Goal: Book appointment/travel/reservation

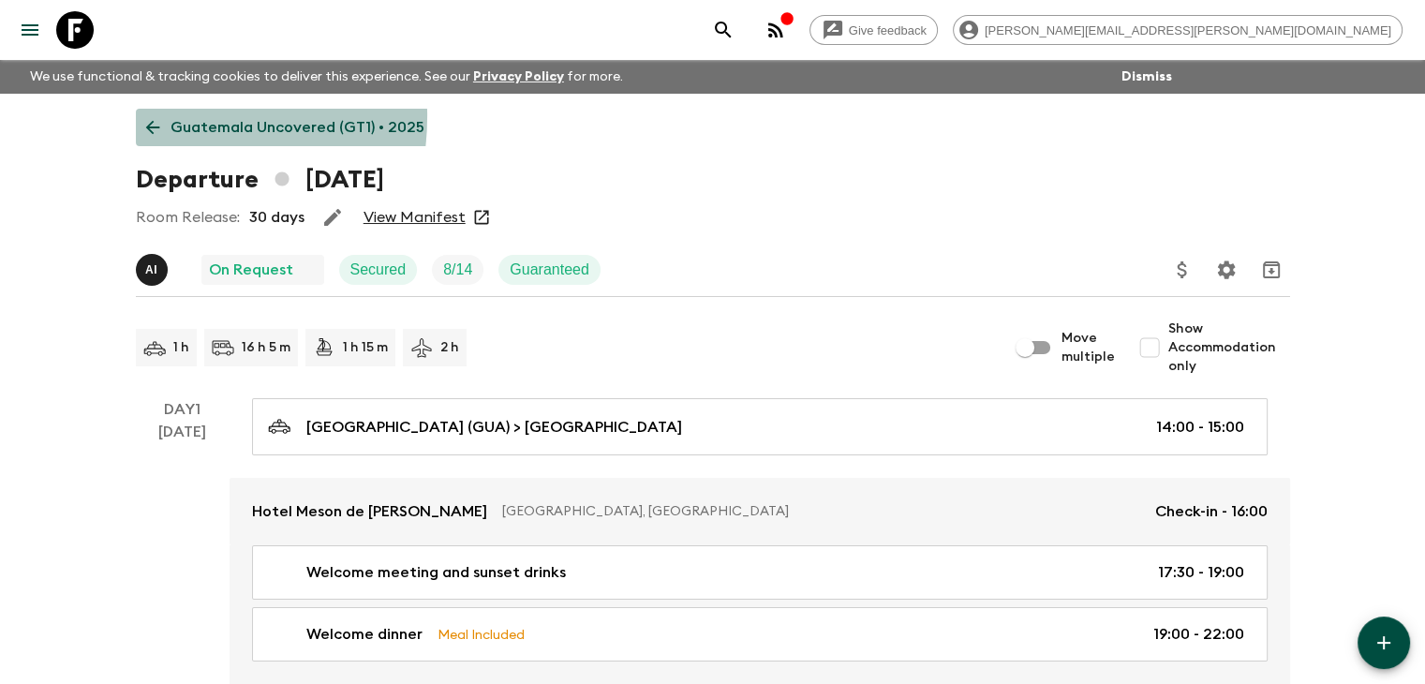
click at [157, 117] on link "Guatemala Uncovered (GT1) • 2025" at bounding box center [285, 127] width 299 height 37
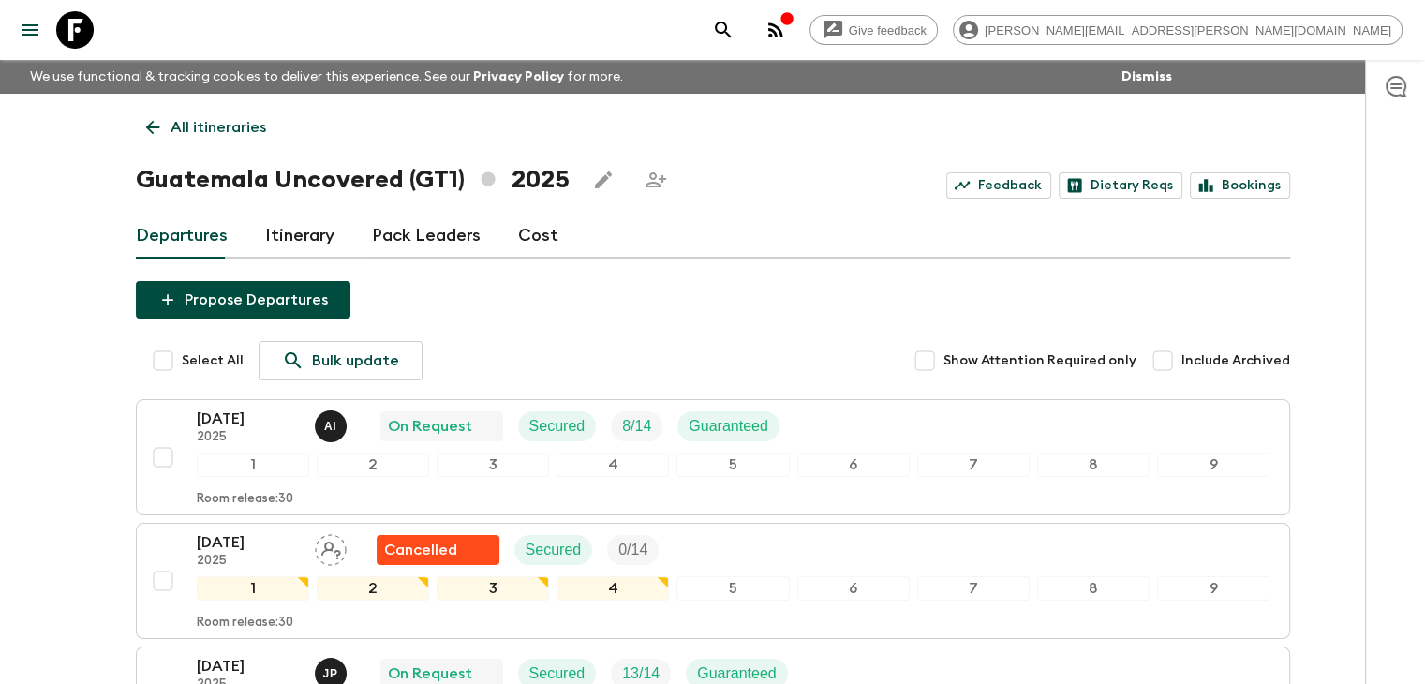
click at [153, 127] on icon at bounding box center [152, 128] width 14 height 14
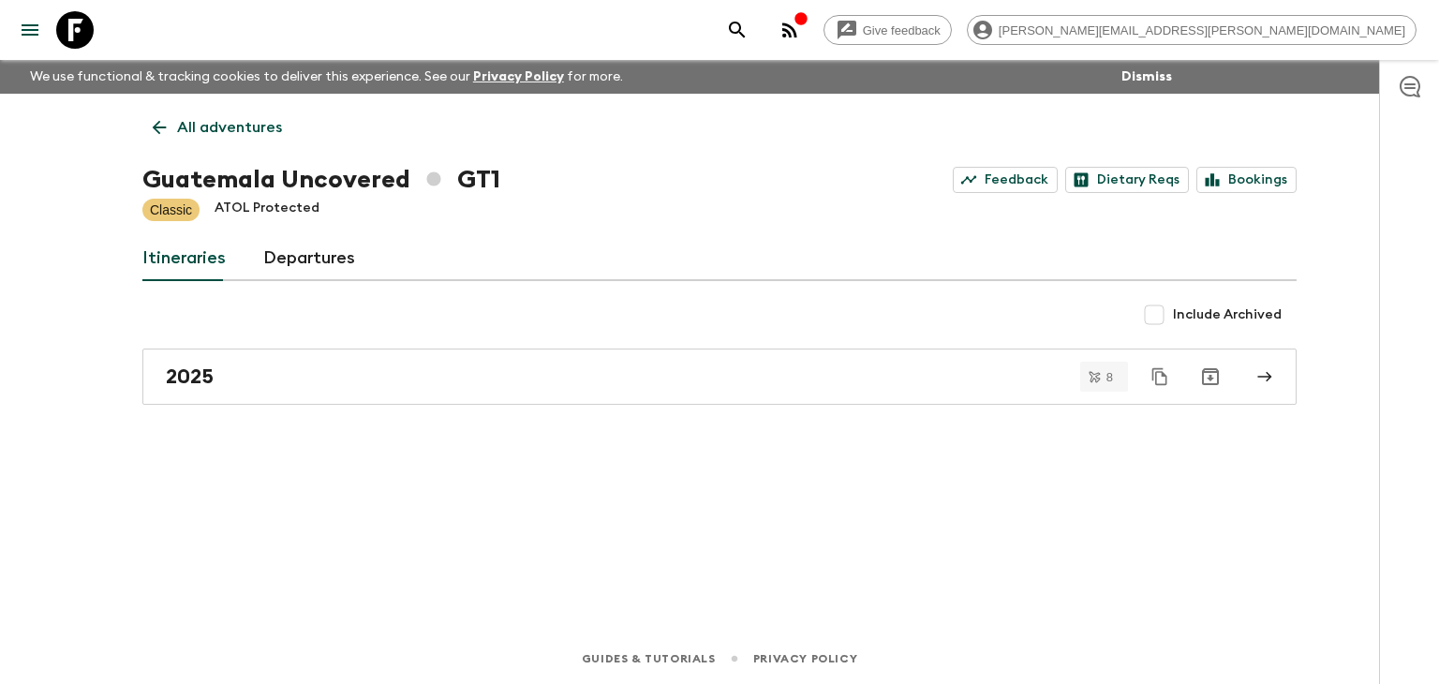
click at [166, 121] on icon at bounding box center [159, 127] width 21 height 21
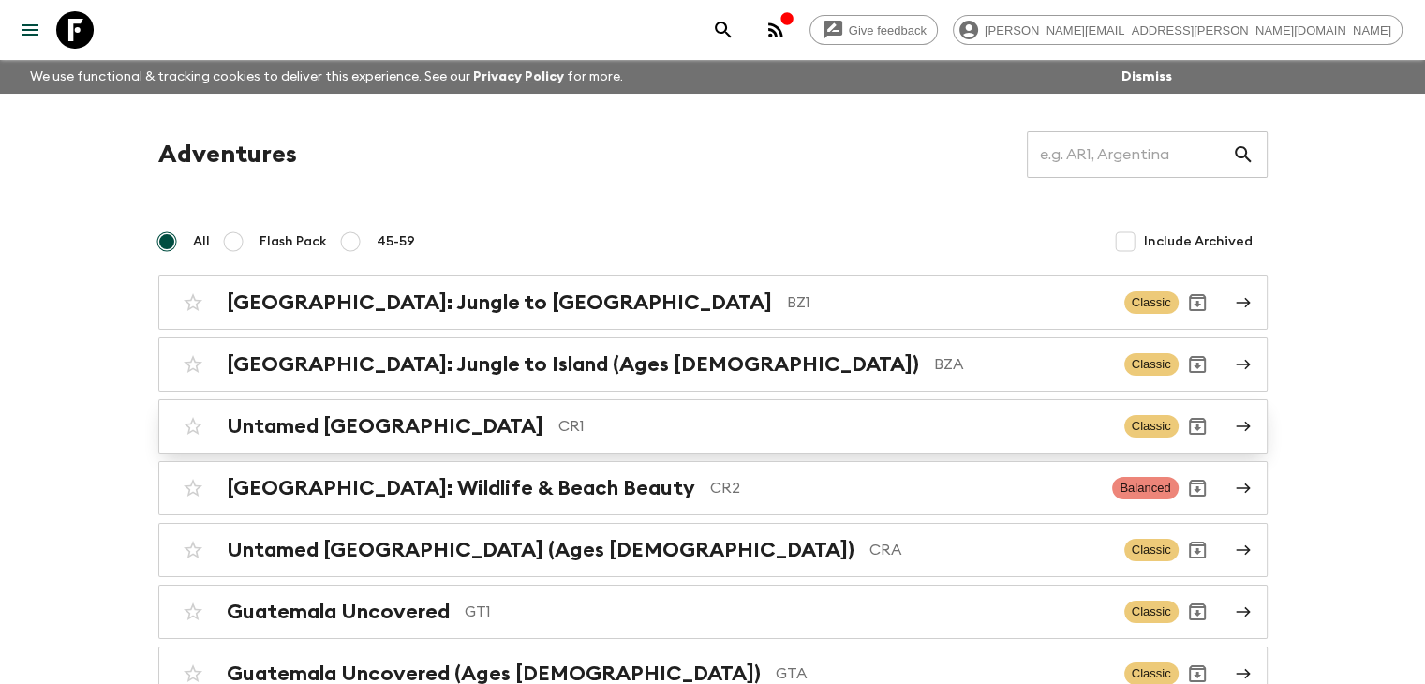
scroll to position [187, 0]
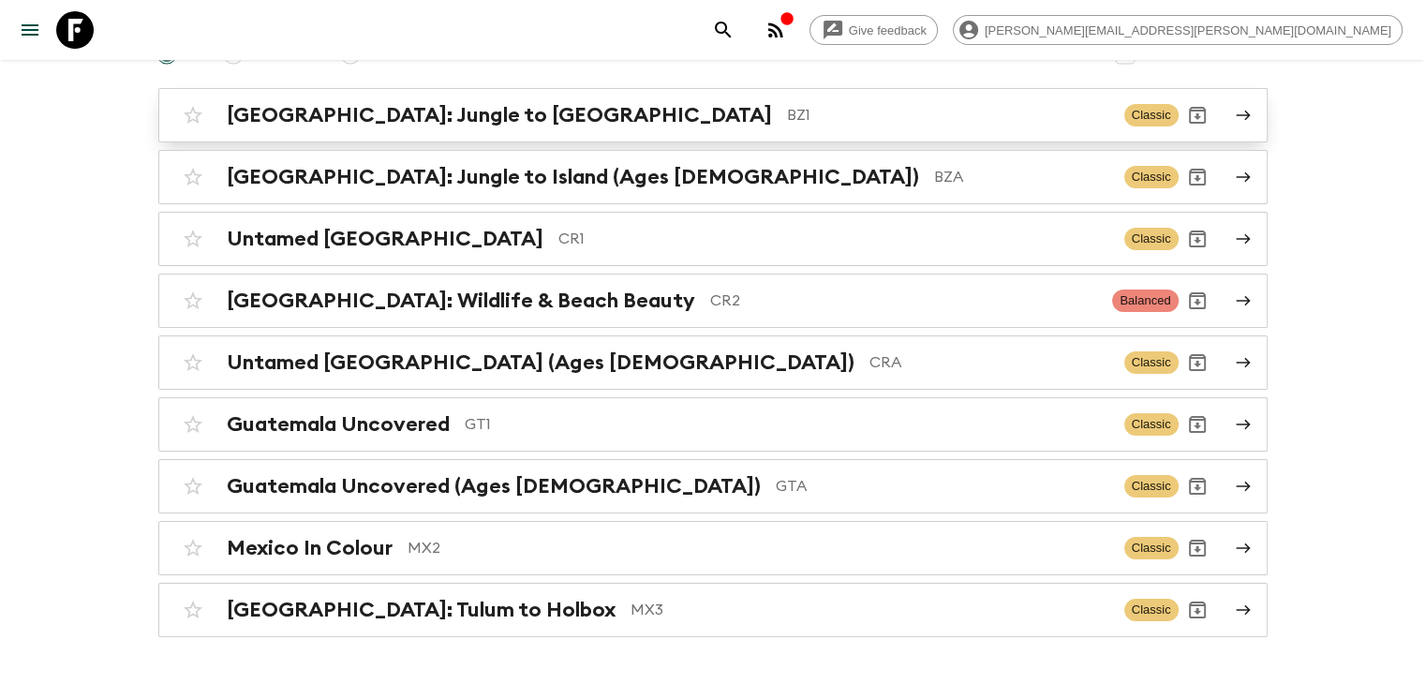
click at [260, 94] on link "[GEOGRAPHIC_DATA]: Jungle to Island BZ1 Classic" at bounding box center [712, 115] width 1109 height 54
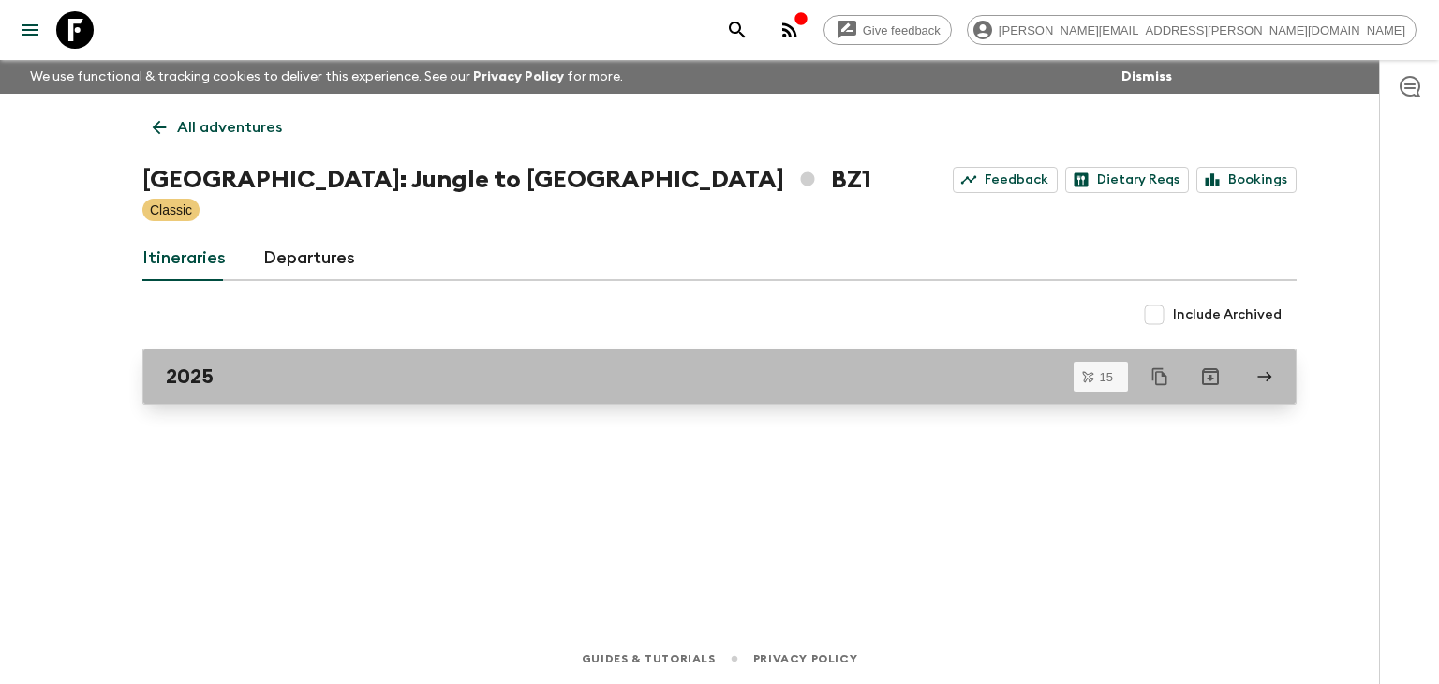
click at [364, 376] on div "2025" at bounding box center [702, 376] width 1072 height 24
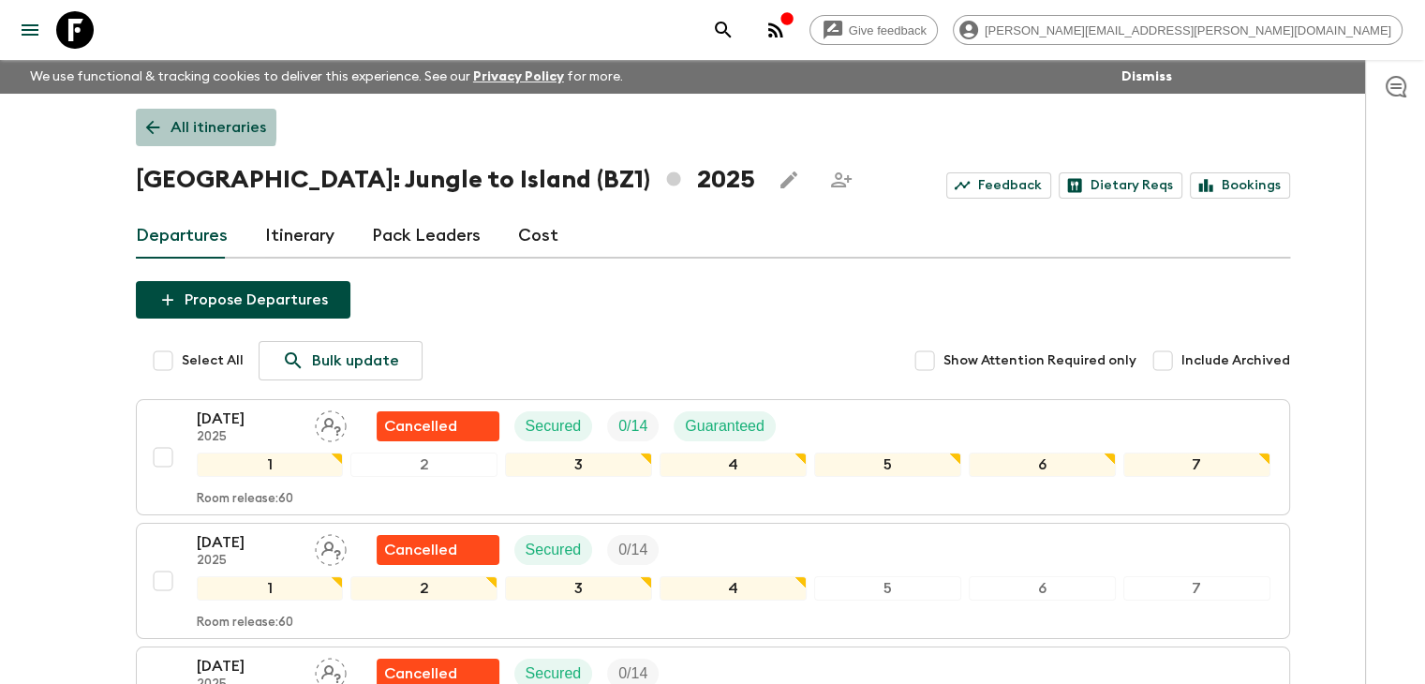
click at [155, 125] on icon at bounding box center [152, 127] width 21 height 21
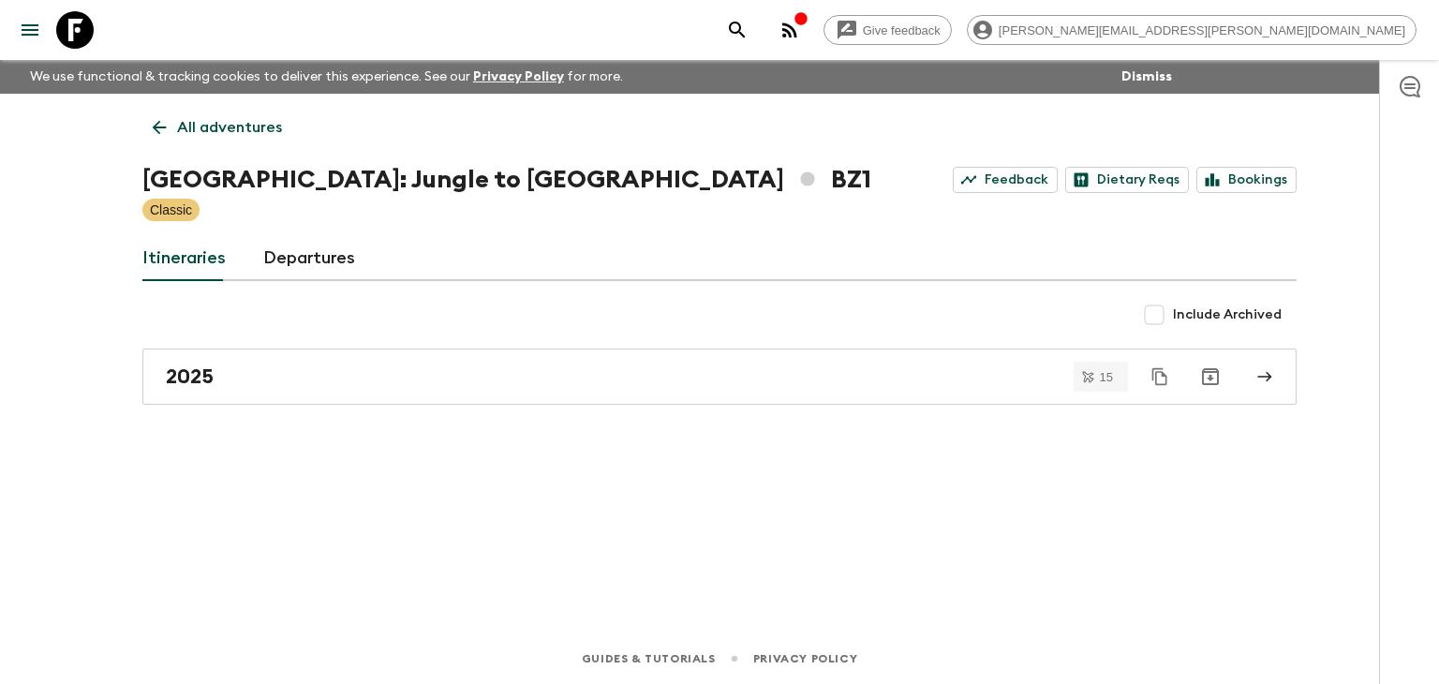
click at [155, 126] on icon at bounding box center [160, 128] width 14 height 14
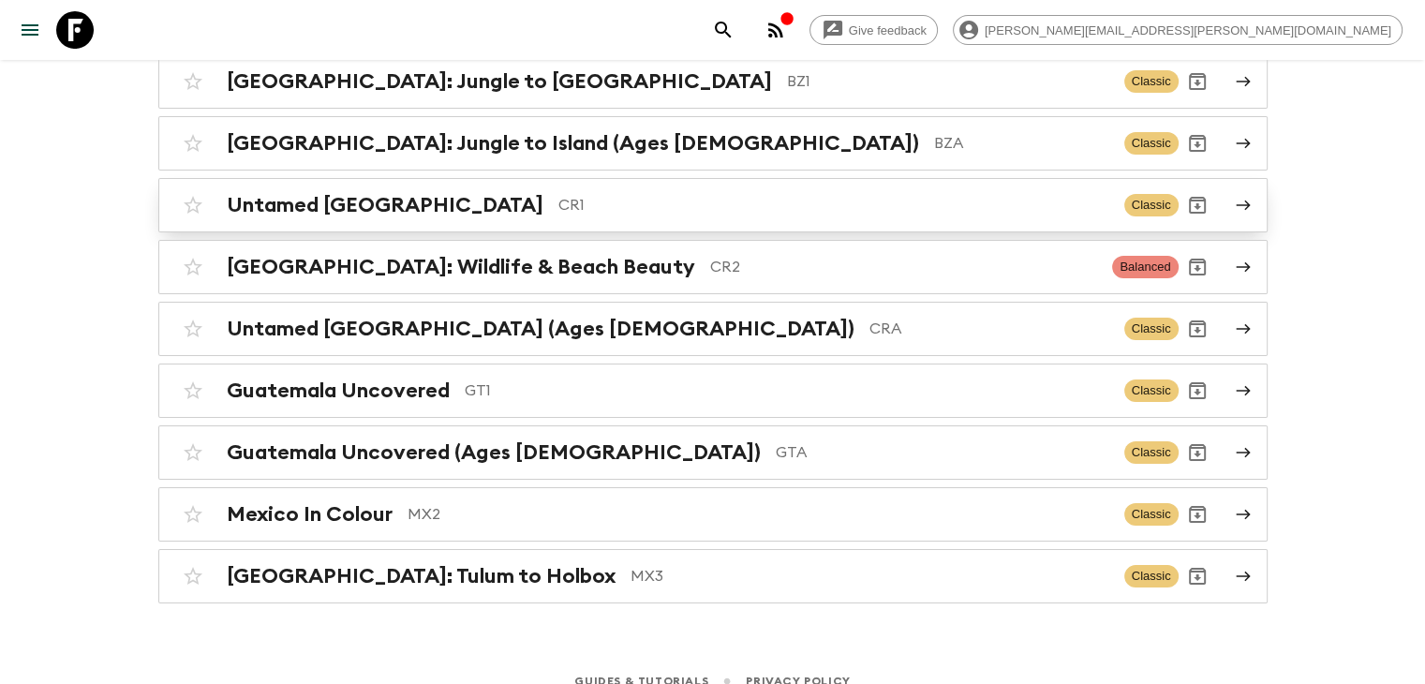
scroll to position [240, 0]
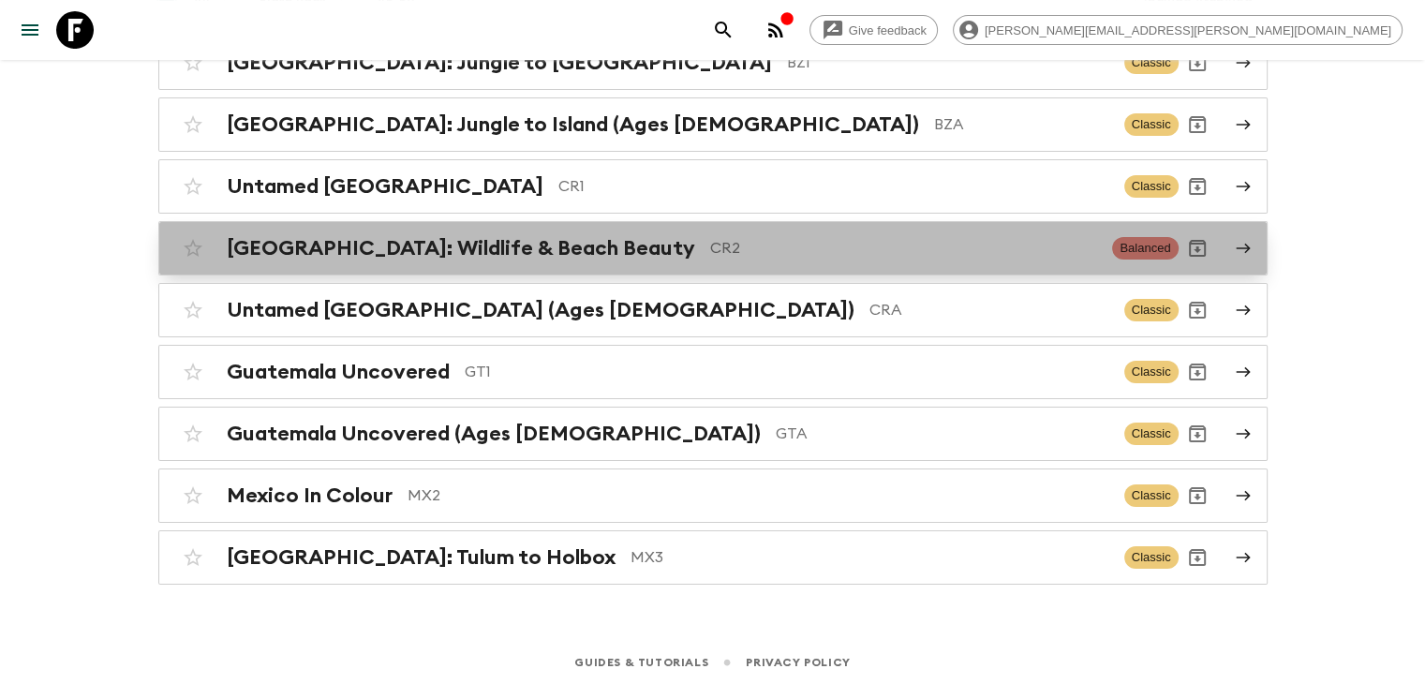
click at [498, 246] on h2 "[GEOGRAPHIC_DATA]: Wildlife & Beach Beauty" at bounding box center [461, 248] width 468 height 24
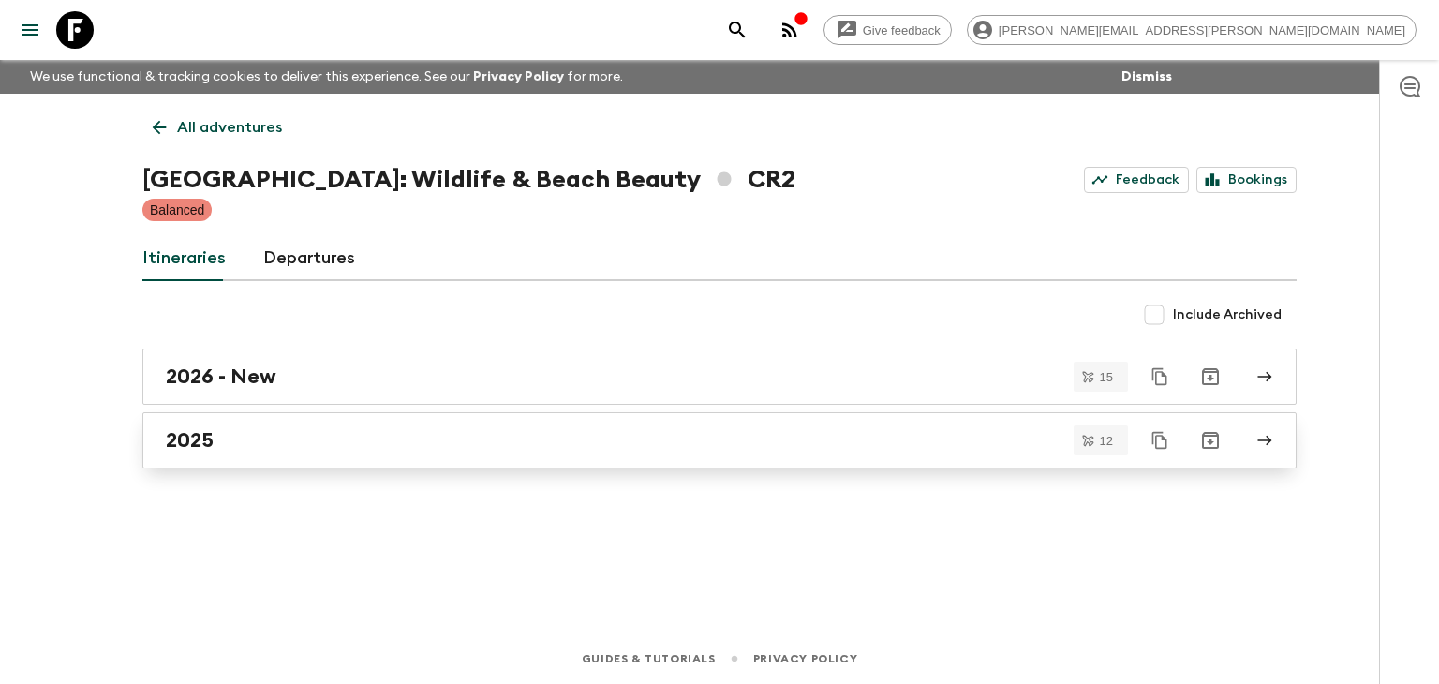
click at [229, 440] on div "2025" at bounding box center [702, 440] width 1072 height 24
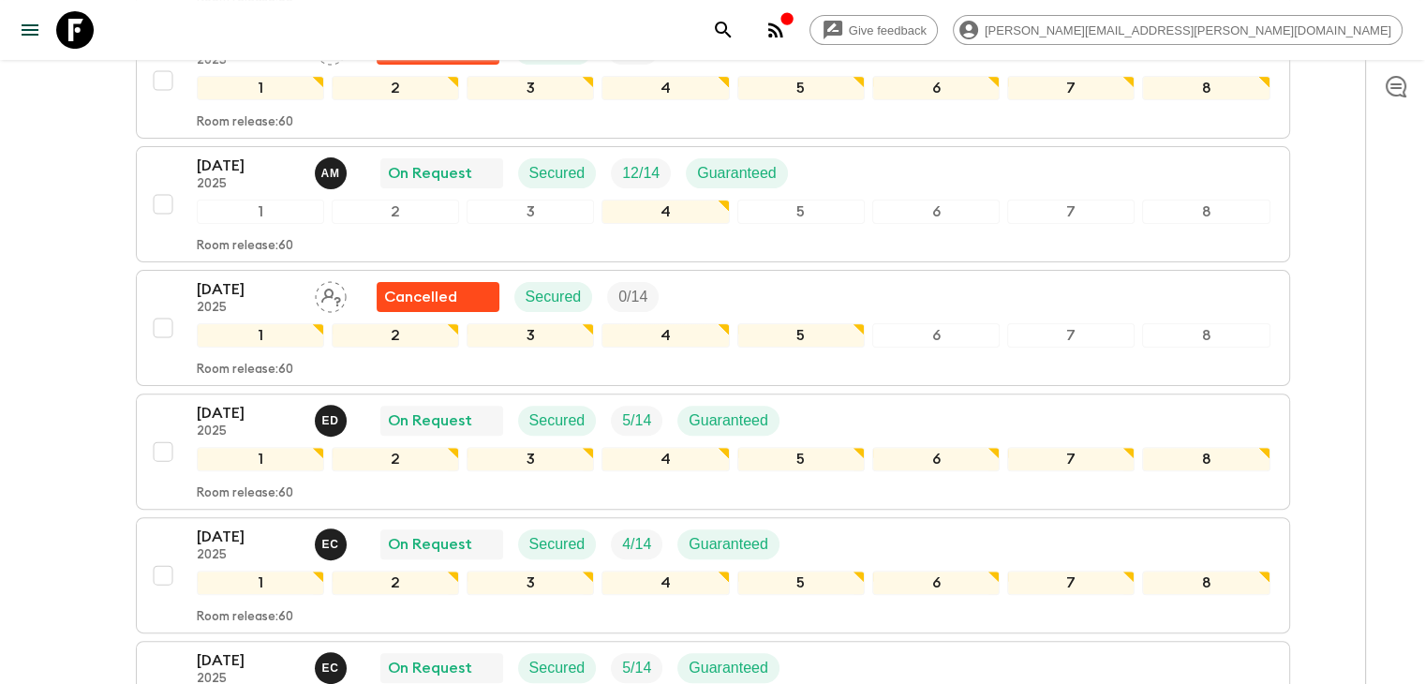
scroll to position [468, 0]
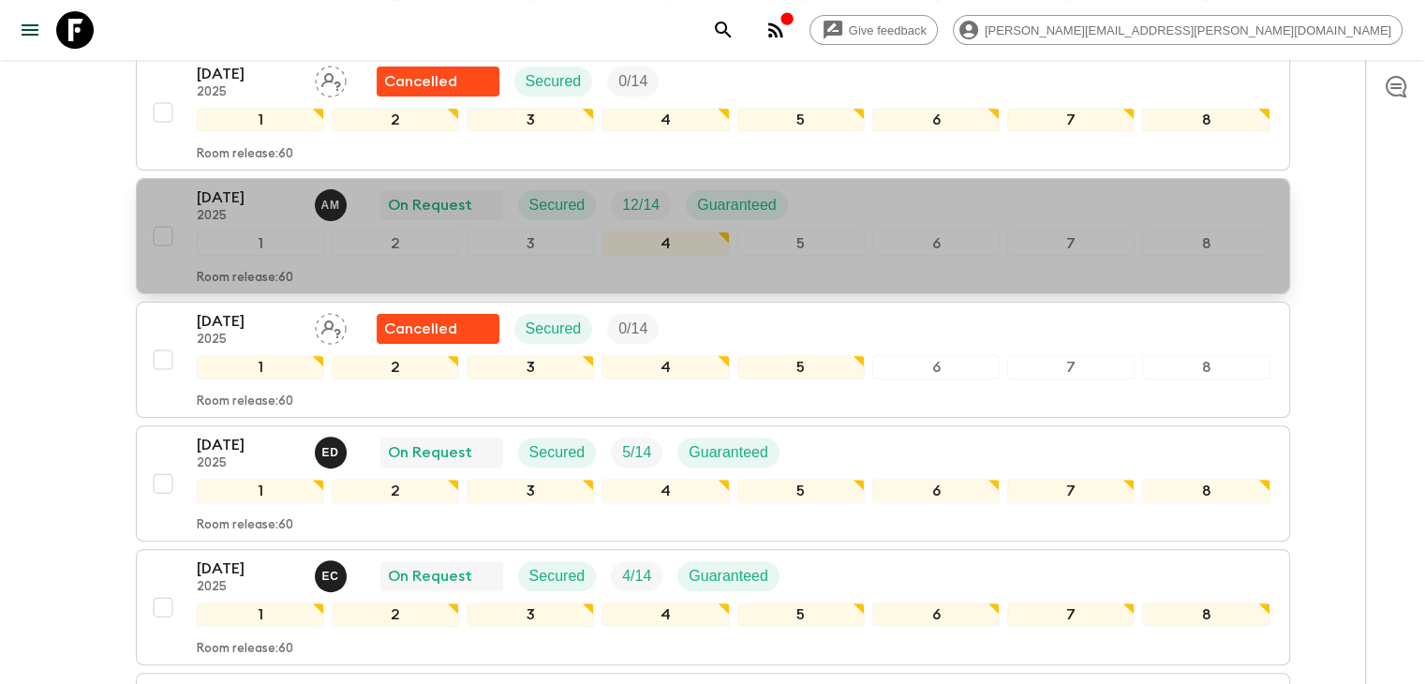
click at [209, 194] on p "[DATE]" at bounding box center [248, 197] width 103 height 22
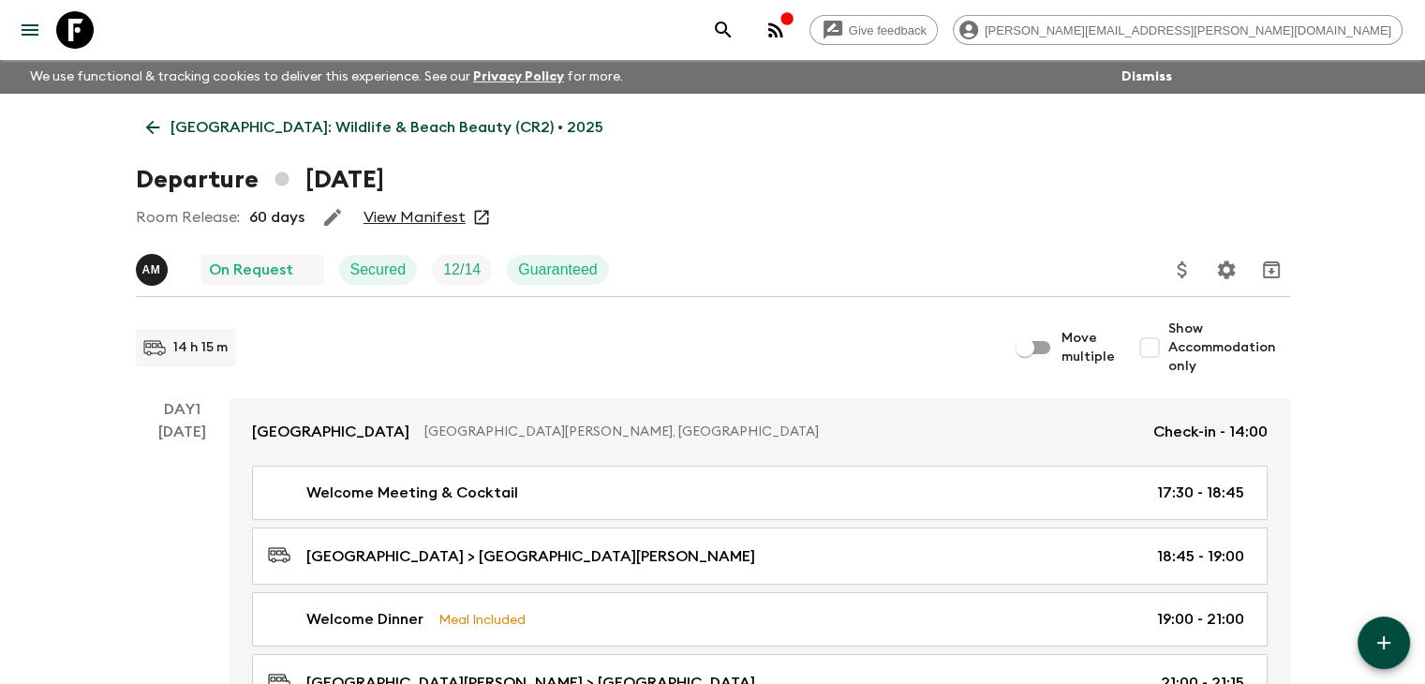
click at [423, 213] on link "View Manifest" at bounding box center [414, 217] width 102 height 19
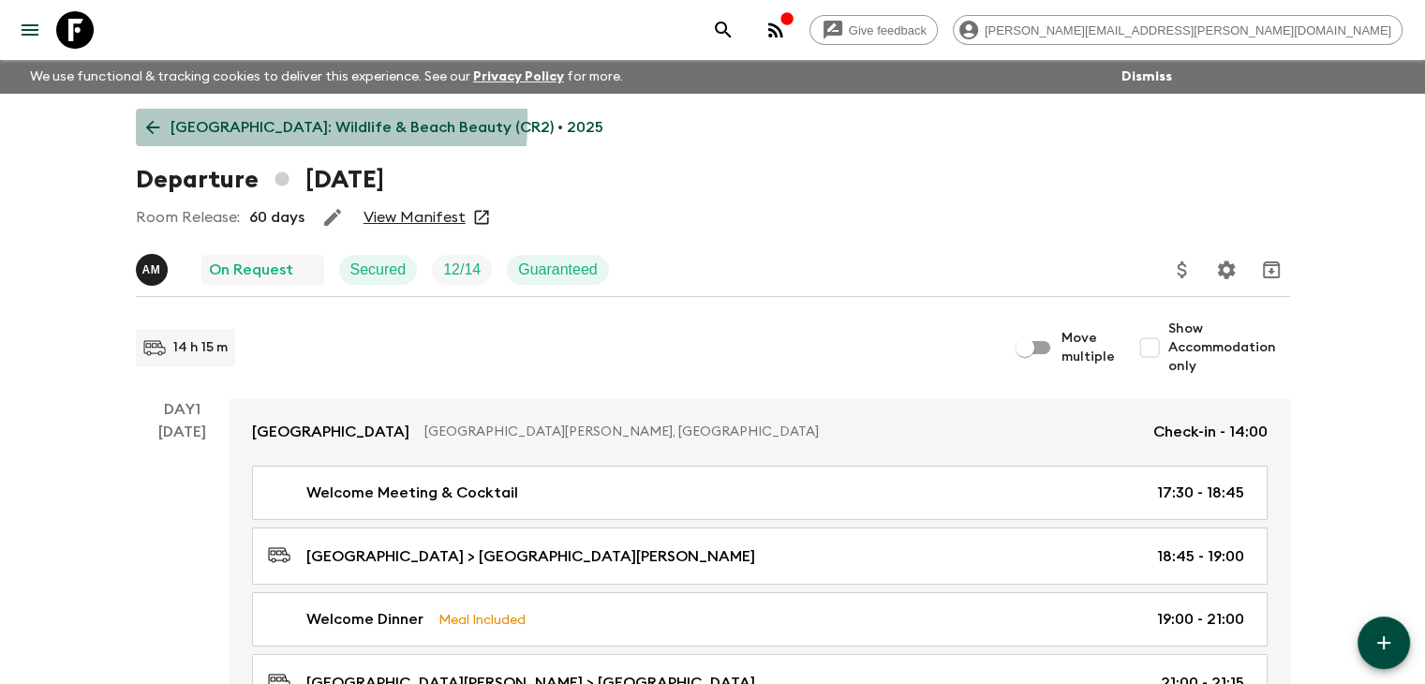
click at [153, 119] on icon at bounding box center [152, 127] width 21 height 21
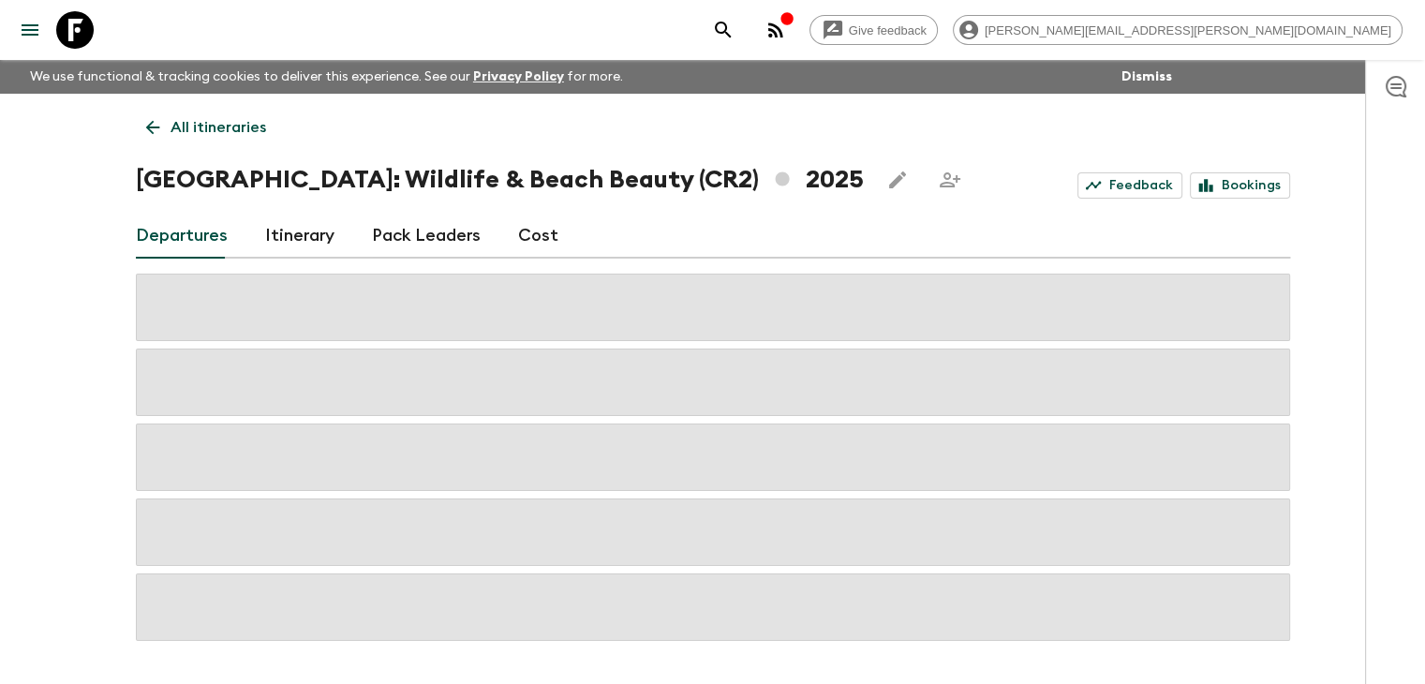
click at [153, 119] on icon at bounding box center [152, 127] width 21 height 21
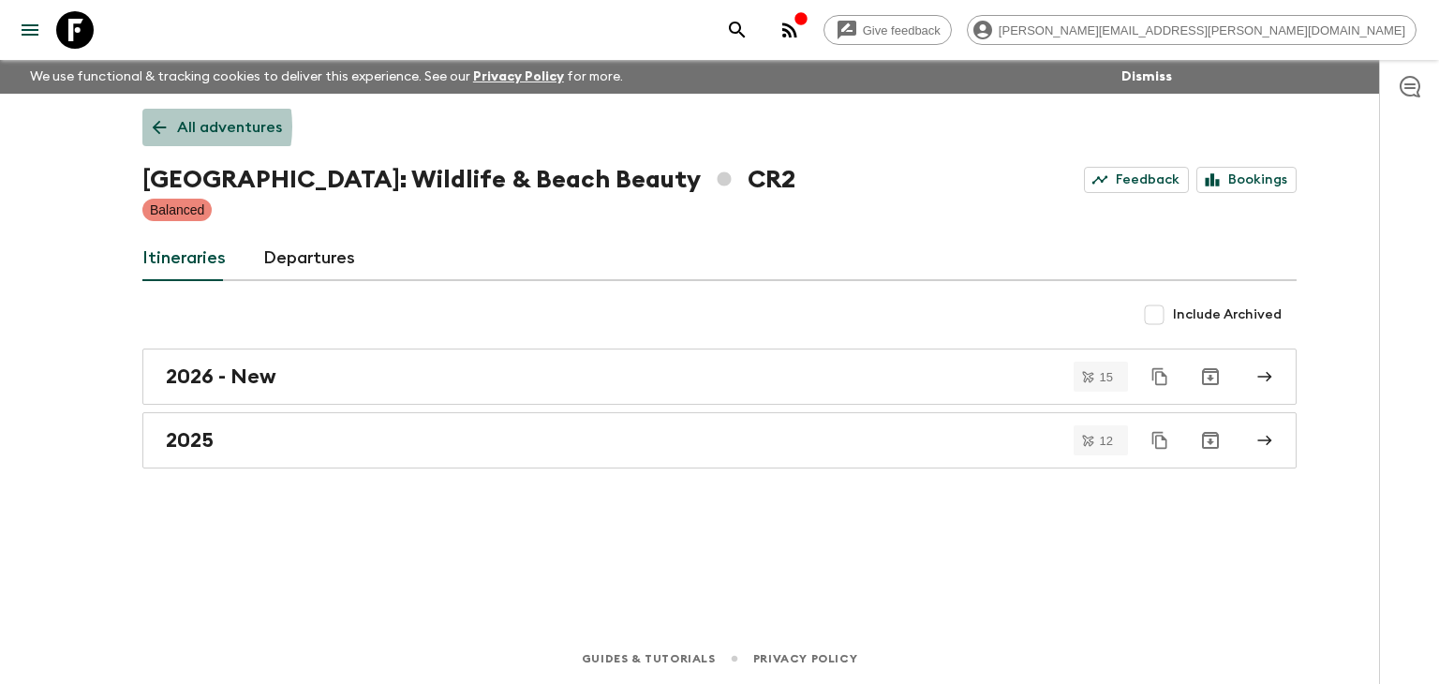
click at [165, 126] on icon at bounding box center [160, 128] width 14 height 14
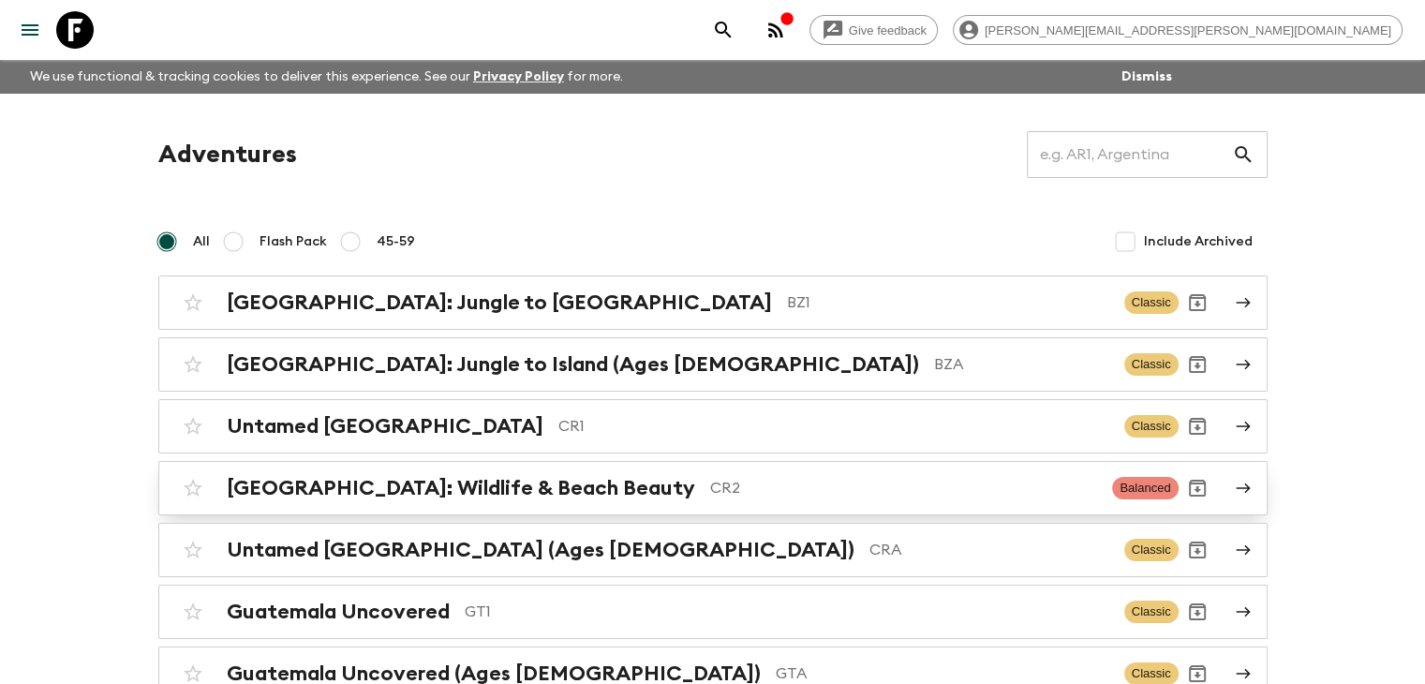
click at [518, 495] on h2 "[GEOGRAPHIC_DATA]: Wildlife & Beach Beauty" at bounding box center [461, 488] width 468 height 24
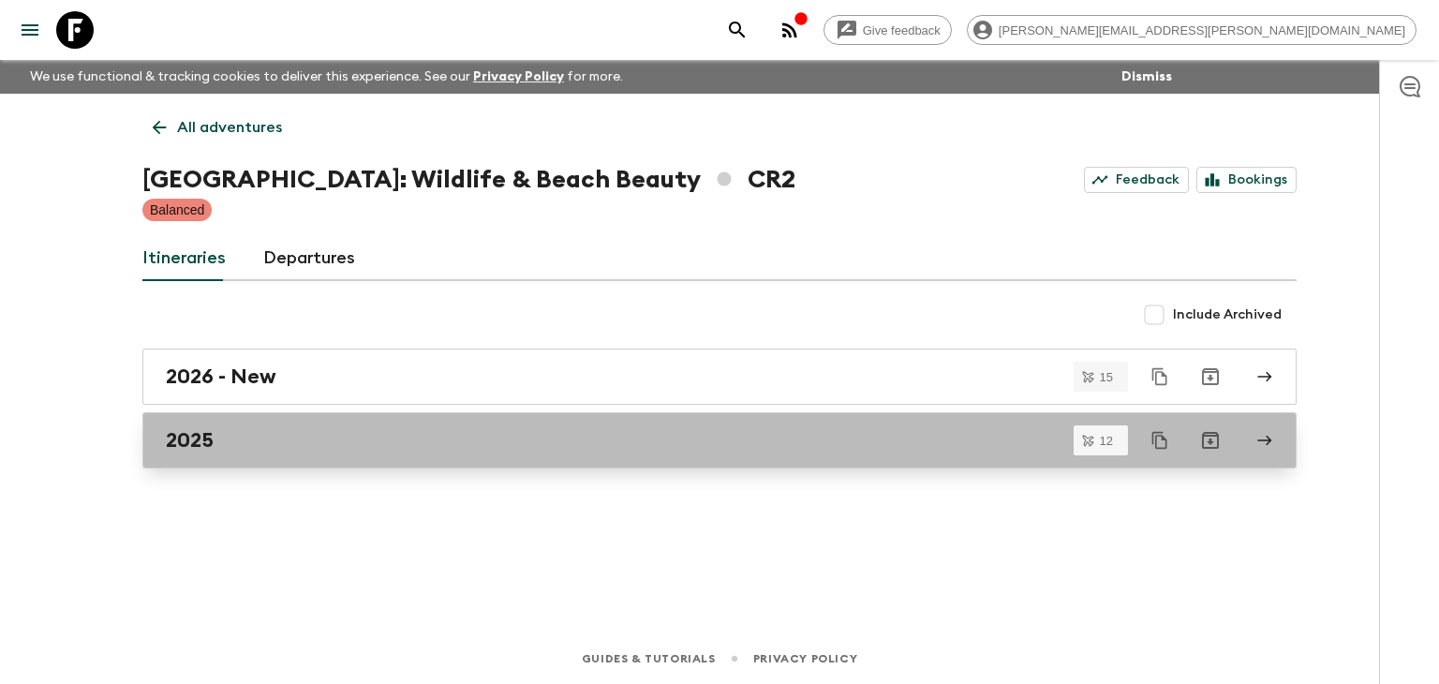
click at [406, 436] on div "2025" at bounding box center [702, 440] width 1072 height 24
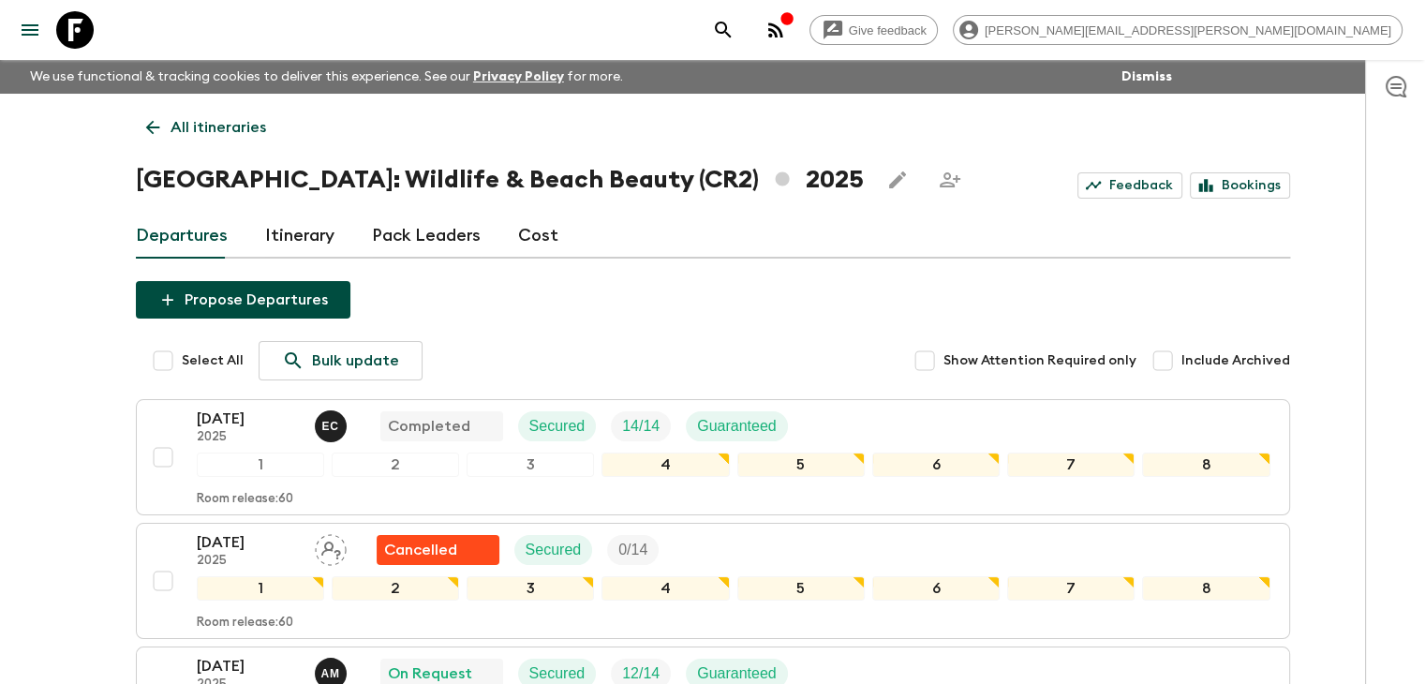
click at [143, 125] on icon at bounding box center [152, 127] width 21 height 21
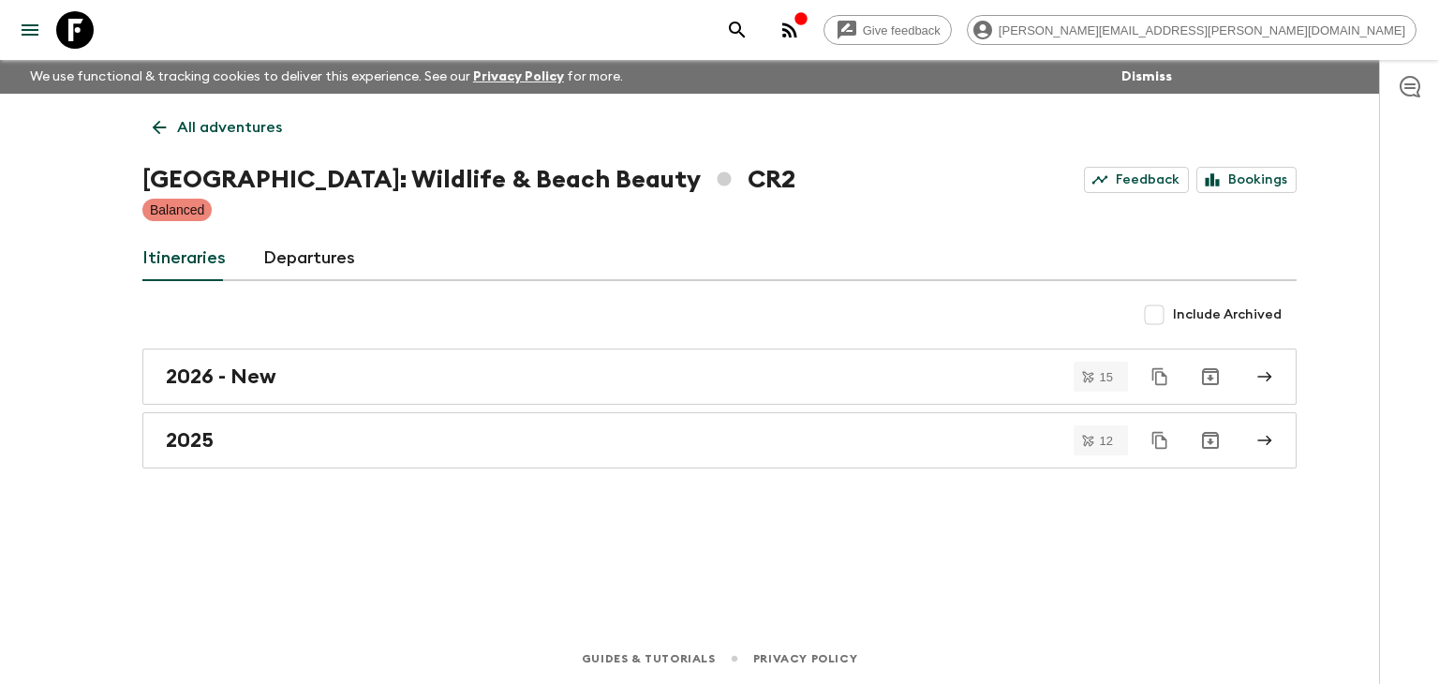
click at [150, 128] on icon at bounding box center [159, 127] width 21 height 21
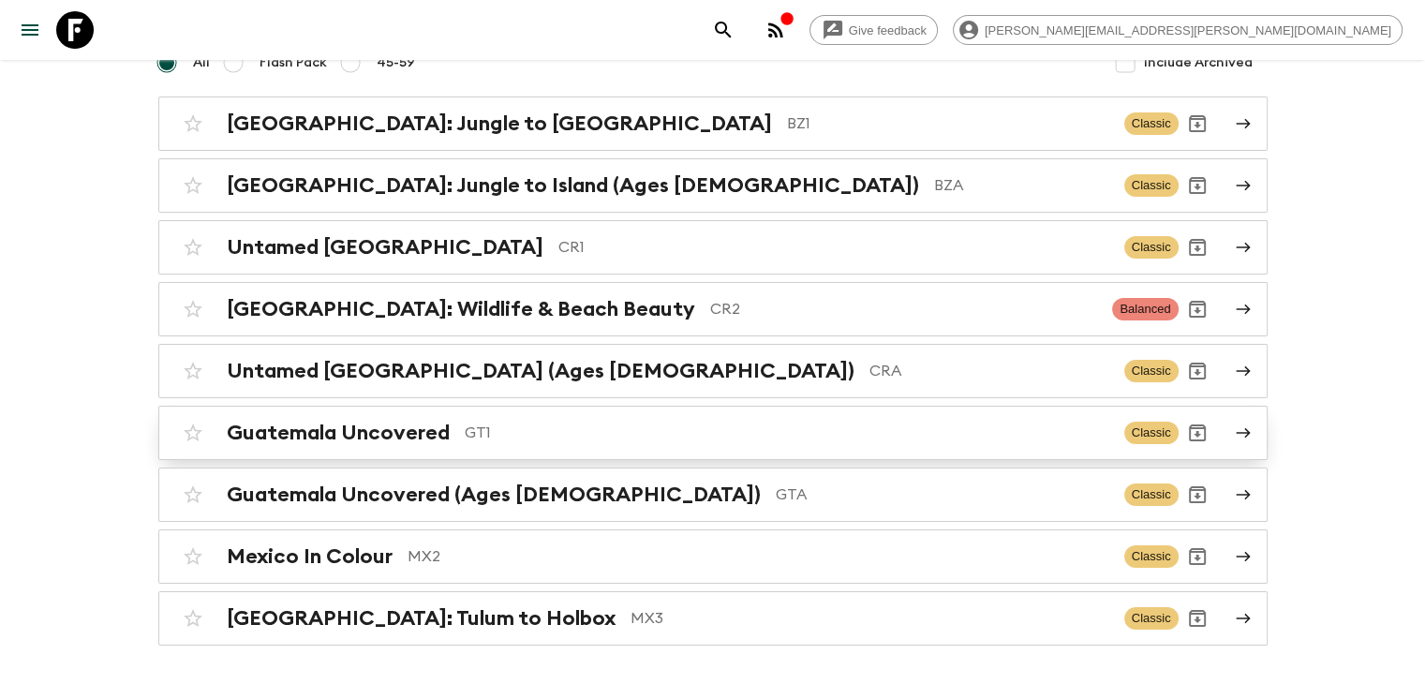
scroll to position [146, 0]
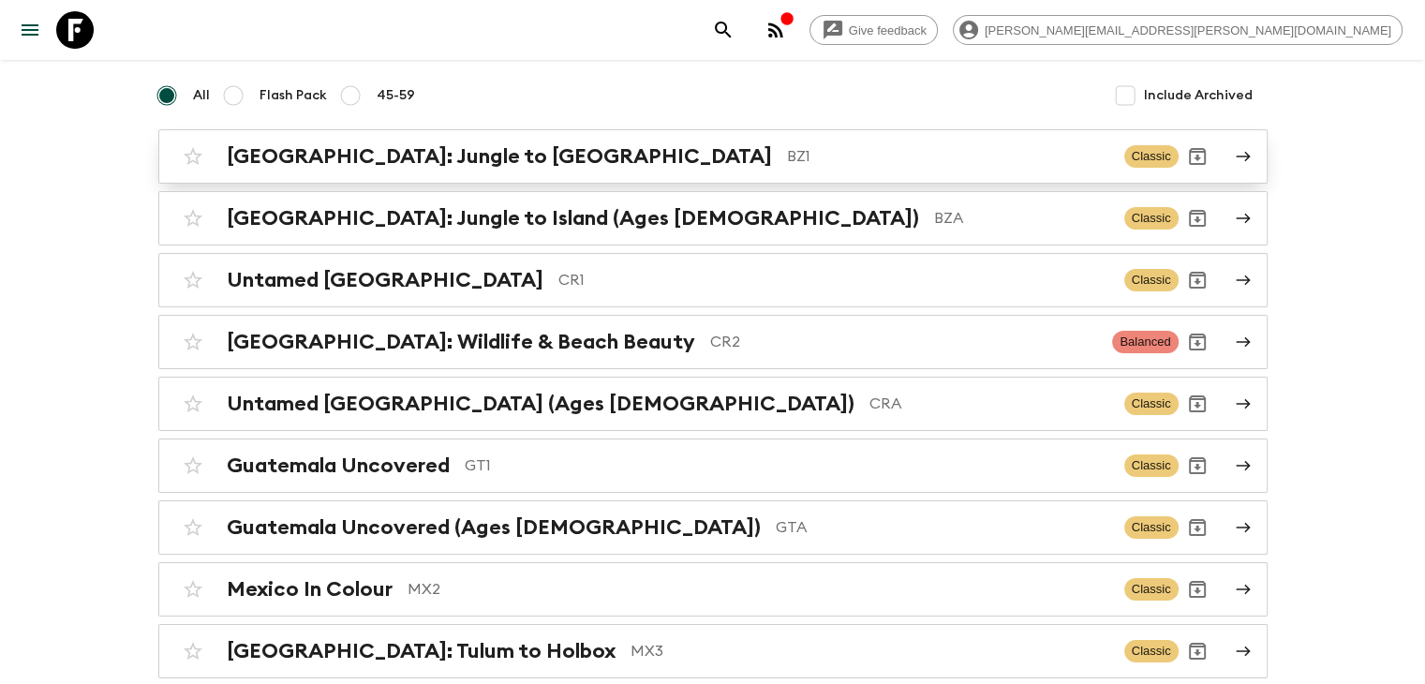
click at [259, 145] on h2 "[GEOGRAPHIC_DATA]: Jungle to [GEOGRAPHIC_DATA]" at bounding box center [499, 156] width 545 height 24
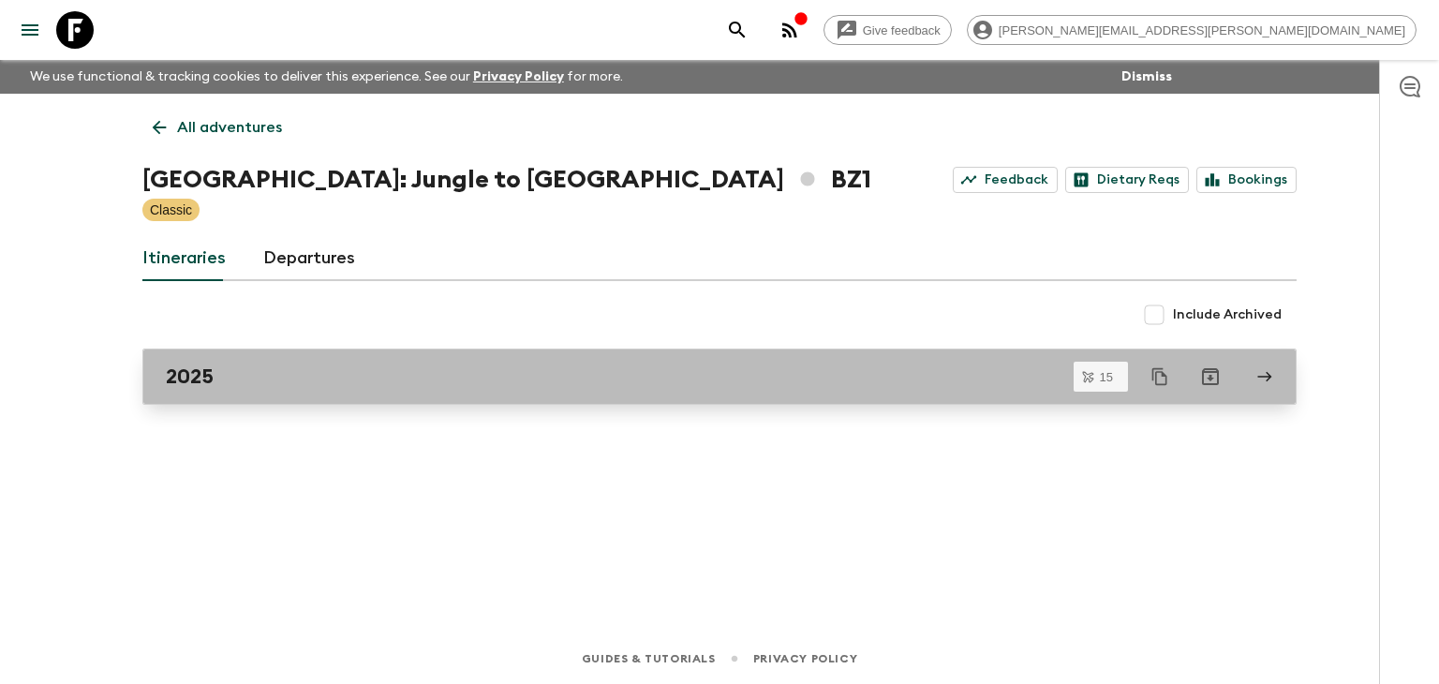
click at [315, 373] on div "2025" at bounding box center [702, 376] width 1072 height 24
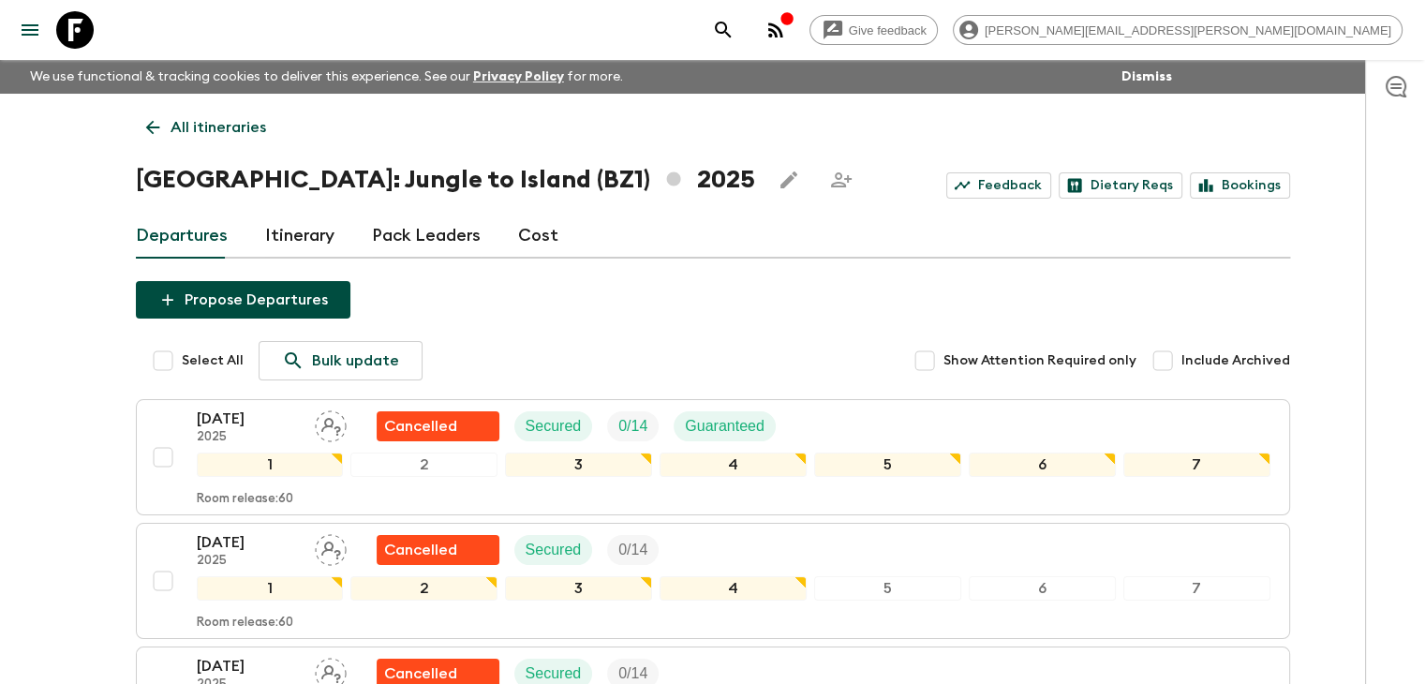
click at [143, 125] on icon at bounding box center [152, 127] width 21 height 21
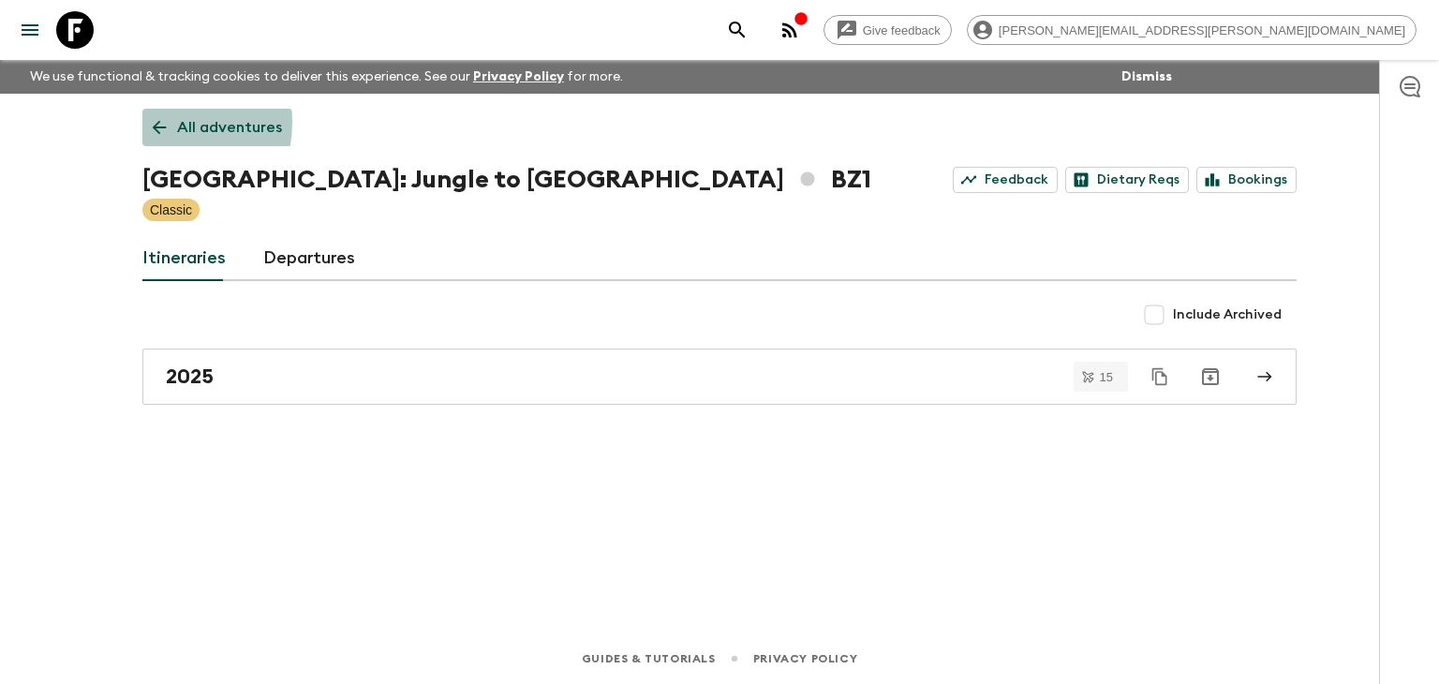
click at [146, 122] on link "All adventures" at bounding box center [217, 127] width 150 height 37
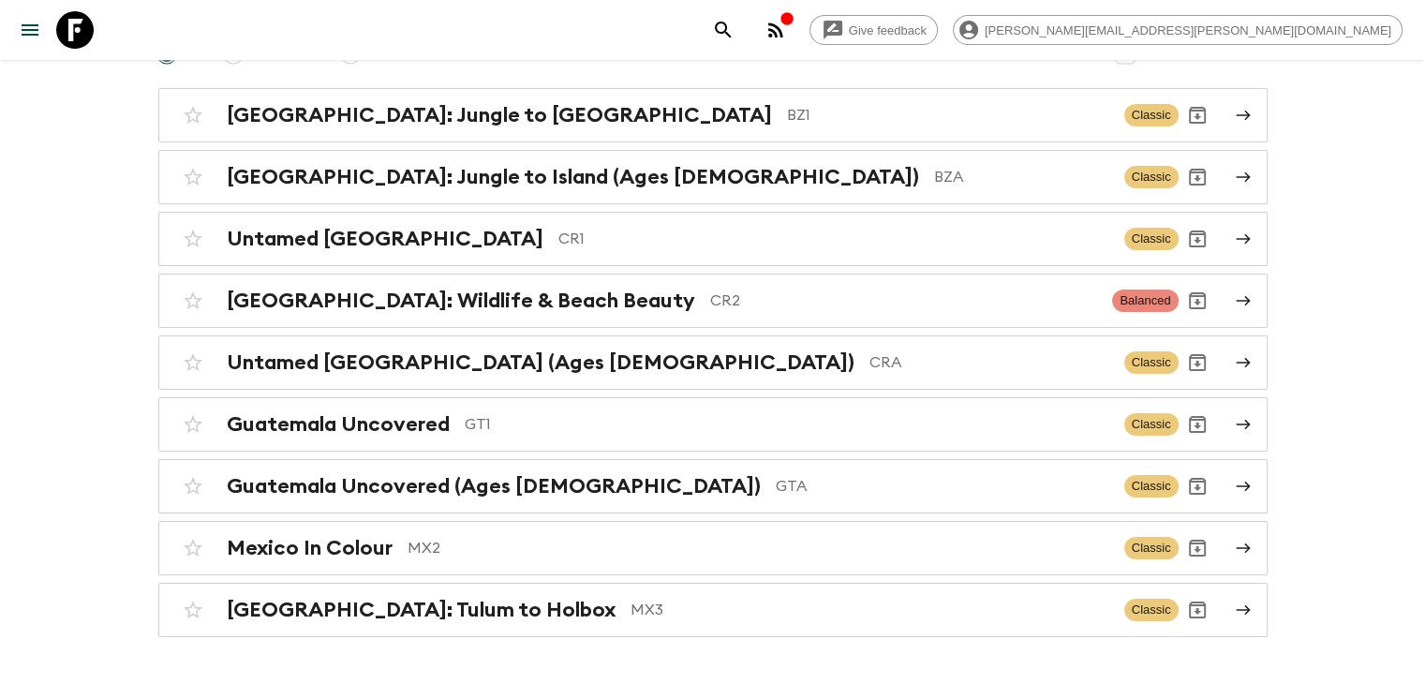
scroll to position [240, 0]
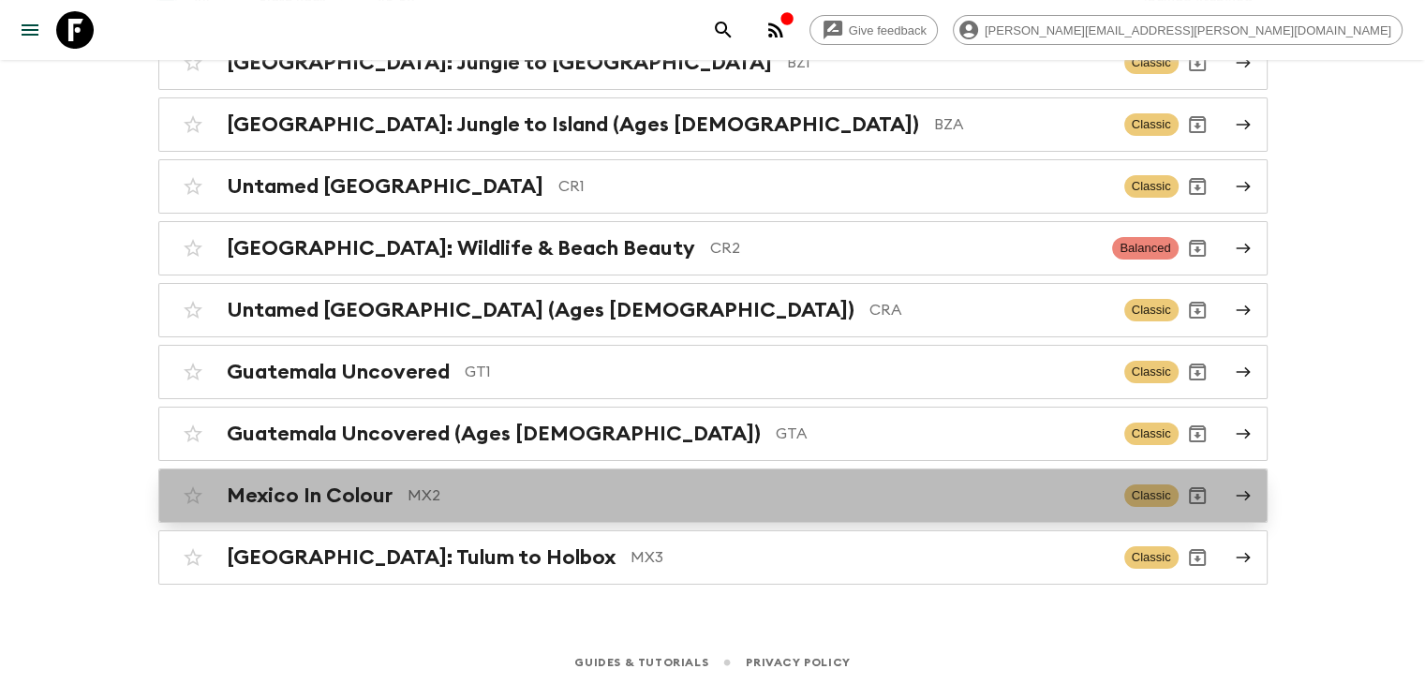
click at [307, 488] on h2 "Mexico In Colour" at bounding box center [310, 495] width 166 height 24
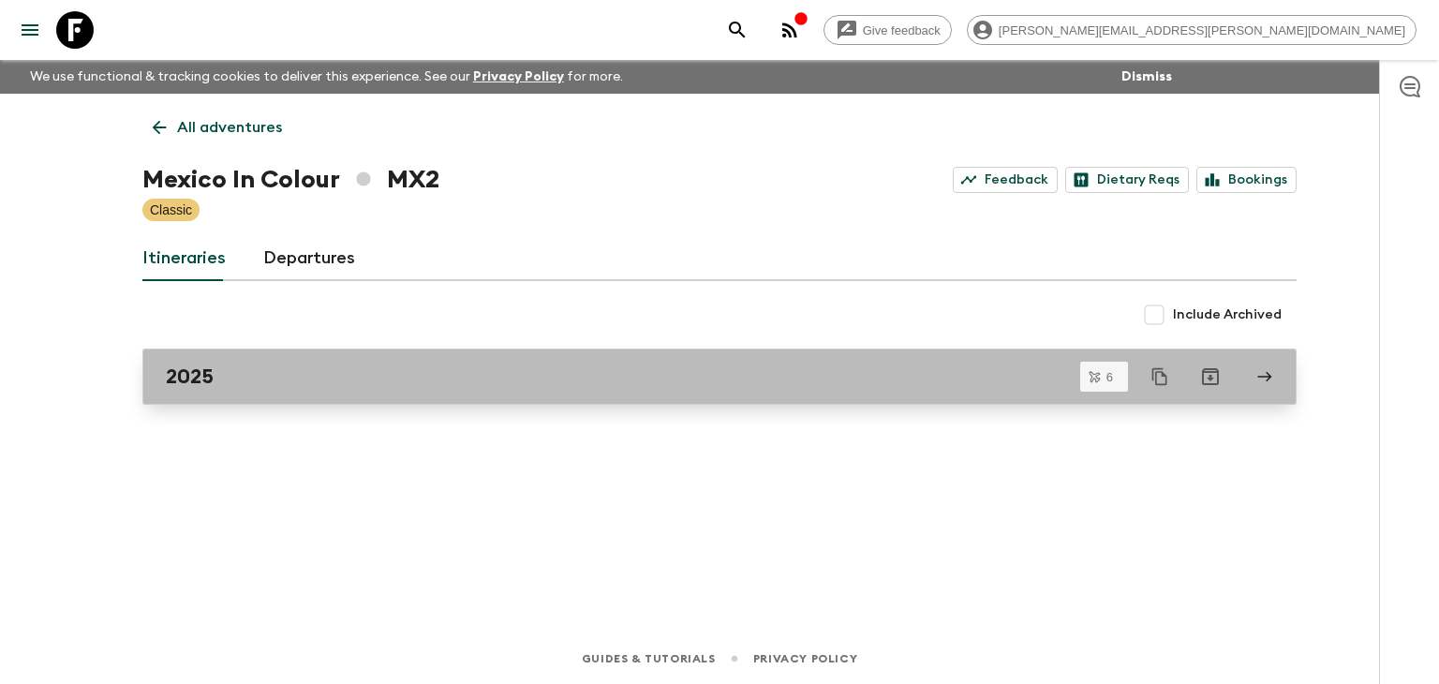
click at [300, 387] on div "2025" at bounding box center [702, 376] width 1072 height 24
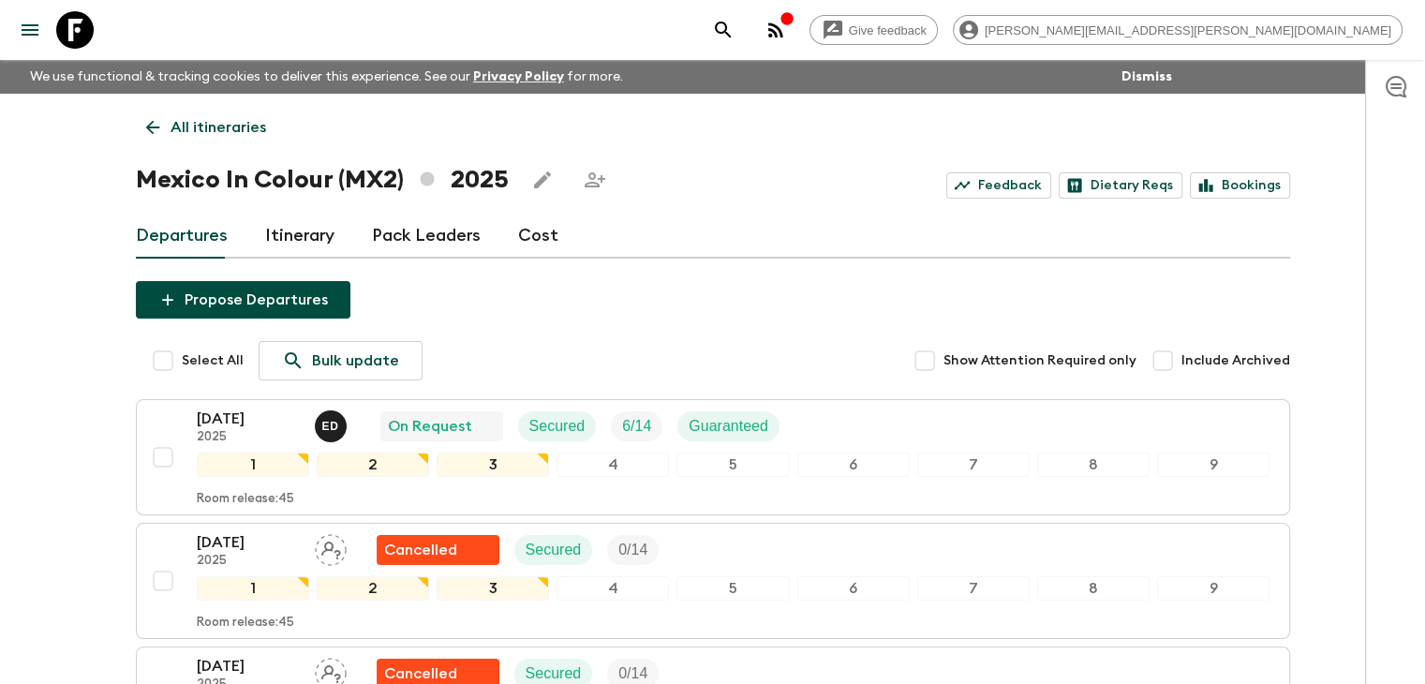
click at [1386, 350] on div at bounding box center [1395, 372] width 60 height 624
click at [155, 121] on icon at bounding box center [152, 127] width 21 height 21
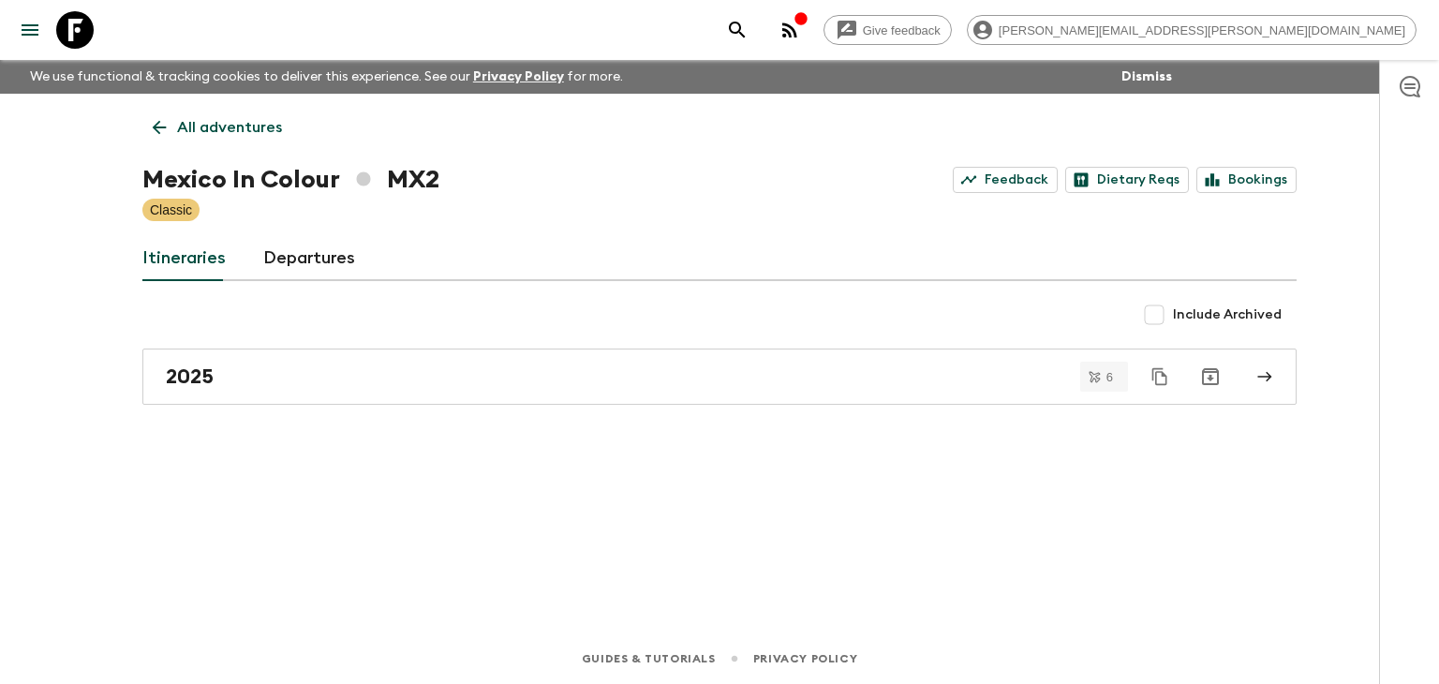
click at [154, 107] on div "All adventures Mexico In Colour MX2 Feedback Dietary Reqs Bookings Classic Itin…" at bounding box center [719, 337] width 1199 height 487
click at [162, 125] on icon at bounding box center [159, 127] width 21 height 21
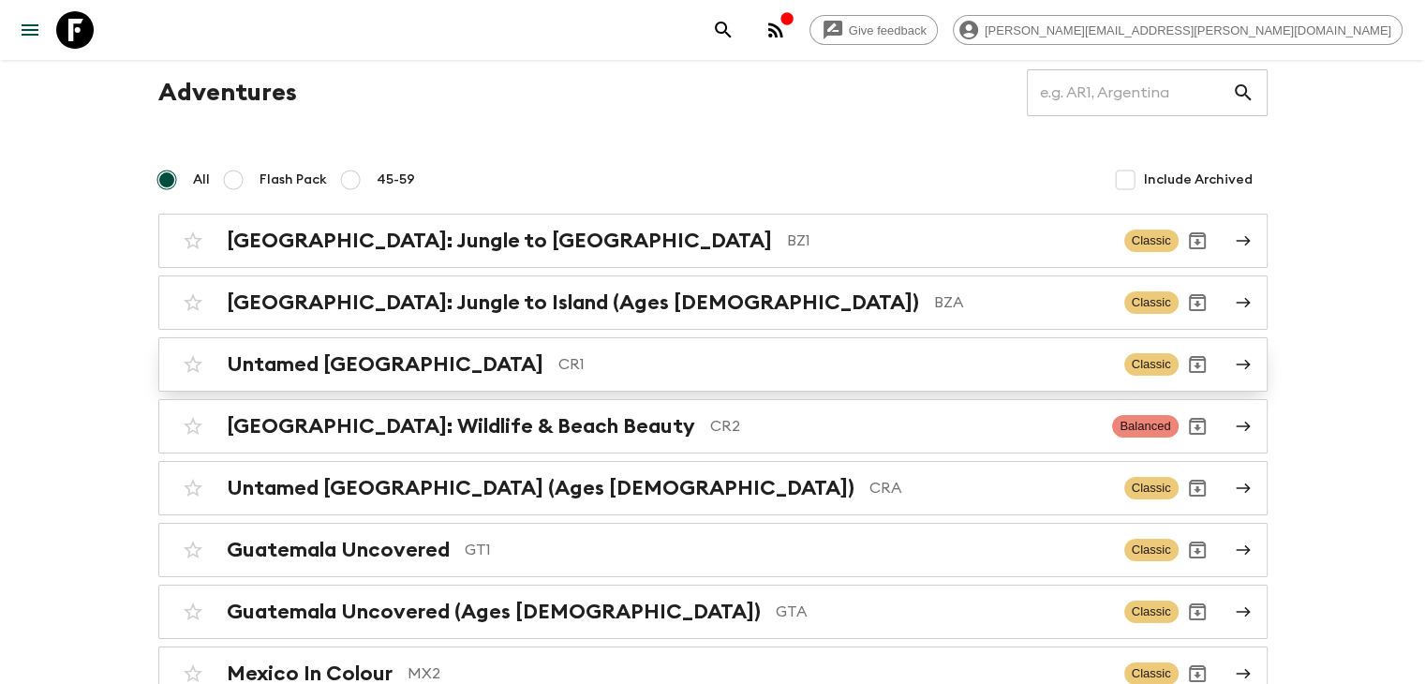
scroll to position [94, 0]
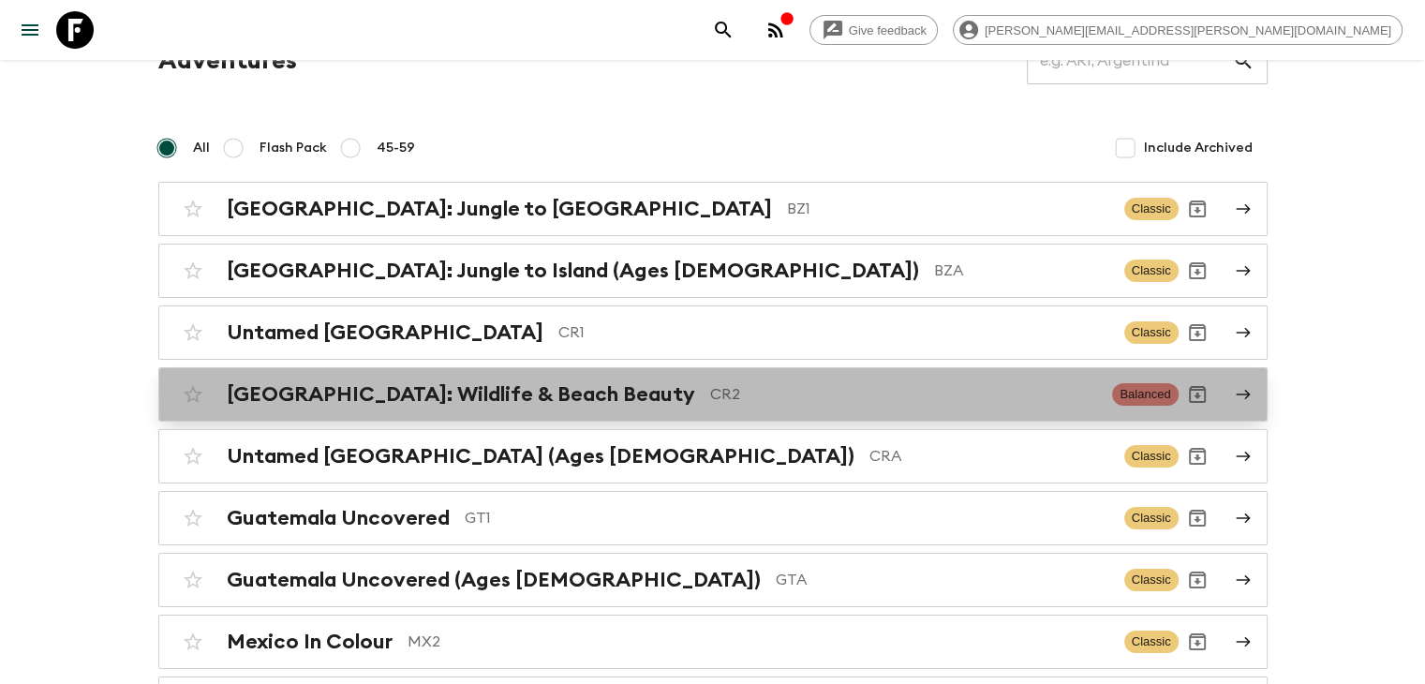
click at [309, 389] on h2 "[GEOGRAPHIC_DATA]: Wildlife & Beach Beauty" at bounding box center [461, 394] width 468 height 24
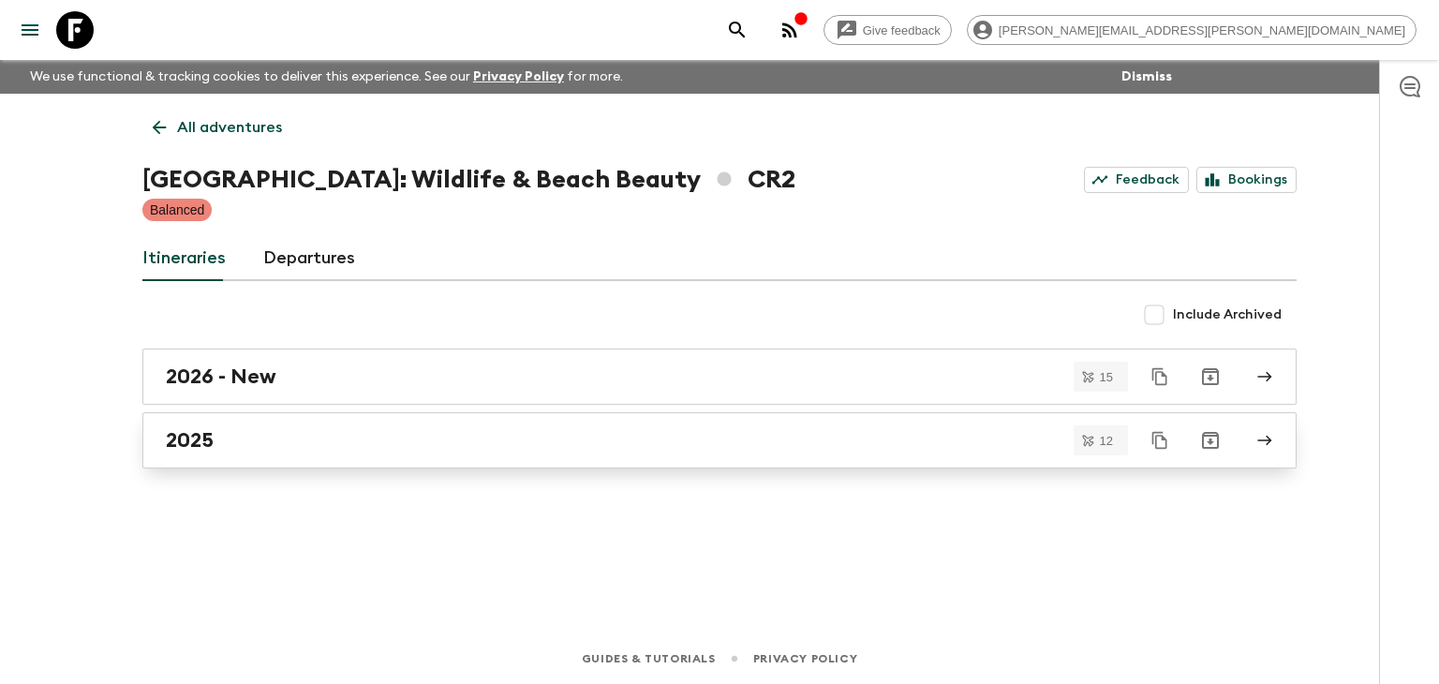
click at [292, 449] on div "2025" at bounding box center [702, 440] width 1072 height 24
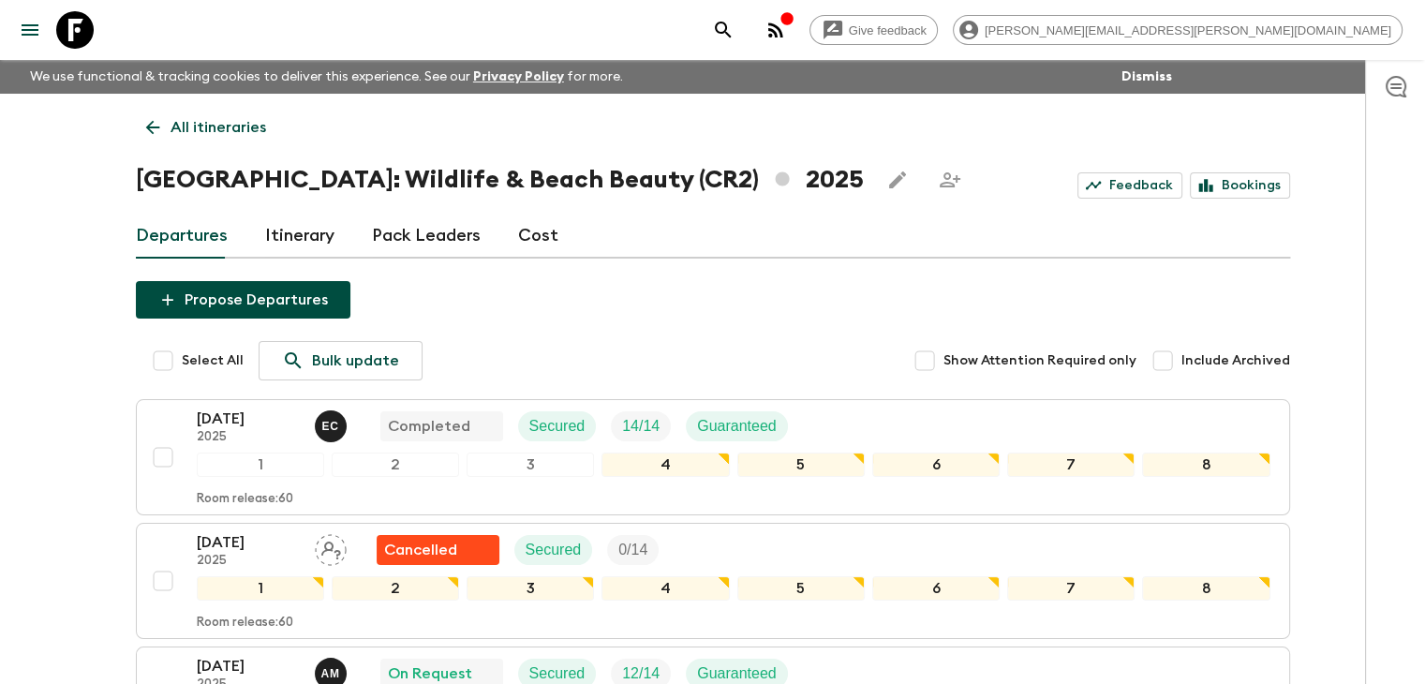
click at [152, 132] on icon at bounding box center [152, 128] width 14 height 14
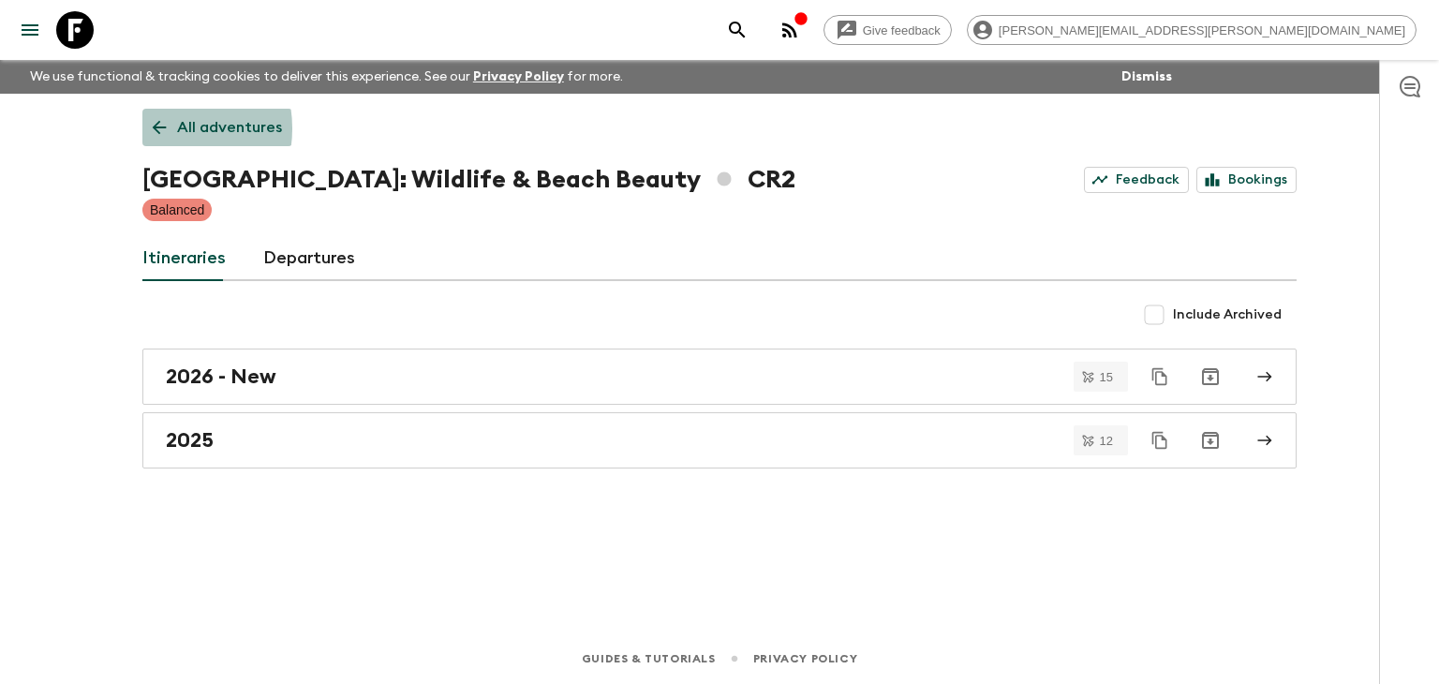
click at [158, 128] on icon at bounding box center [159, 127] width 21 height 21
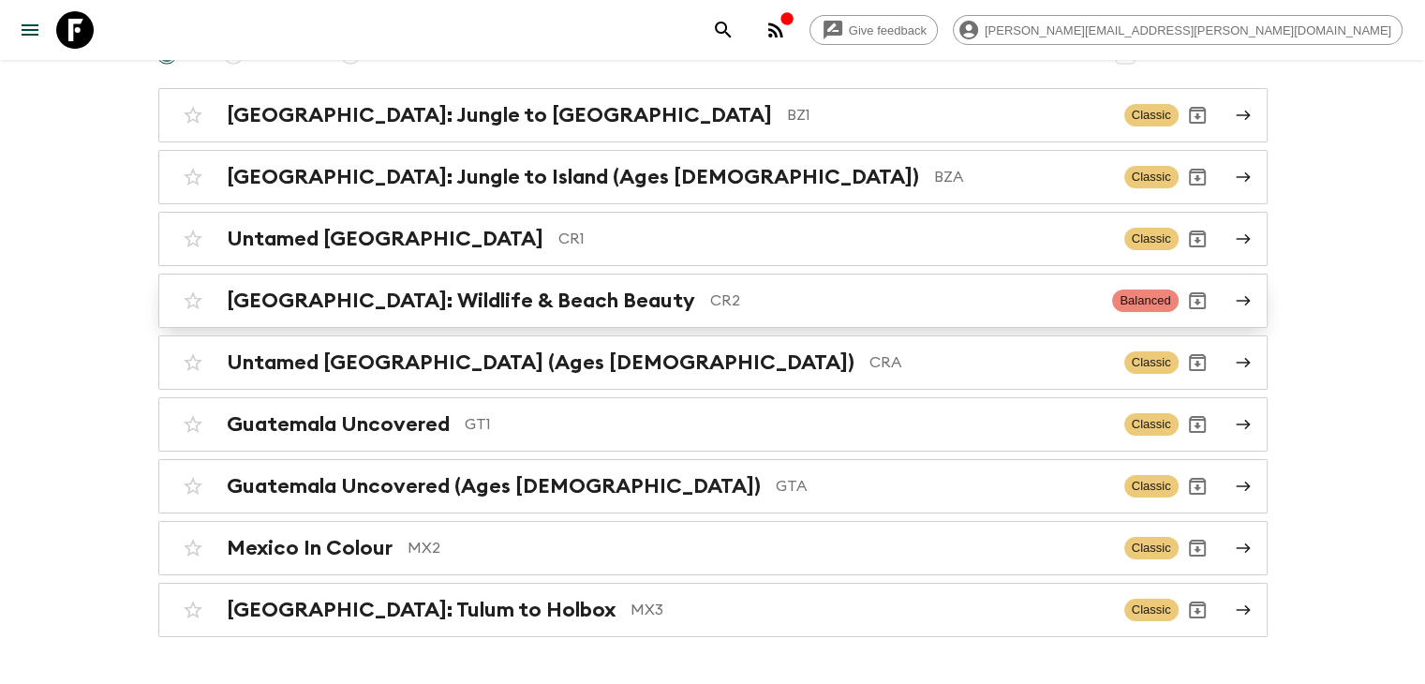
scroll to position [240, 0]
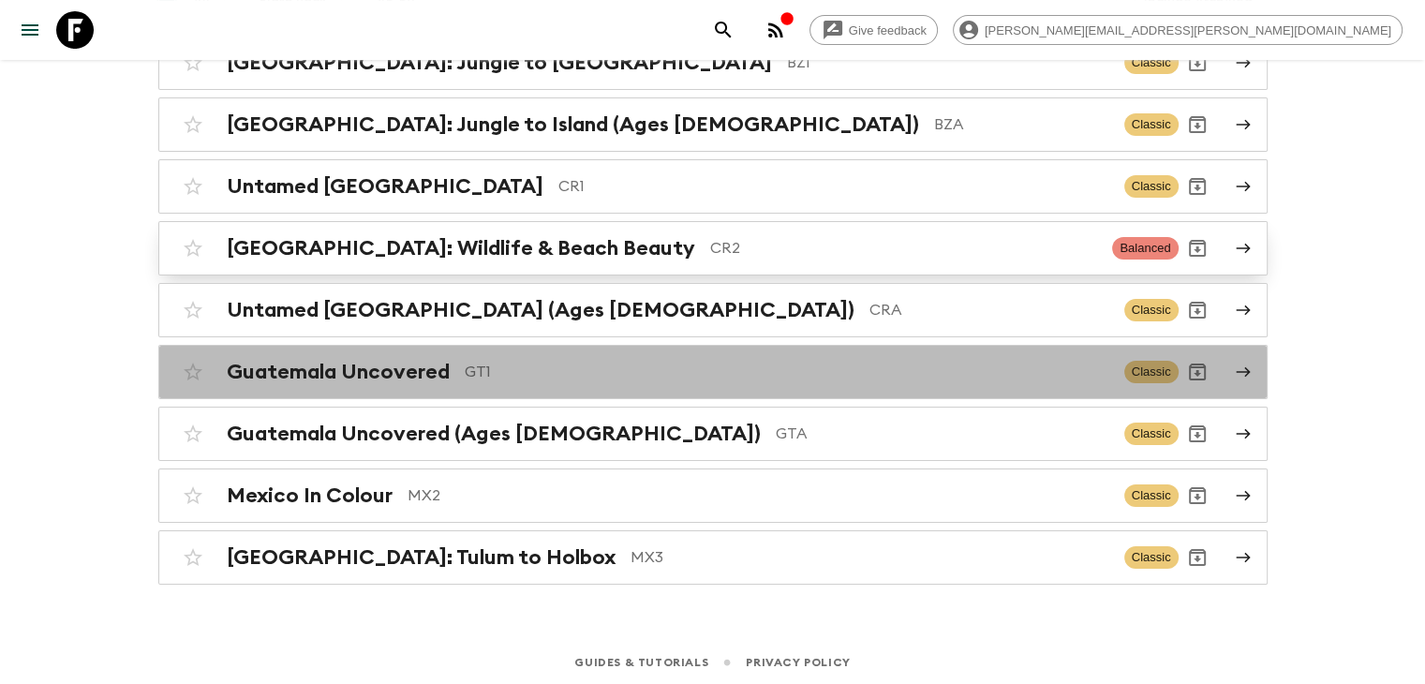
click at [458, 379] on div "Guatemala Uncovered GT1" at bounding box center [668, 372] width 882 height 24
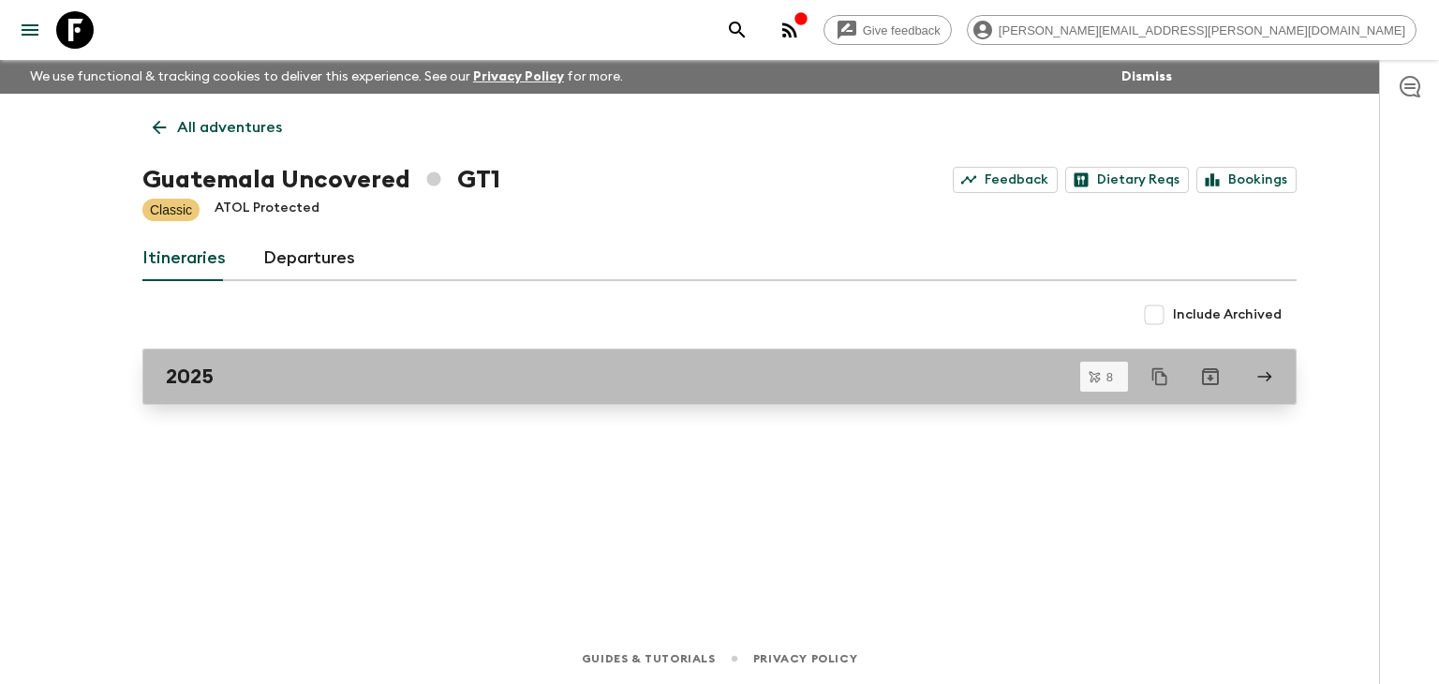
click at [359, 391] on link "2025" at bounding box center [719, 376] width 1154 height 56
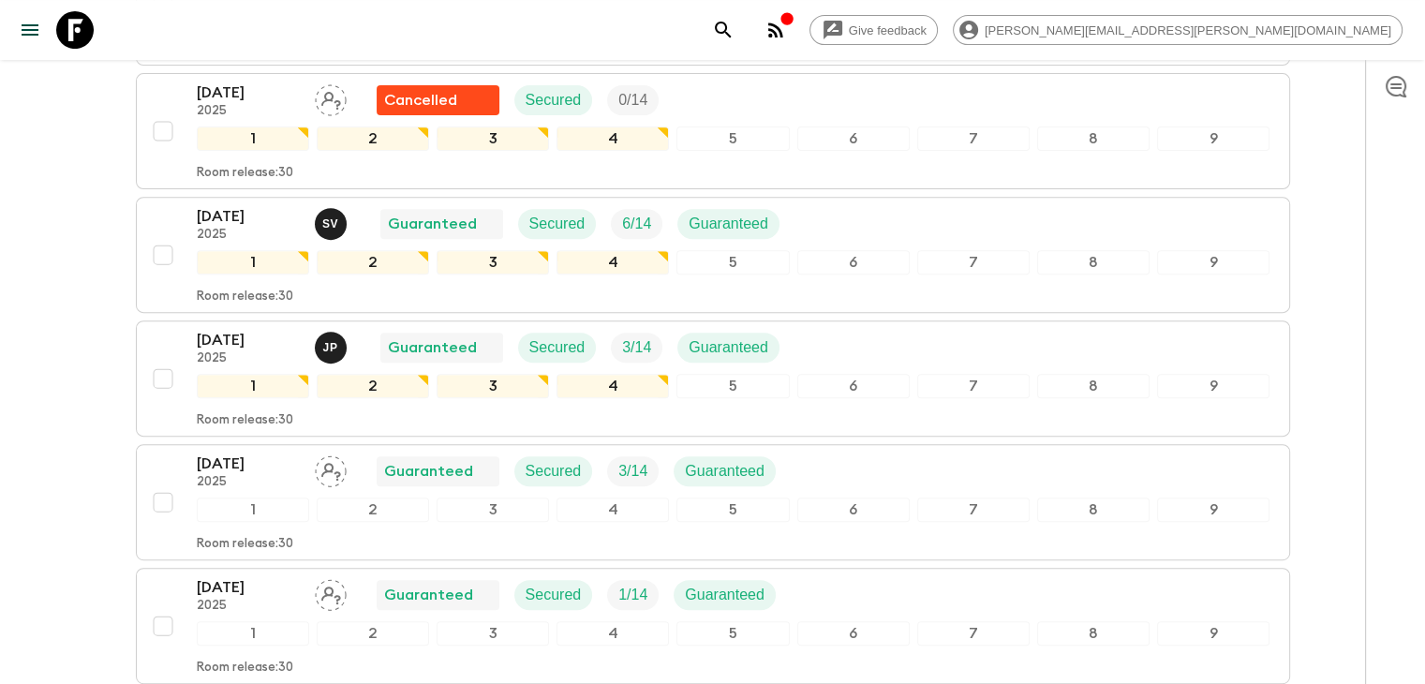
scroll to position [809, 0]
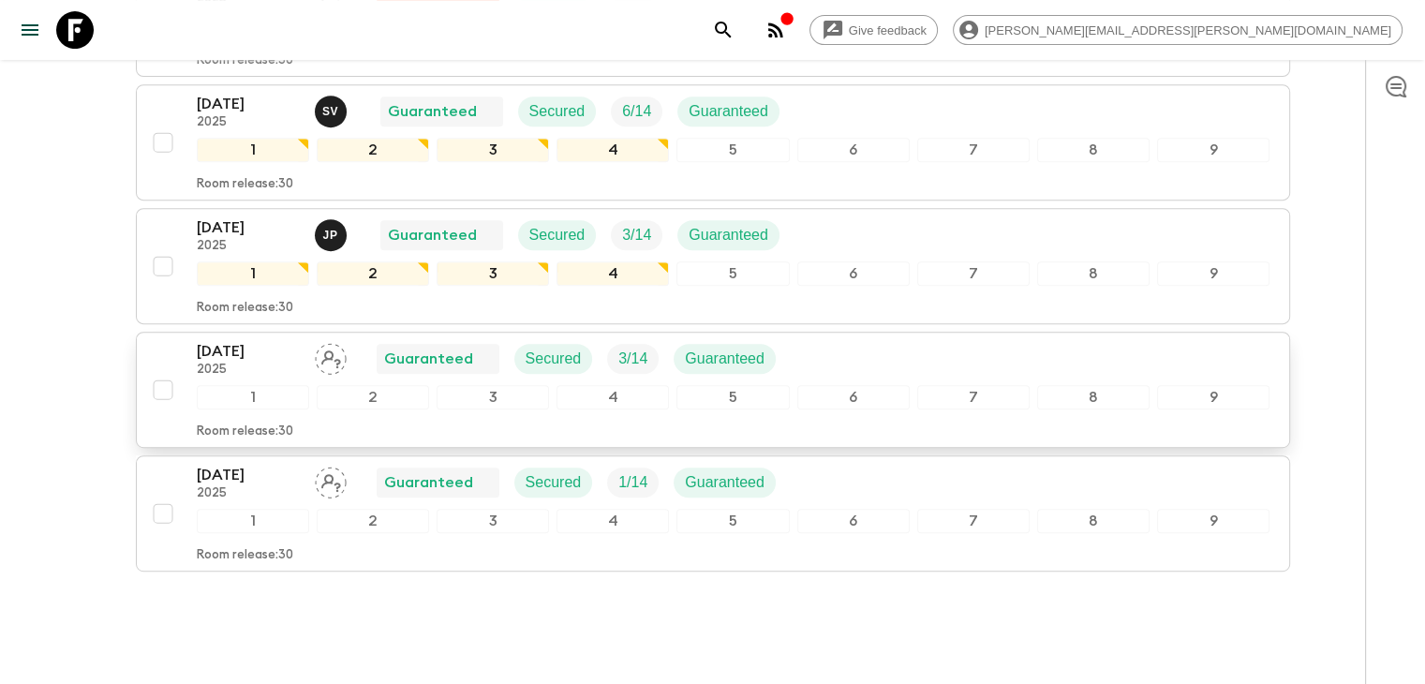
click at [444, 349] on p "Guaranteed" at bounding box center [428, 358] width 89 height 22
click at [370, 347] on div "[DATE] 2025 Guaranteed Secured 3 / 14 Guaranteed" at bounding box center [494, 358] width 594 height 37
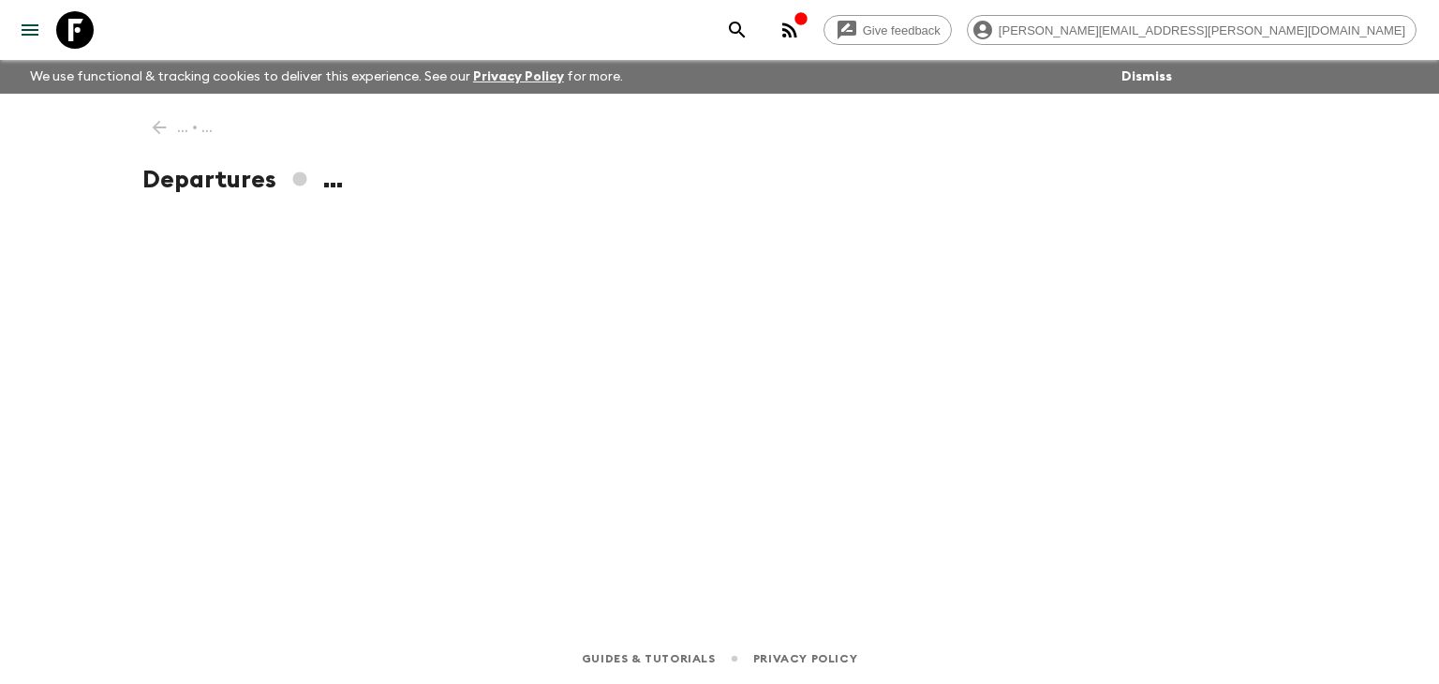
click at [370, 347] on div "... • ... Departures ..." at bounding box center [719, 337] width 1199 height 487
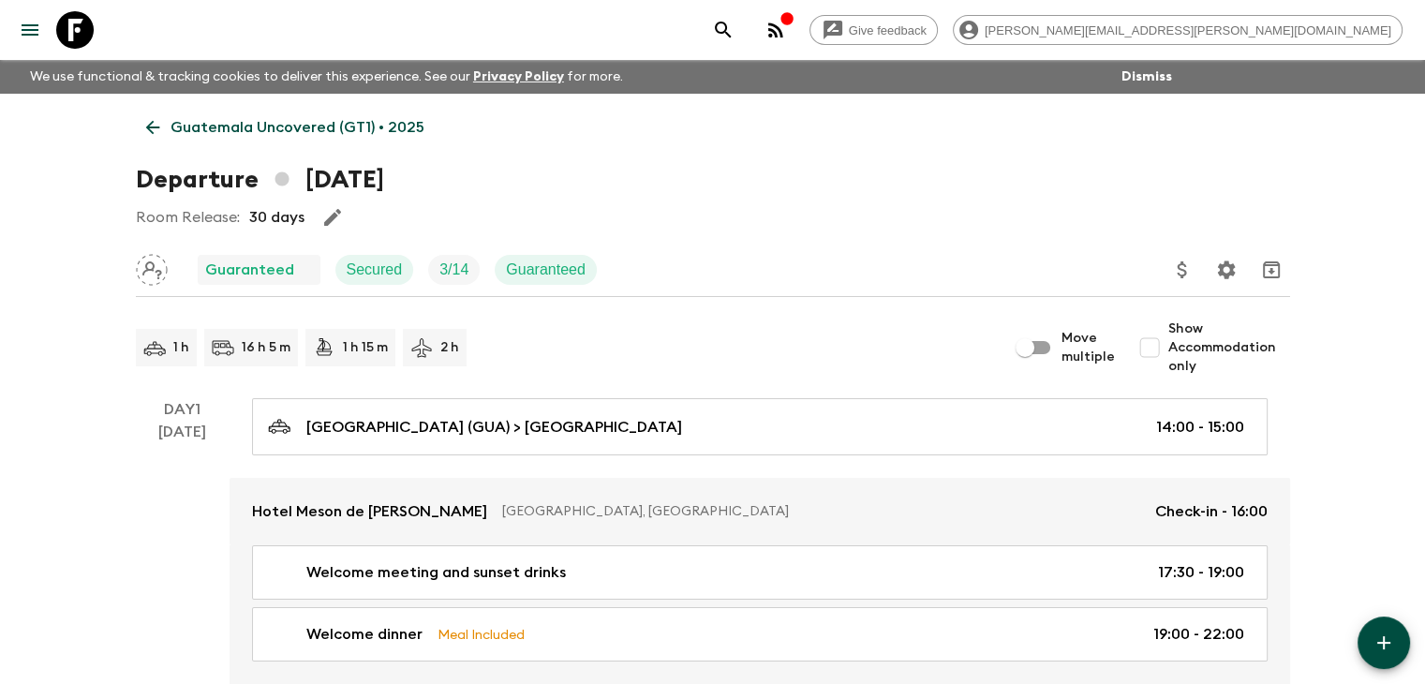
click at [159, 127] on icon at bounding box center [152, 127] width 21 height 21
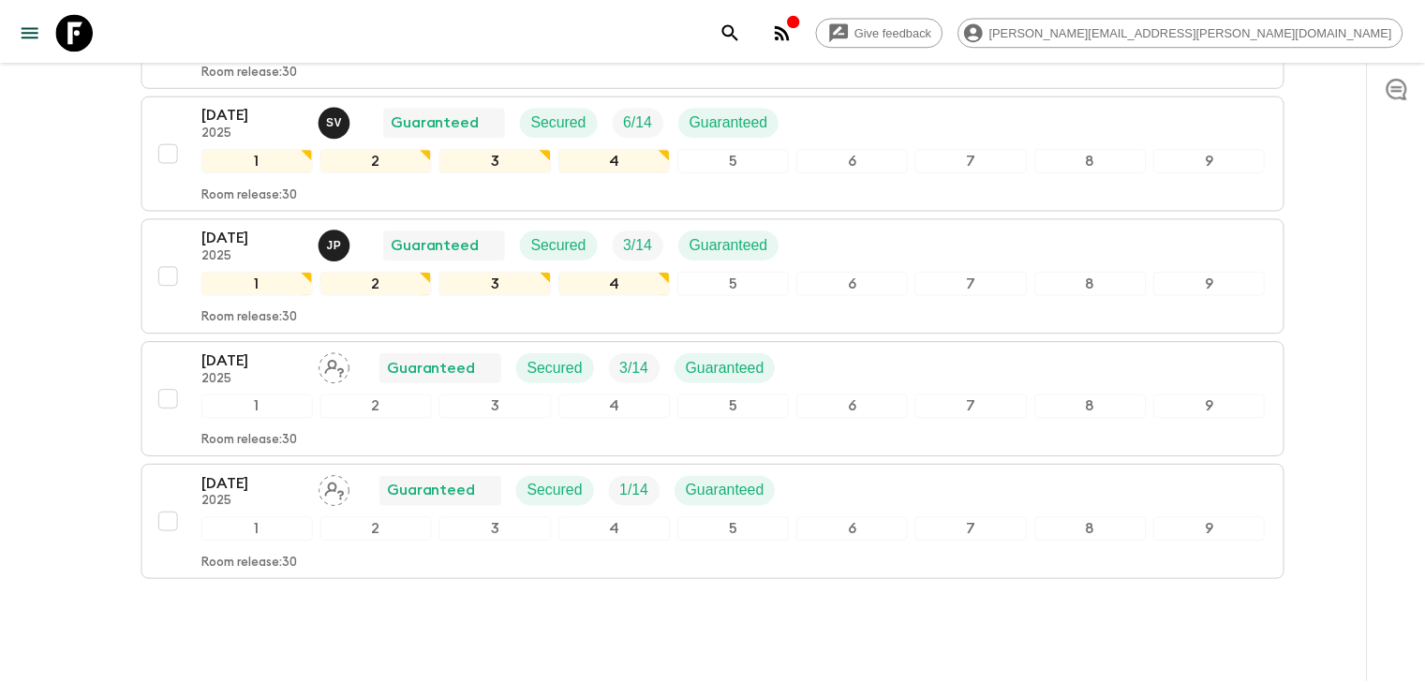
scroll to position [768, 0]
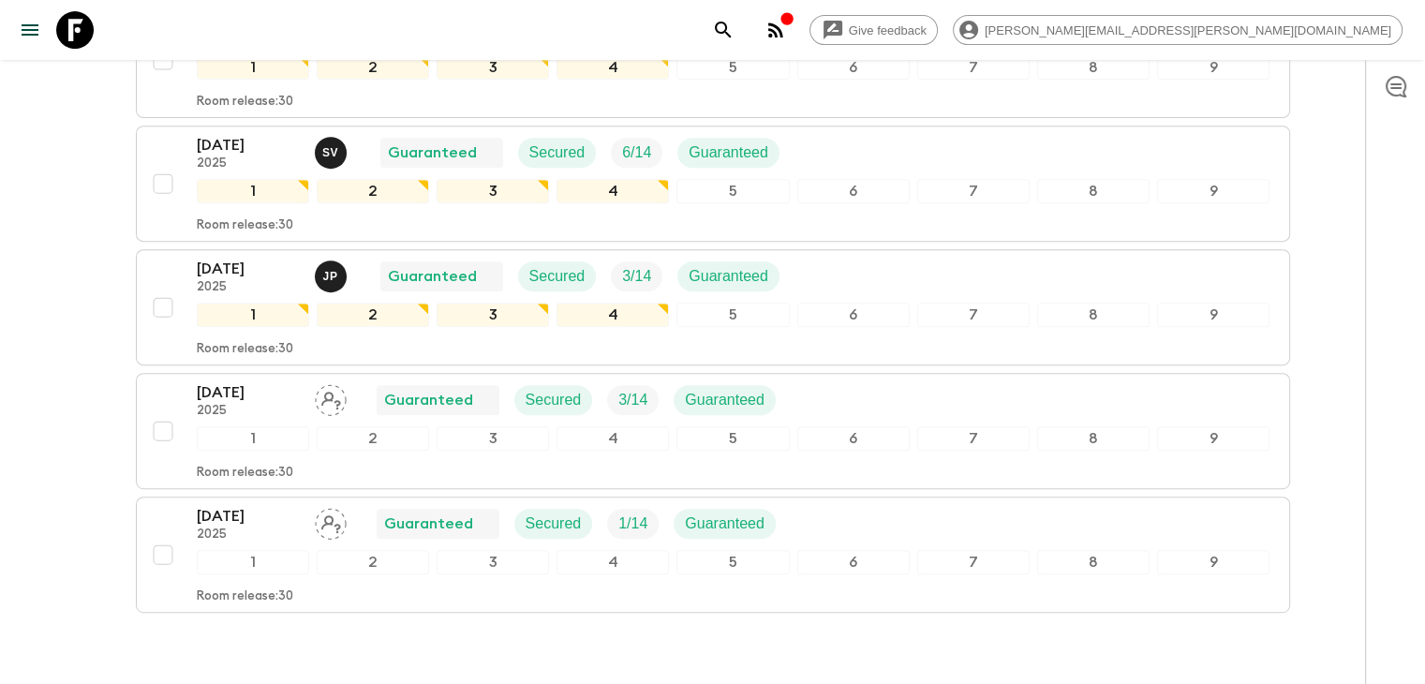
click at [275, 280] on p "2025" at bounding box center [248, 287] width 103 height 15
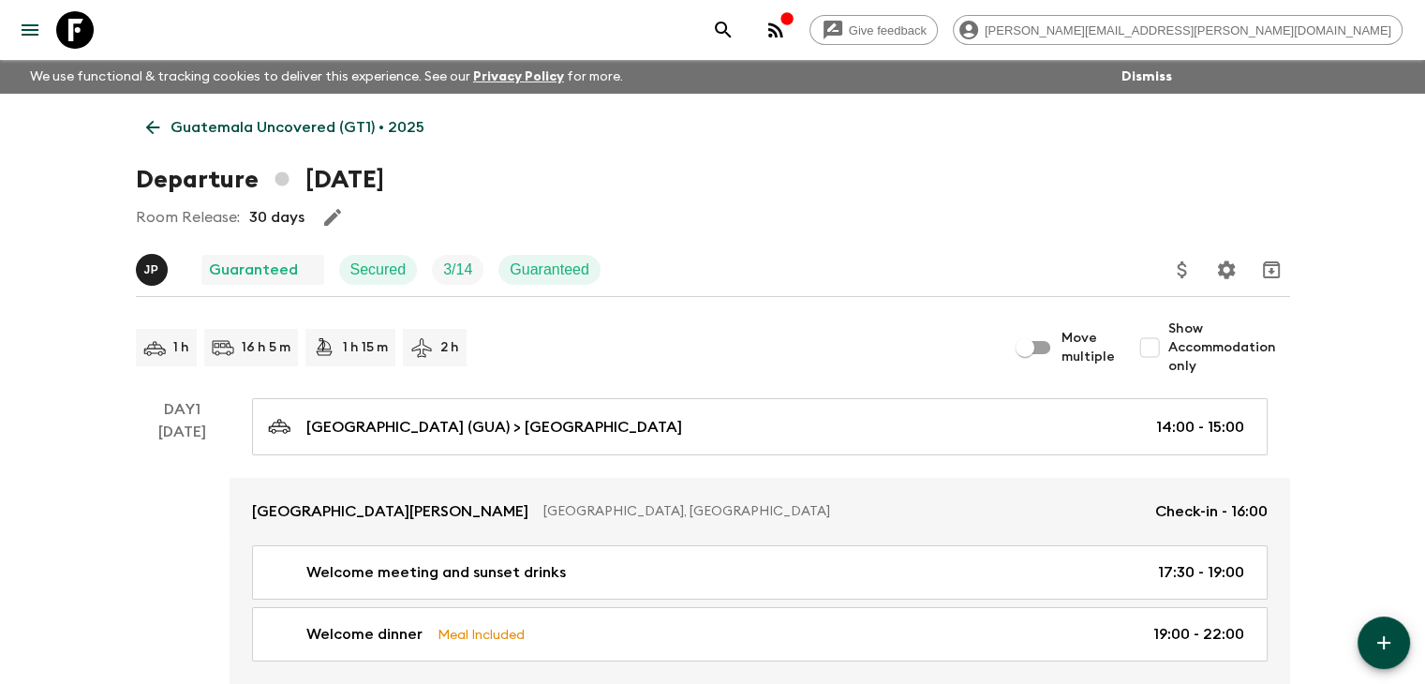
click at [462, 216] on div "Room Release: 30 days" at bounding box center [713, 217] width 1154 height 37
click at [146, 117] on icon at bounding box center [152, 127] width 21 height 21
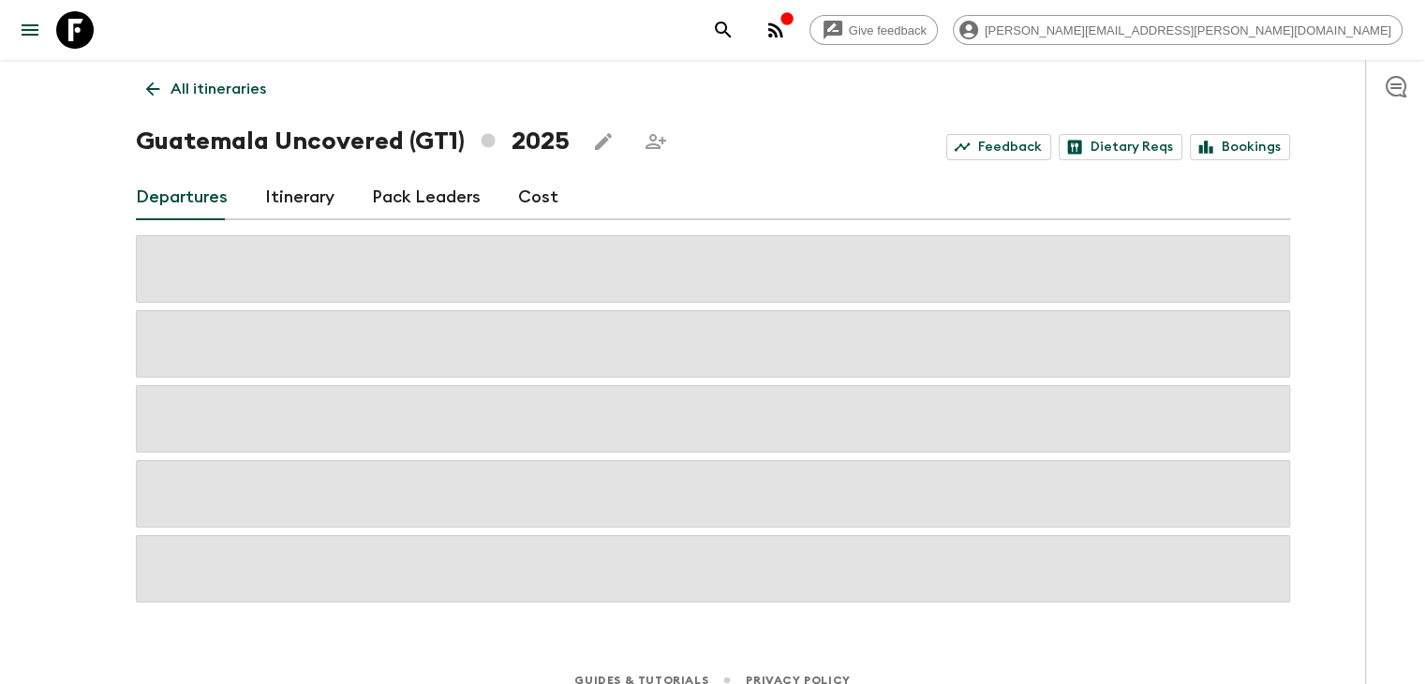
scroll to position [60, 0]
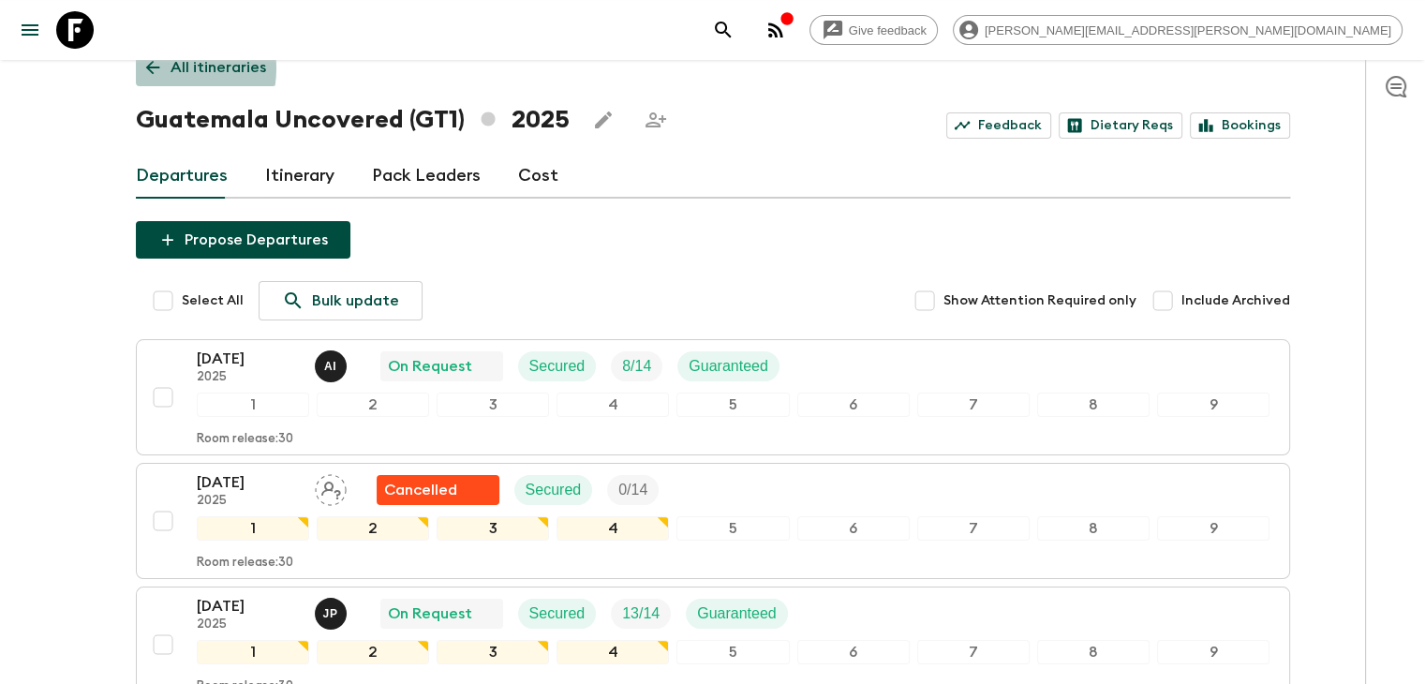
click at [151, 67] on icon at bounding box center [152, 68] width 14 height 14
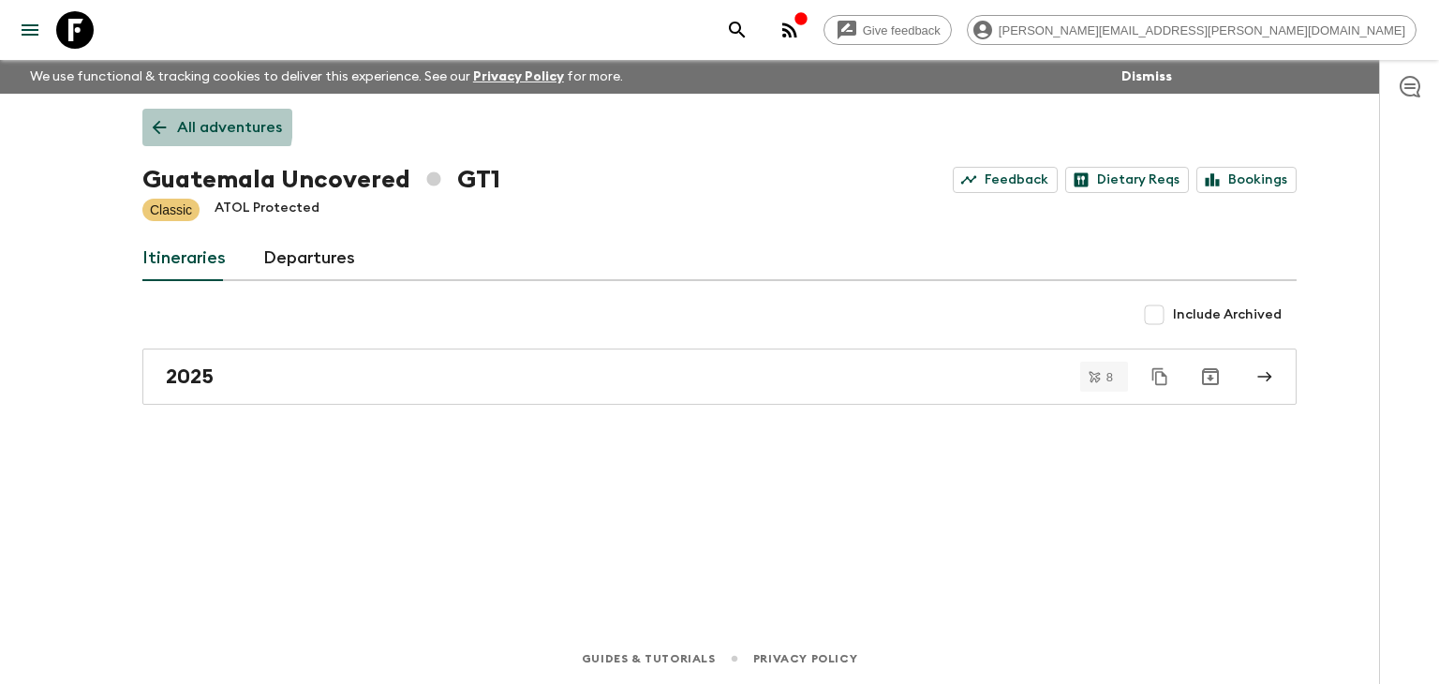
click at [169, 122] on icon at bounding box center [159, 127] width 21 height 21
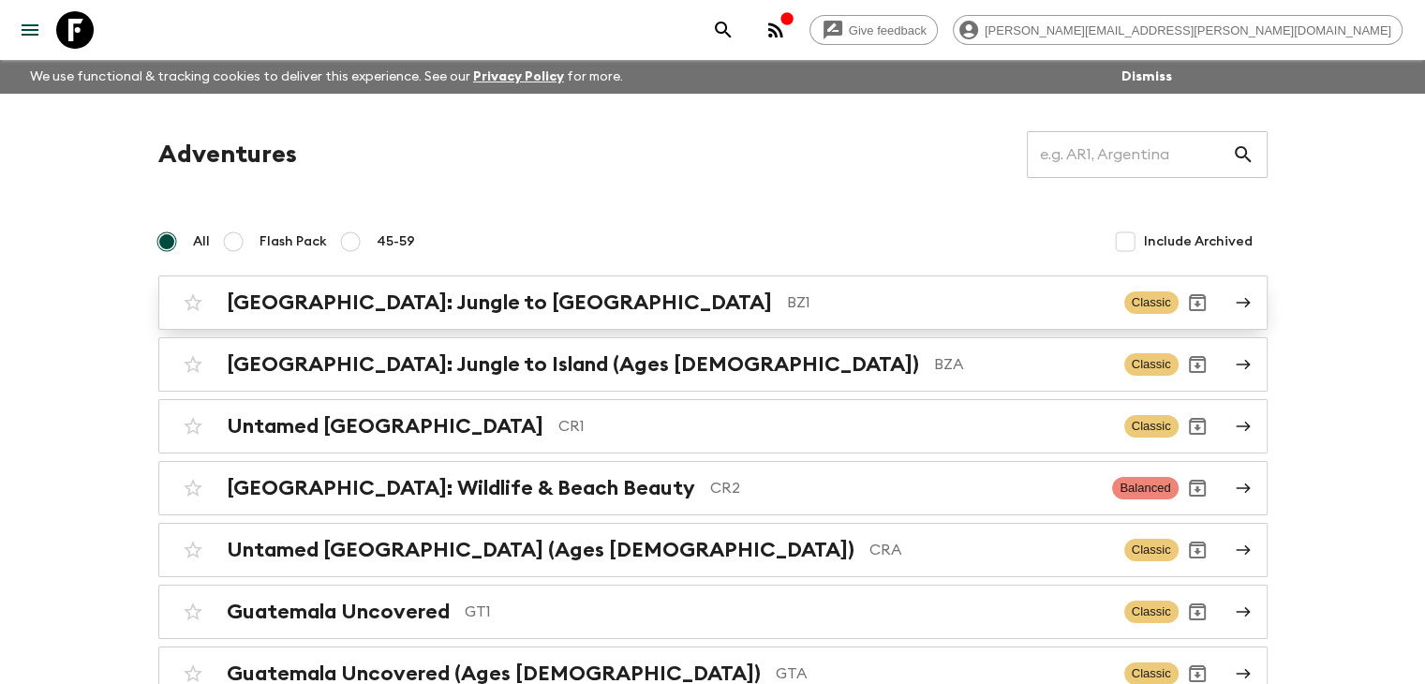
click at [337, 305] on h2 "[GEOGRAPHIC_DATA]: Jungle to [GEOGRAPHIC_DATA]" at bounding box center [499, 302] width 545 height 24
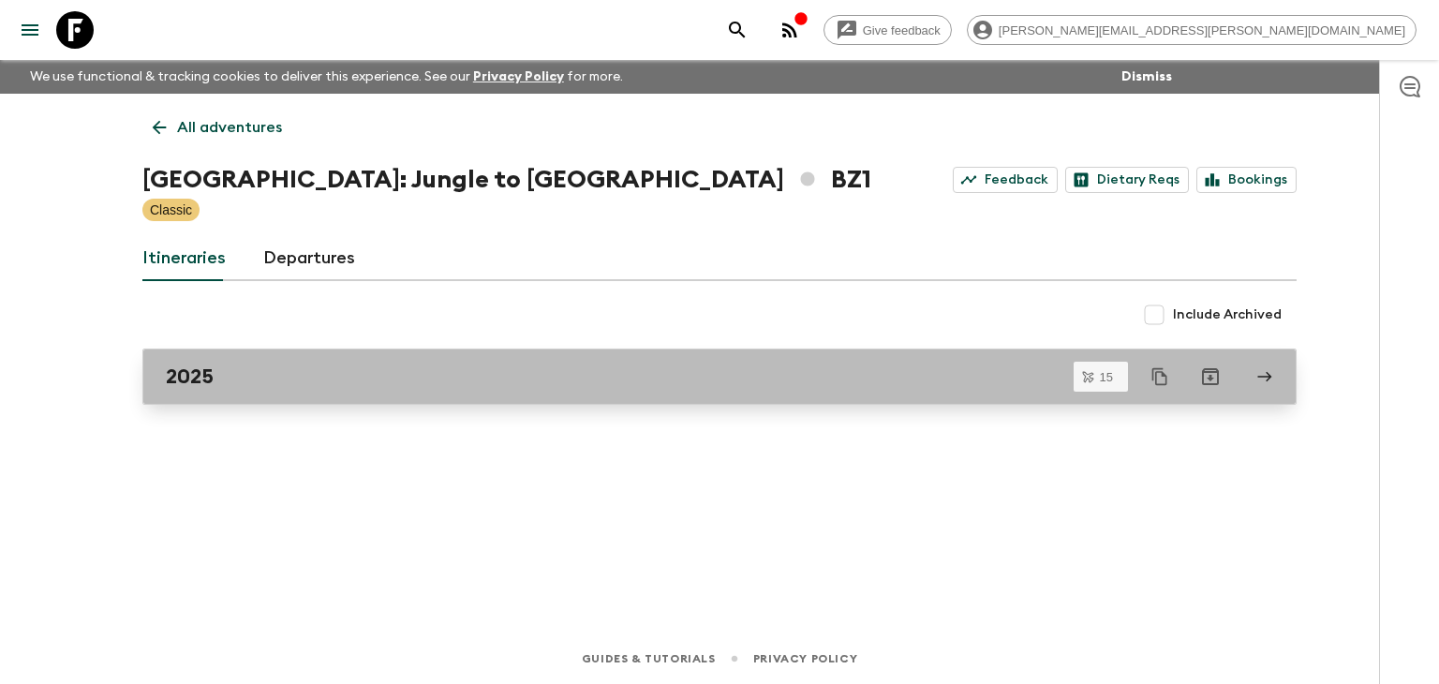
click at [341, 366] on div "2025" at bounding box center [702, 376] width 1072 height 24
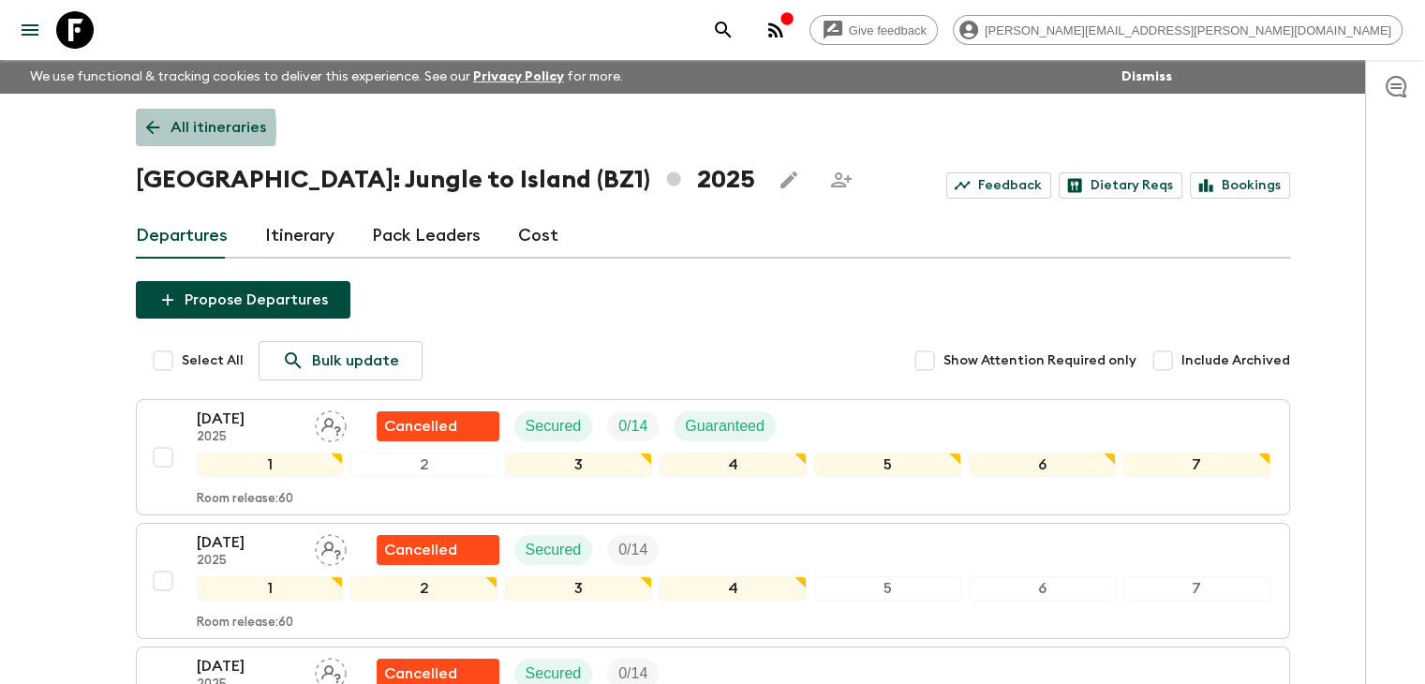
click at [150, 128] on icon at bounding box center [152, 127] width 21 height 21
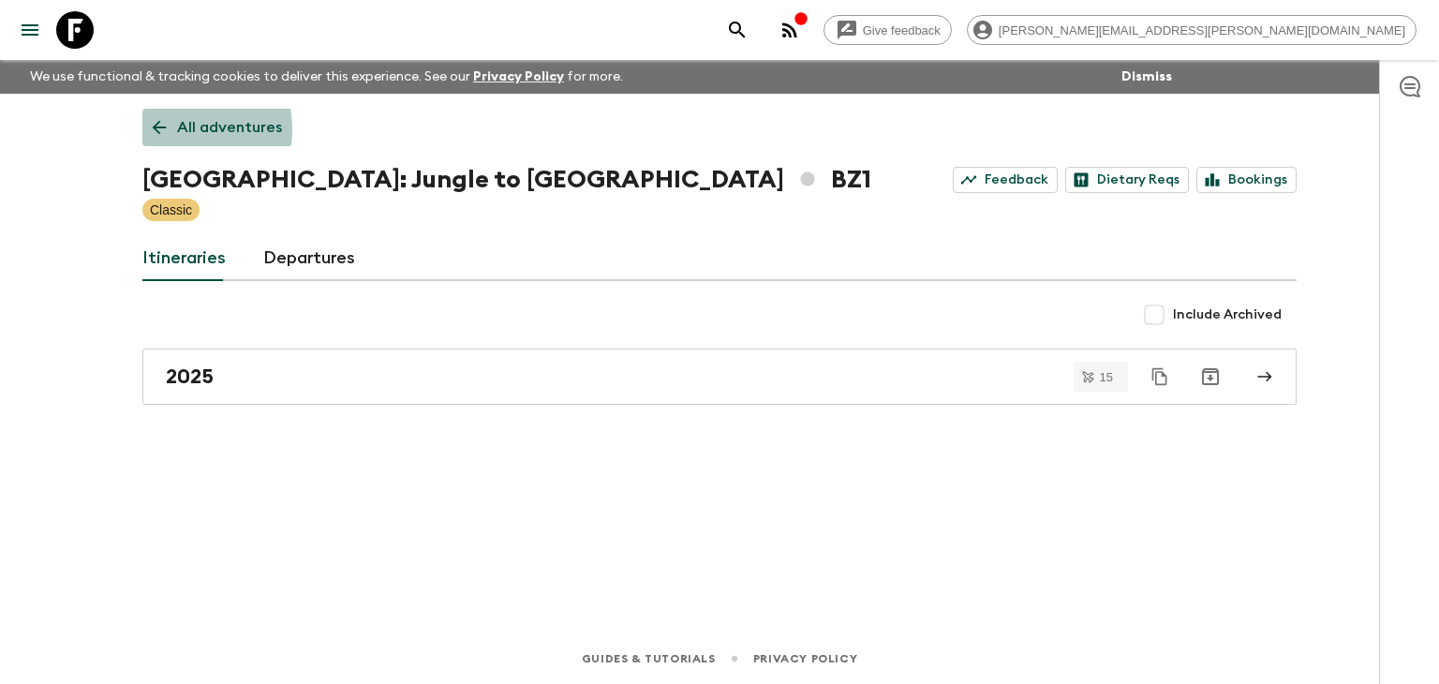
click at [159, 129] on icon at bounding box center [159, 127] width 21 height 21
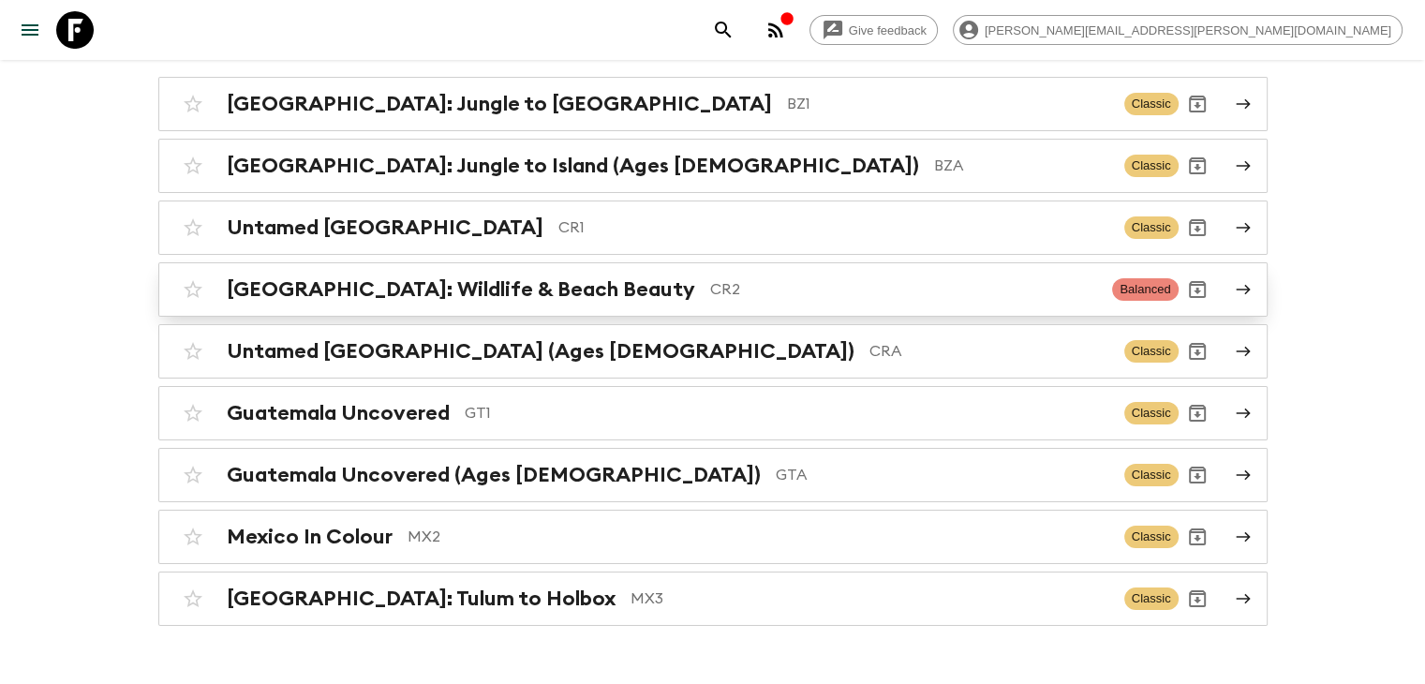
scroll to position [240, 0]
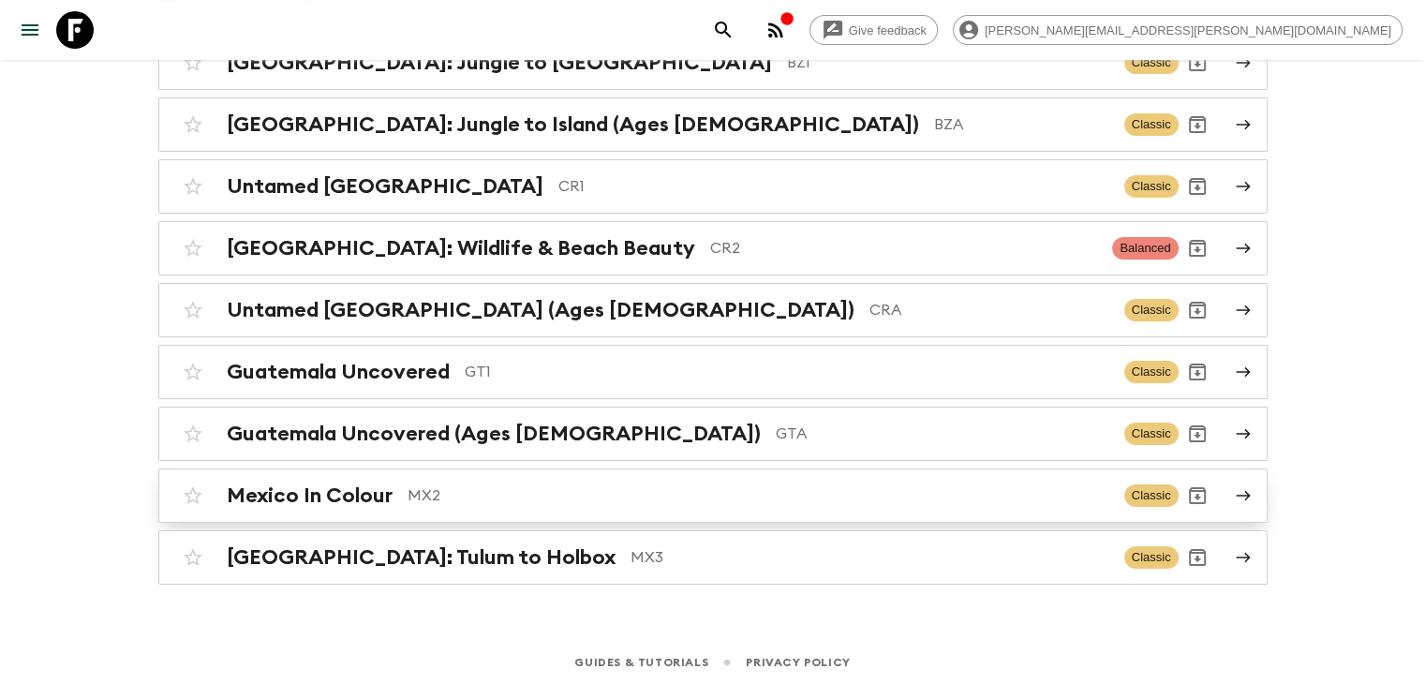
click at [480, 497] on p "MX2" at bounding box center [758, 495] width 702 height 22
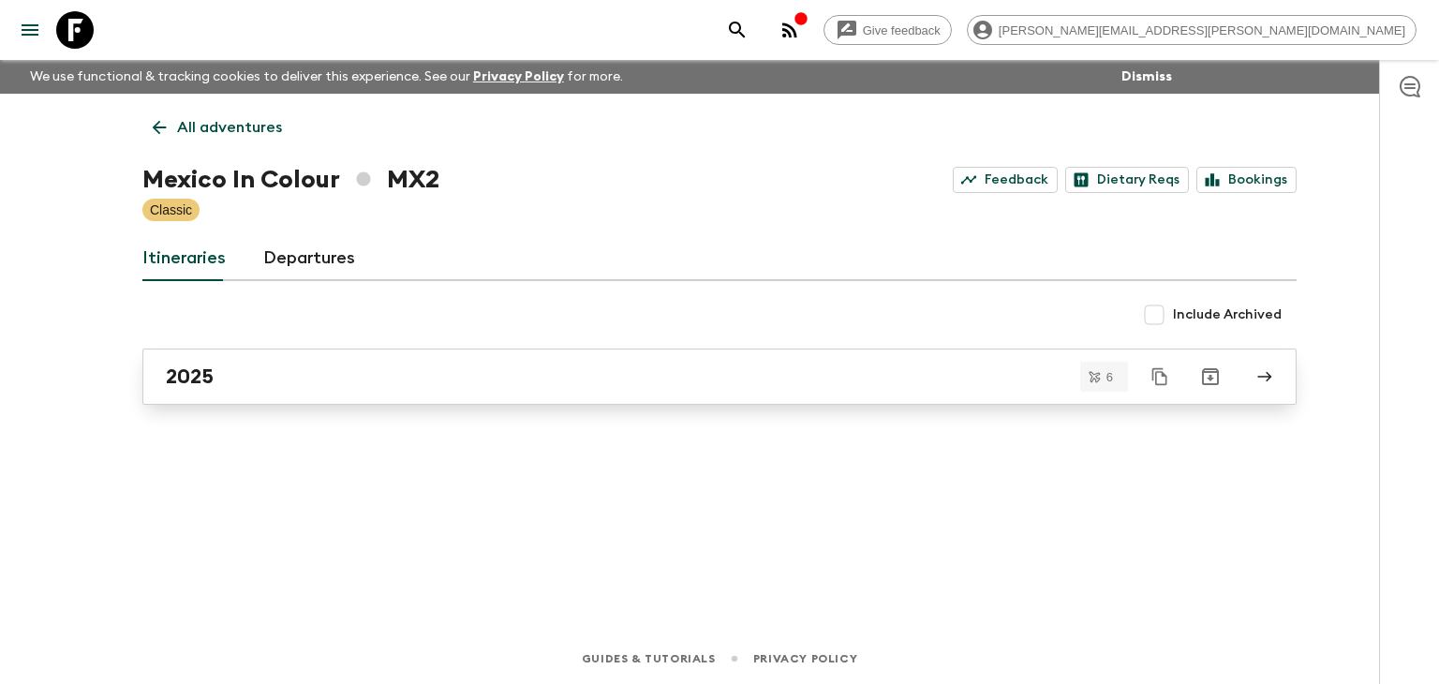
click at [361, 391] on link "2025" at bounding box center [719, 376] width 1154 height 56
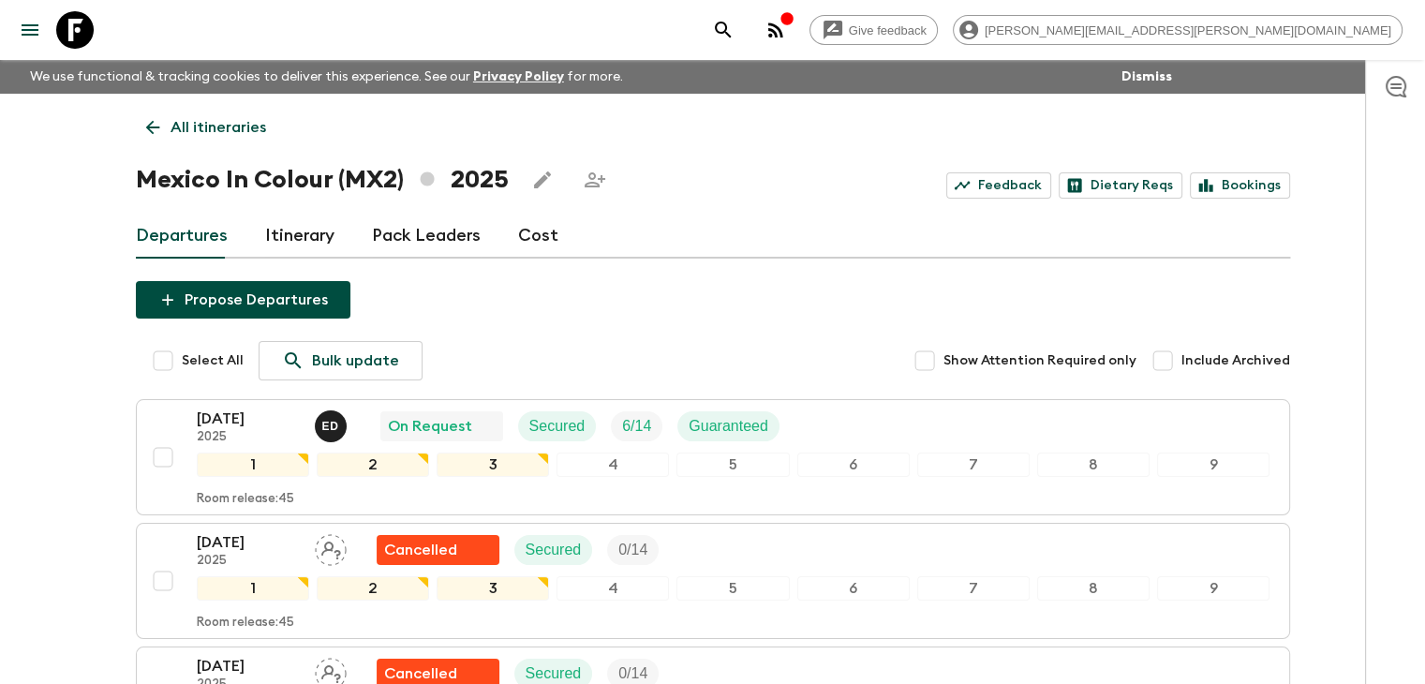
click at [159, 124] on icon at bounding box center [152, 127] width 21 height 21
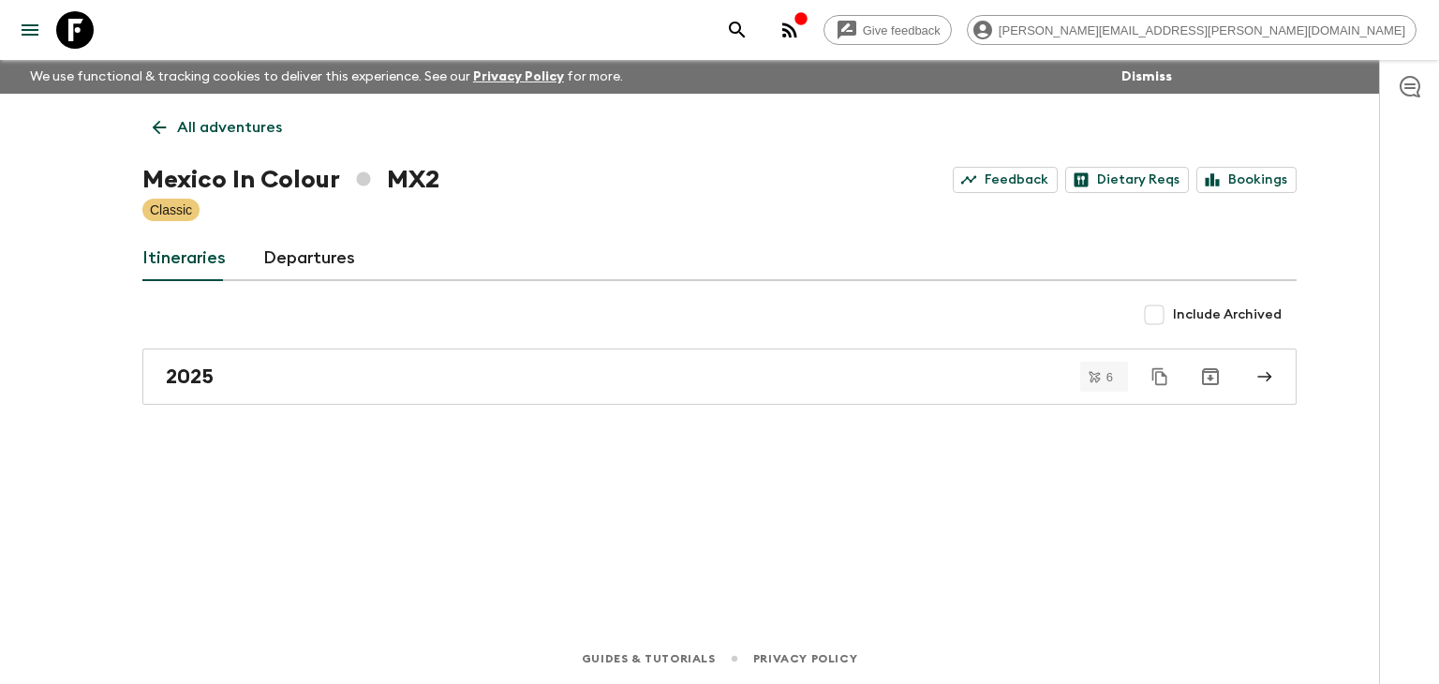
click at [161, 137] on icon at bounding box center [159, 127] width 21 height 21
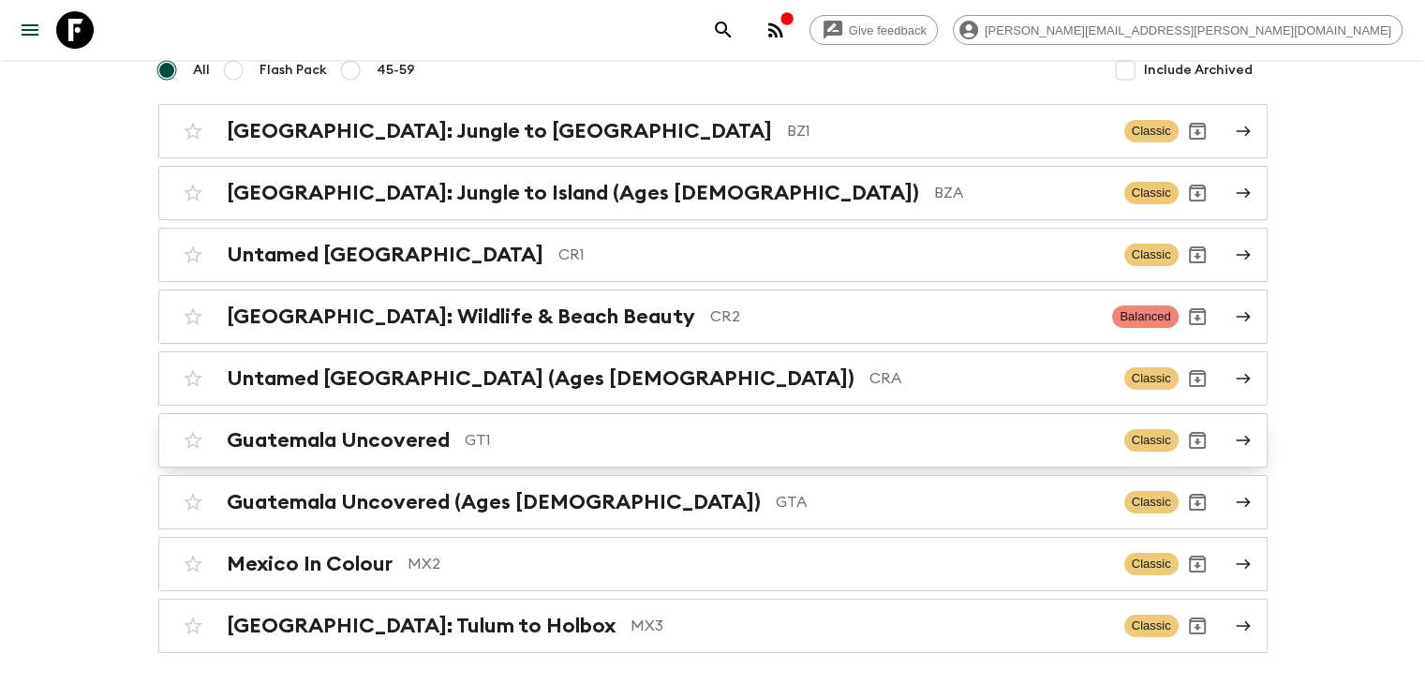
scroll to position [240, 0]
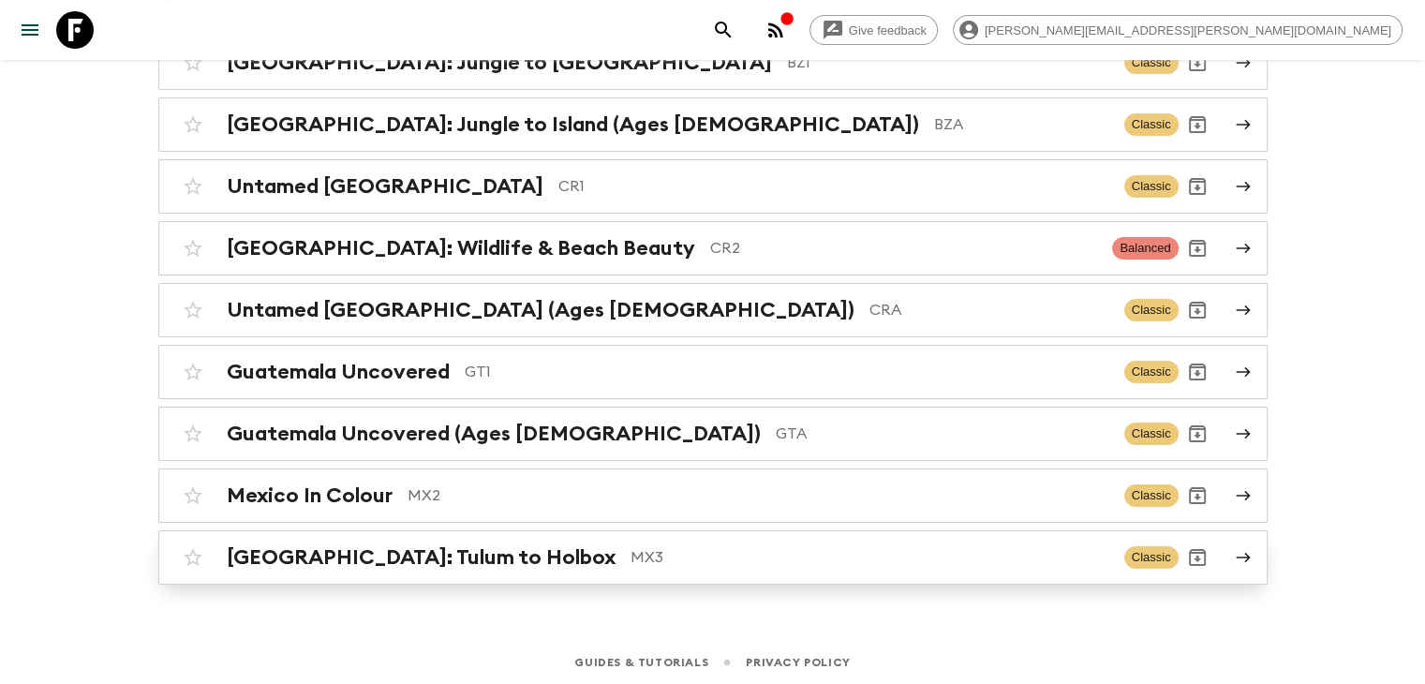
click at [371, 554] on h2 "[GEOGRAPHIC_DATA]: Tulum to Holbox" at bounding box center [421, 557] width 389 height 24
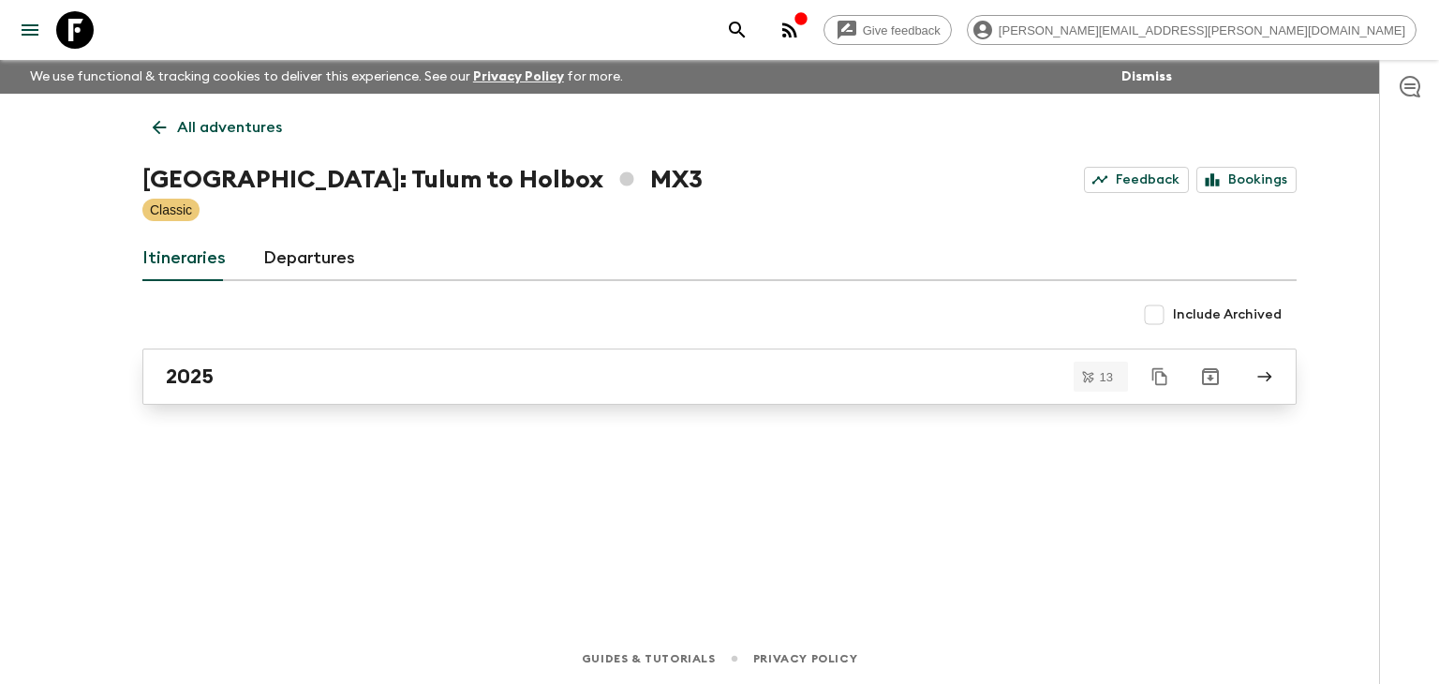
click at [273, 376] on div "2025" at bounding box center [702, 376] width 1072 height 24
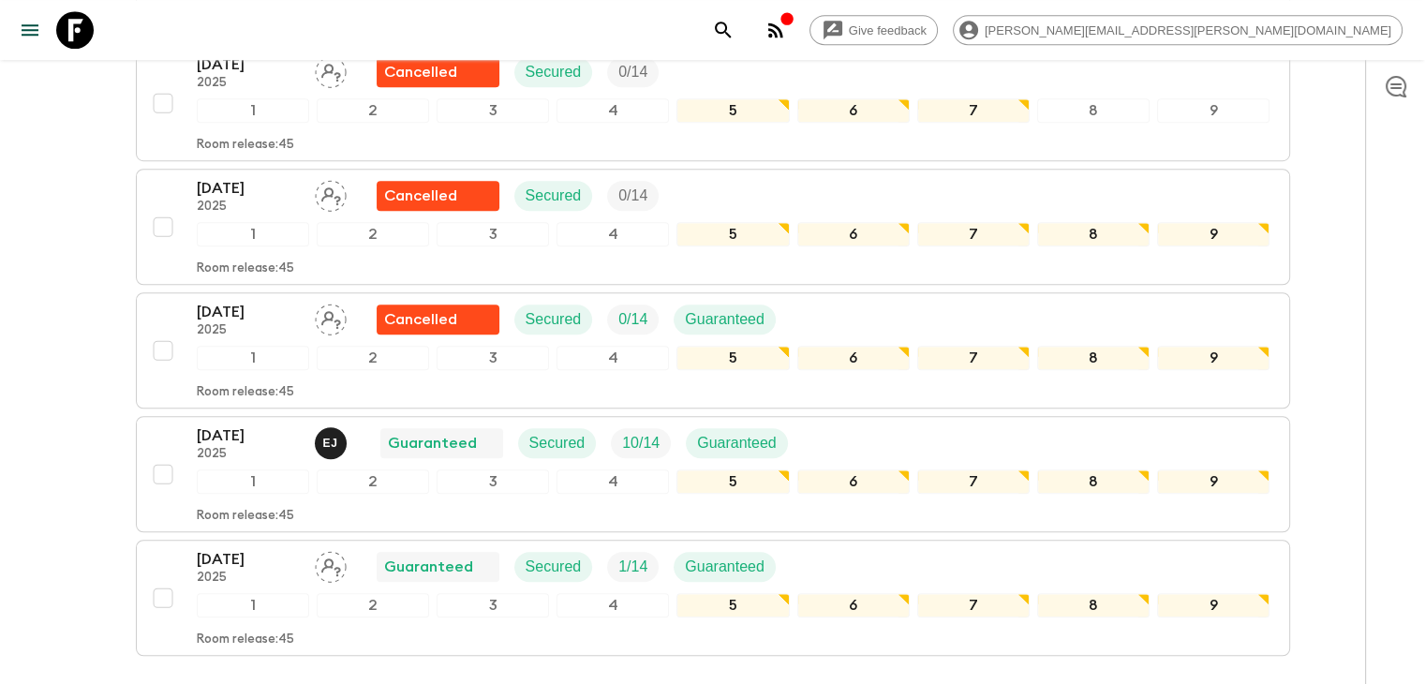
scroll to position [1311, 0]
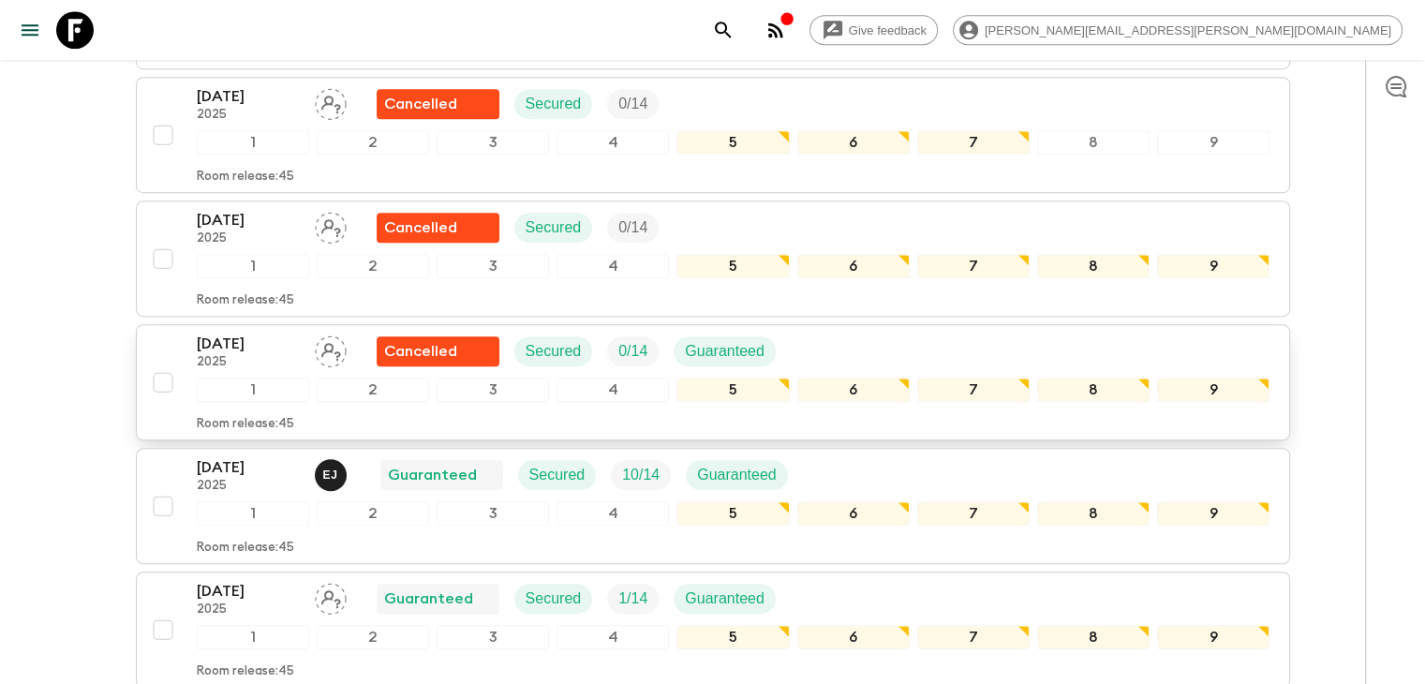
click at [277, 345] on p "[DATE]" at bounding box center [248, 344] width 103 height 22
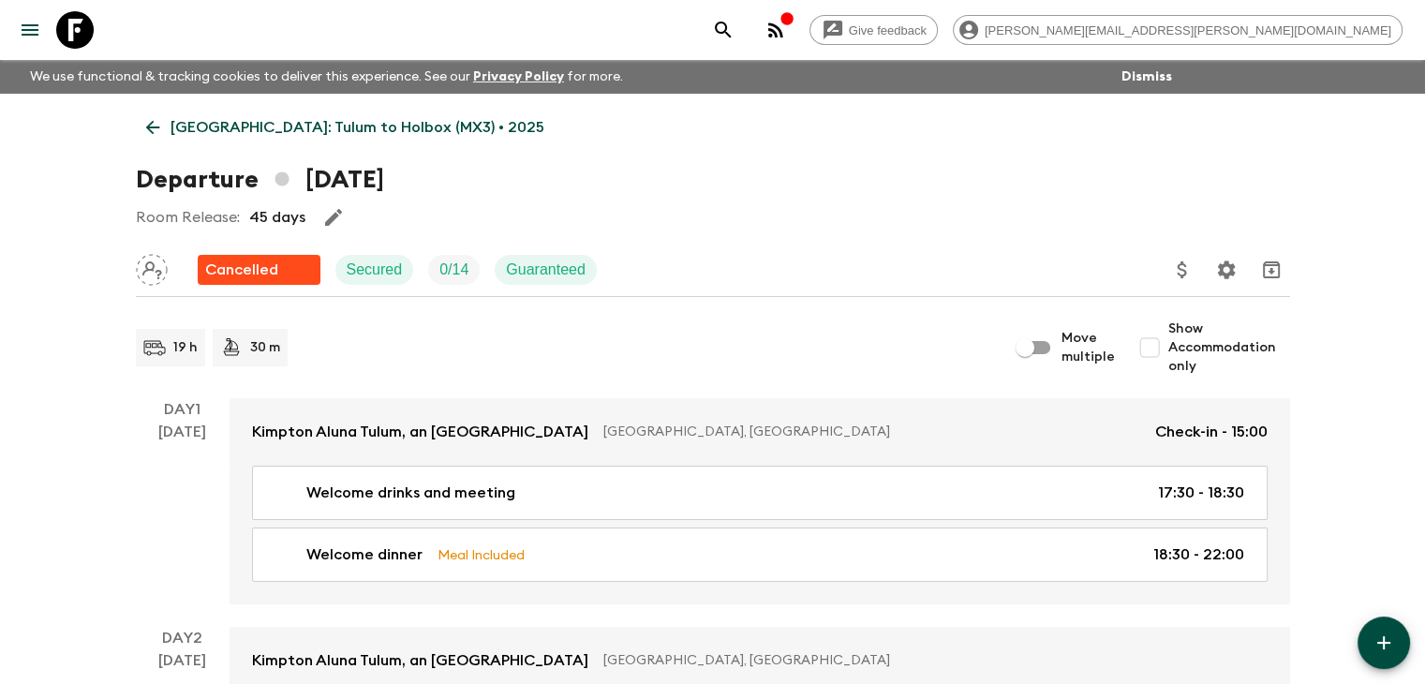
click at [160, 121] on icon at bounding box center [152, 127] width 21 height 21
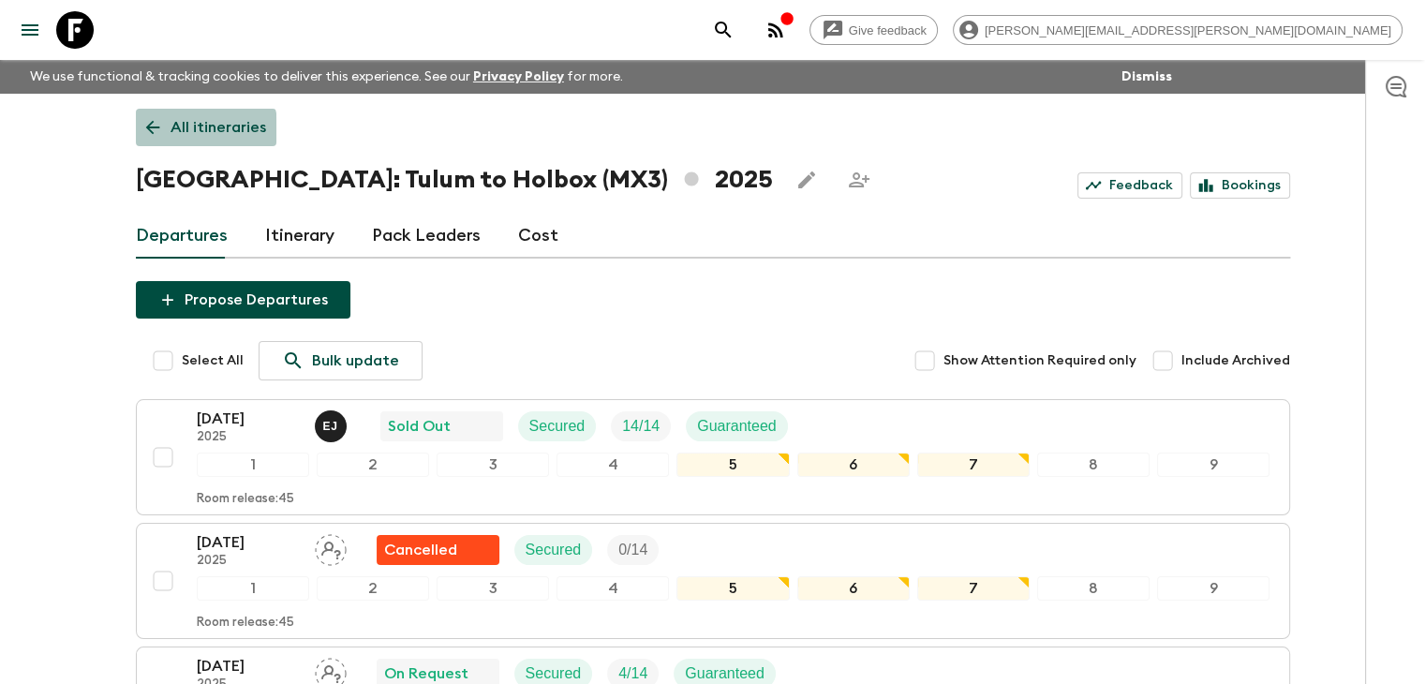
click at [153, 135] on icon at bounding box center [152, 127] width 21 height 21
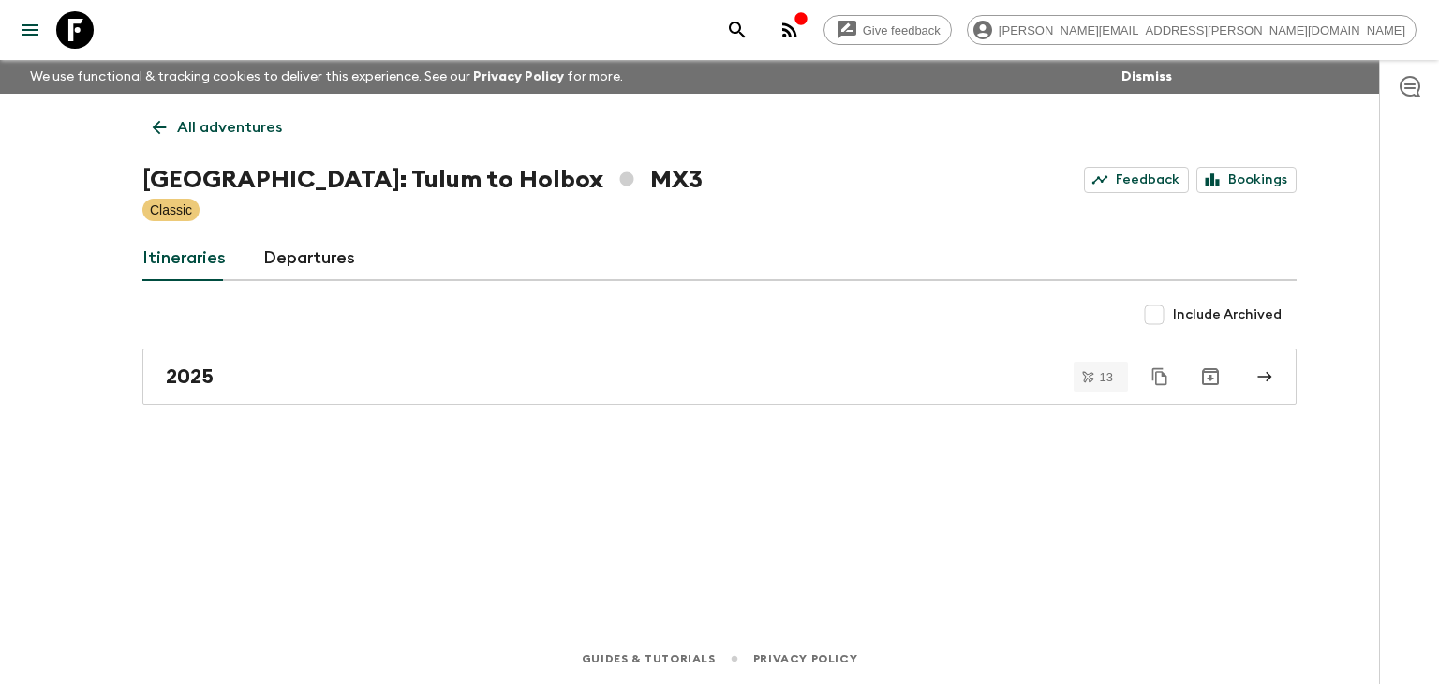
click at [172, 133] on link "All adventures" at bounding box center [217, 127] width 150 height 37
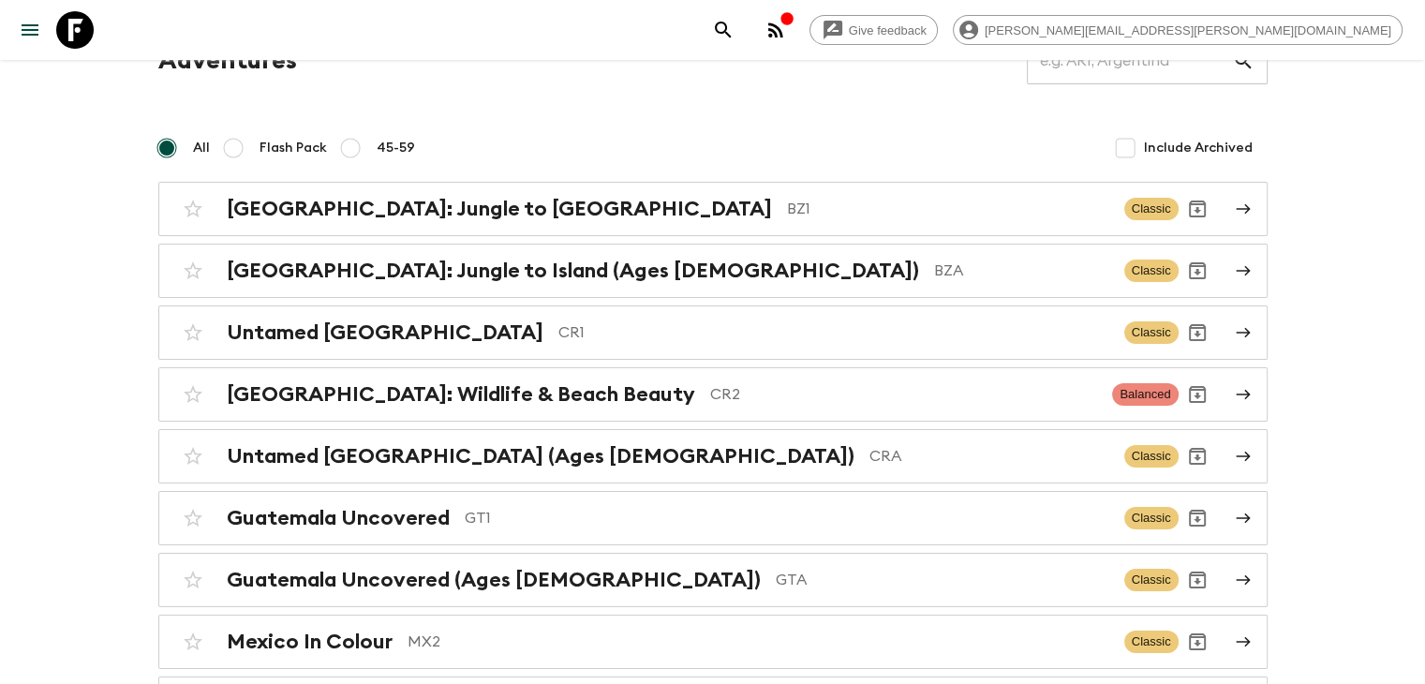
scroll to position [187, 0]
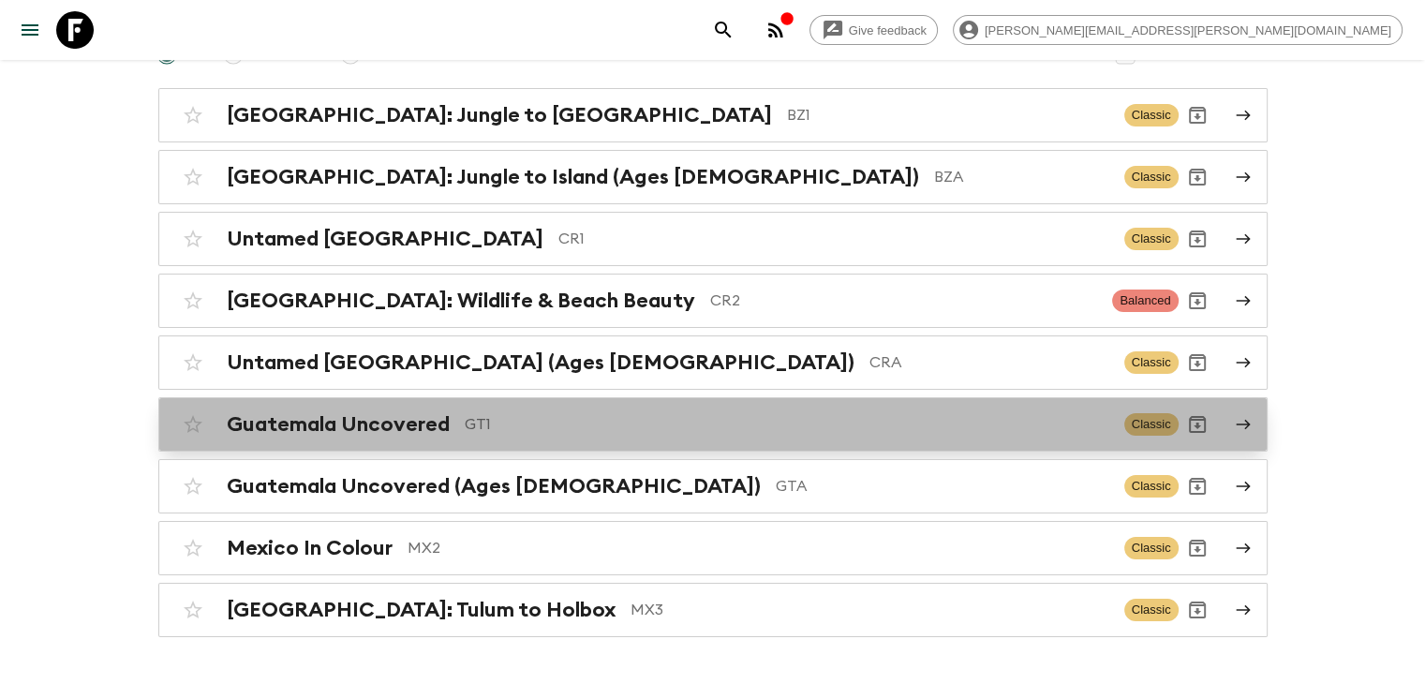
click at [267, 426] on h2 "Guatemala Uncovered" at bounding box center [338, 424] width 223 height 24
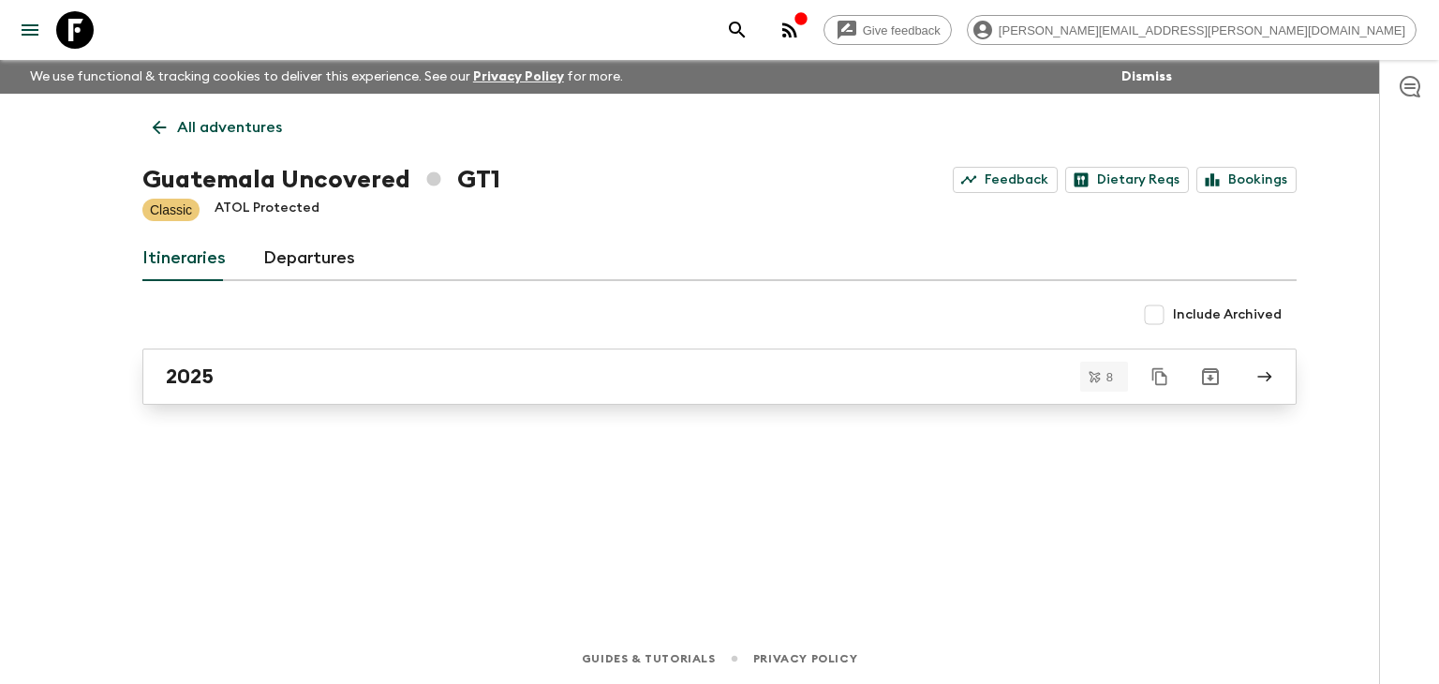
click at [237, 379] on div "2025" at bounding box center [702, 376] width 1072 height 24
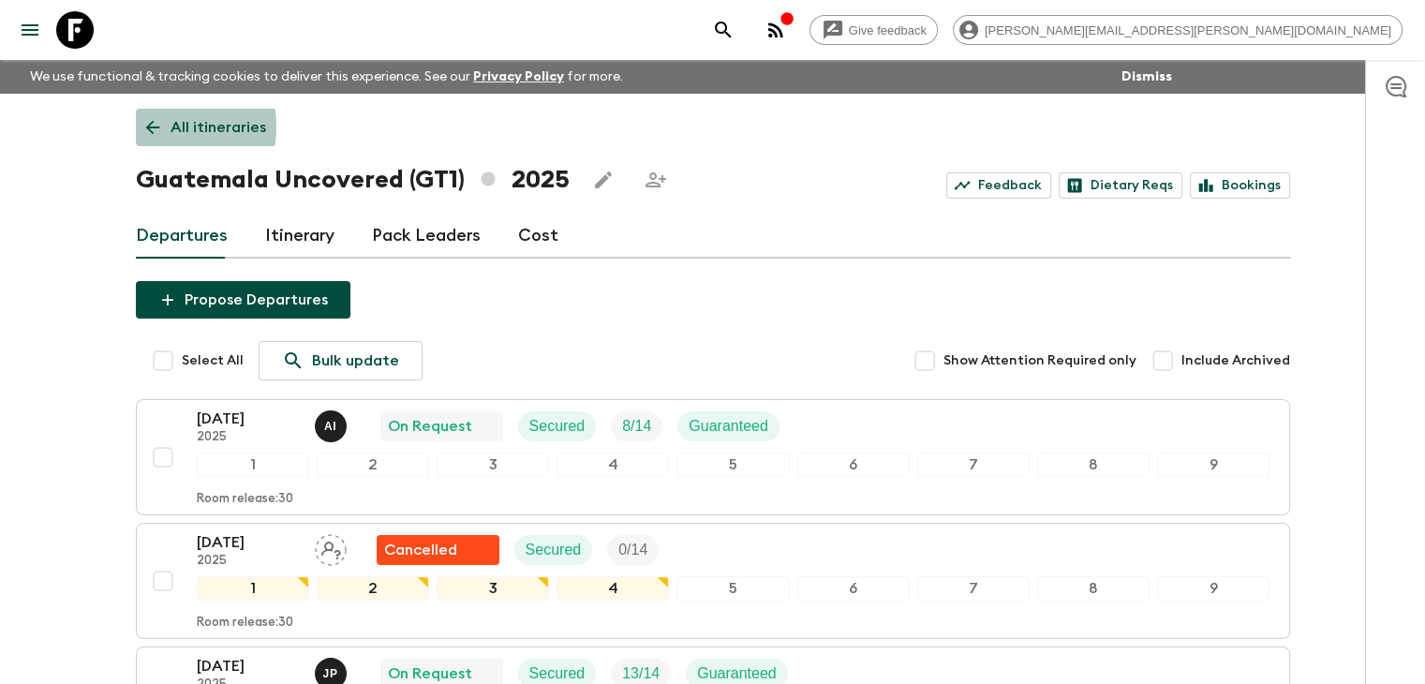
click at [155, 127] on icon at bounding box center [152, 128] width 14 height 14
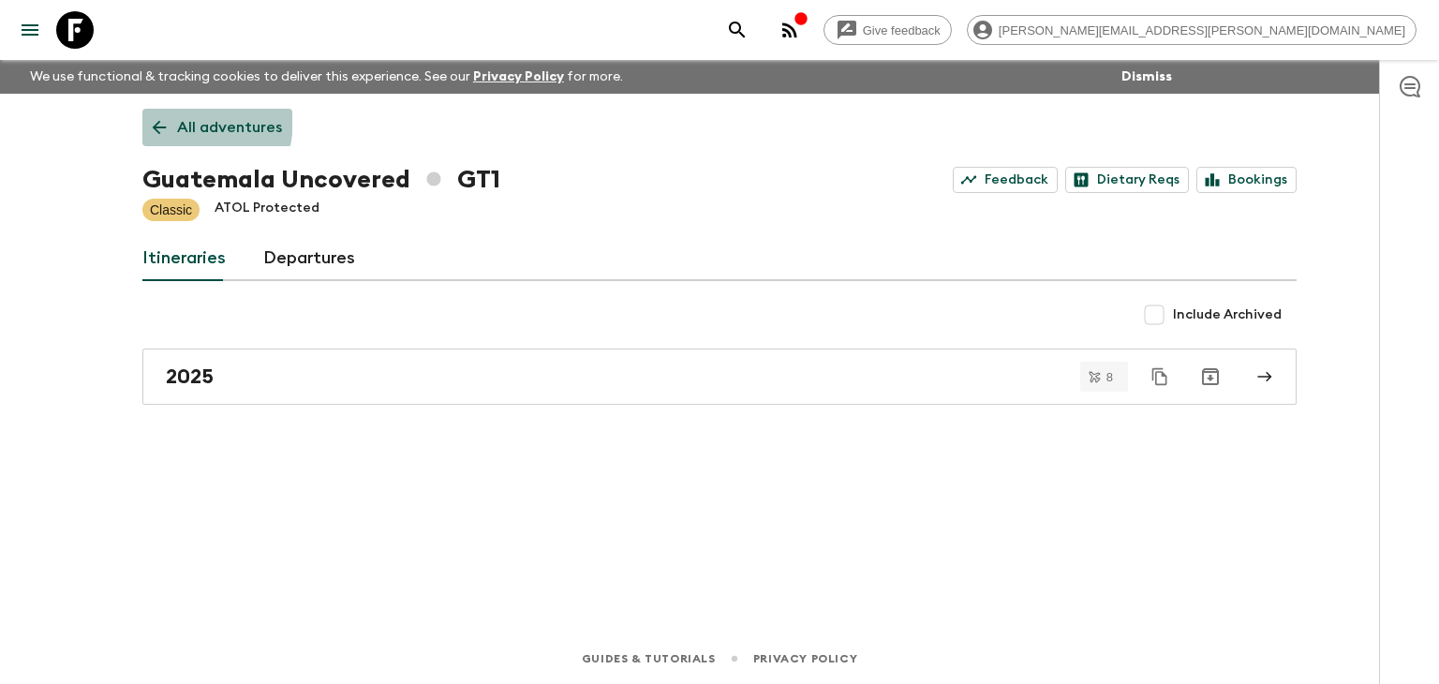
click at [153, 117] on icon at bounding box center [159, 127] width 21 height 21
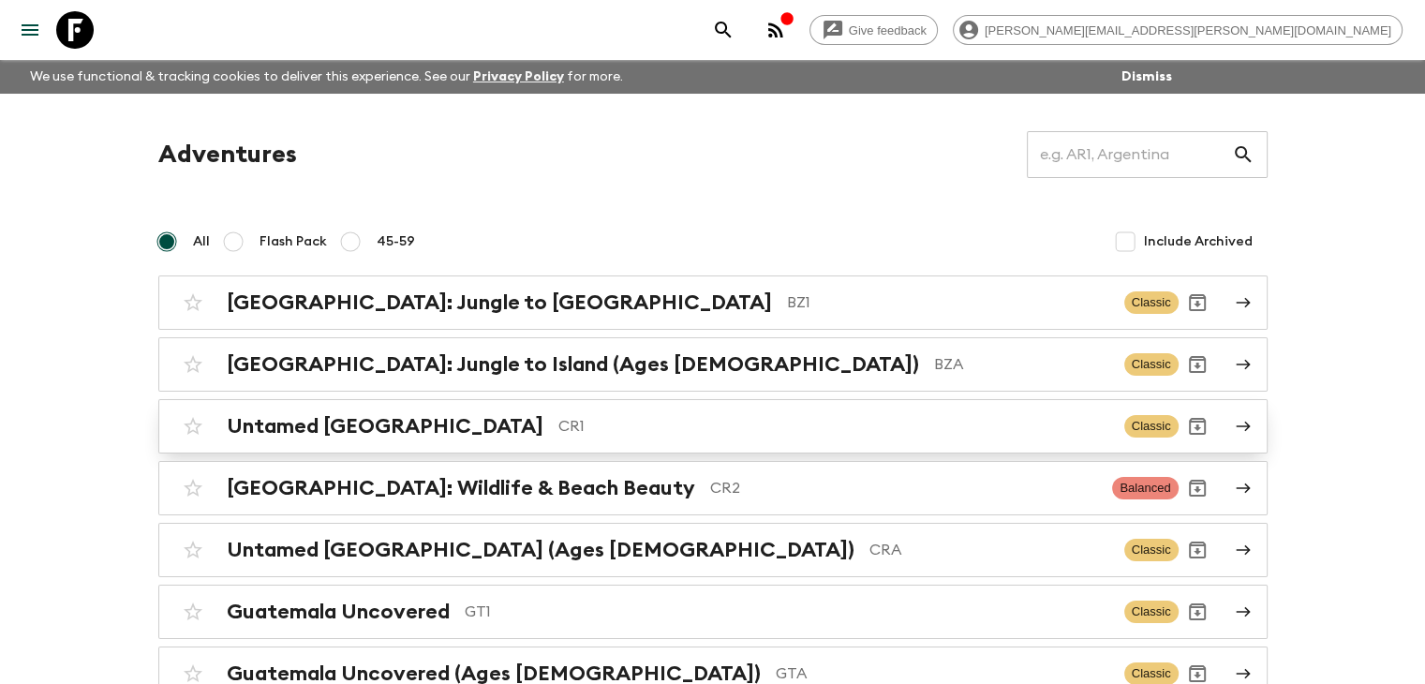
scroll to position [94, 0]
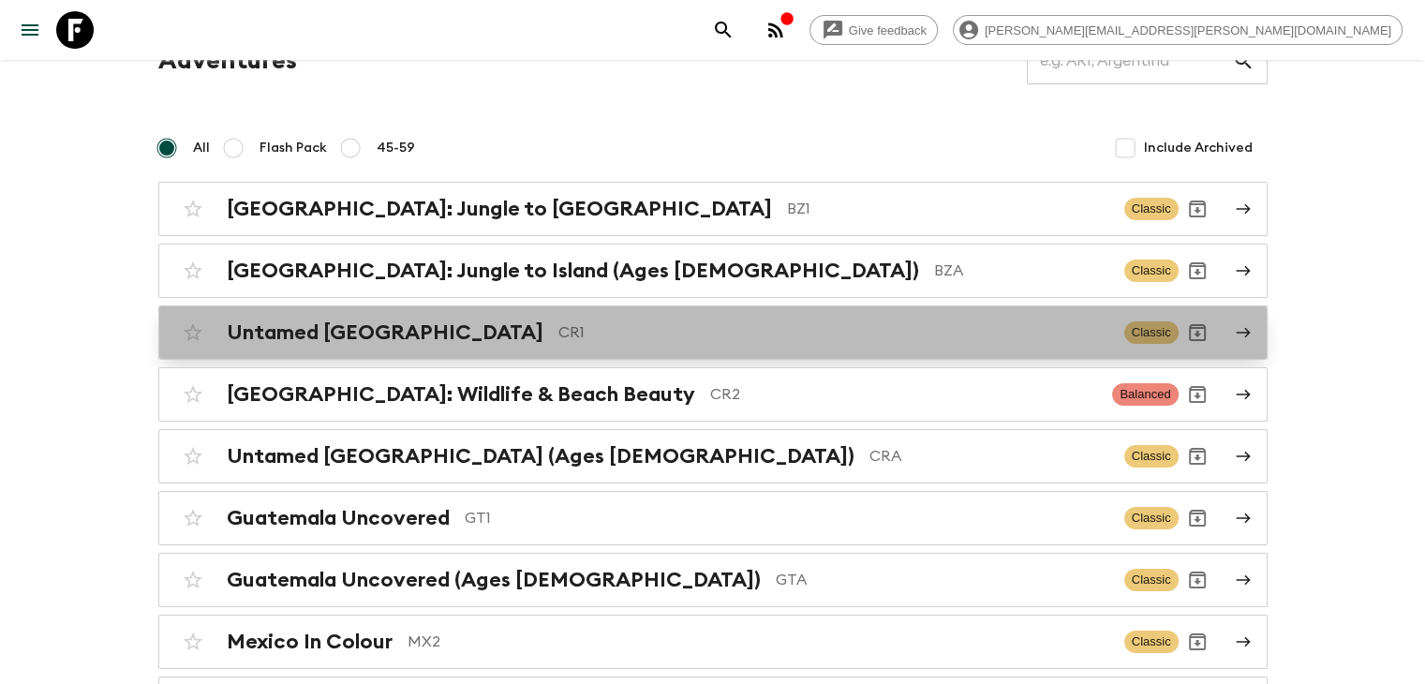
click at [558, 339] on p "CR1" at bounding box center [833, 332] width 551 height 22
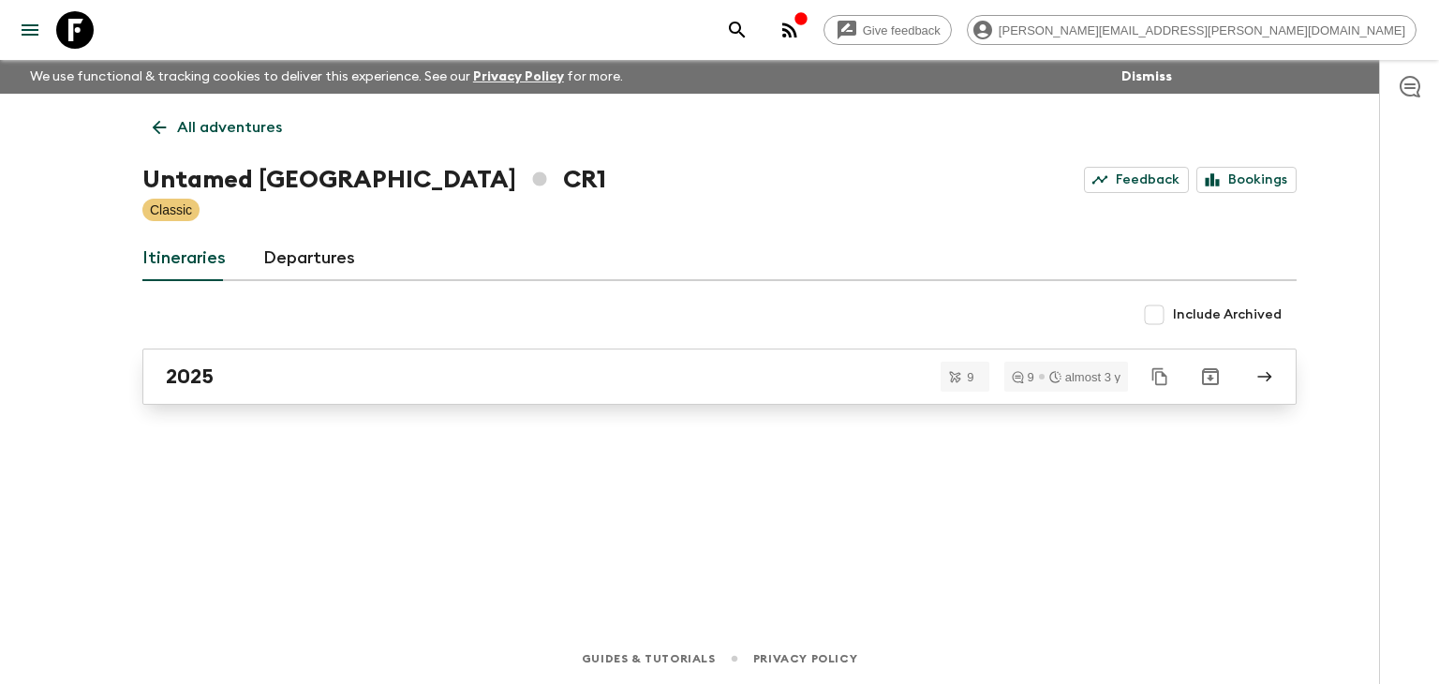
click at [296, 384] on div "2025" at bounding box center [702, 376] width 1072 height 24
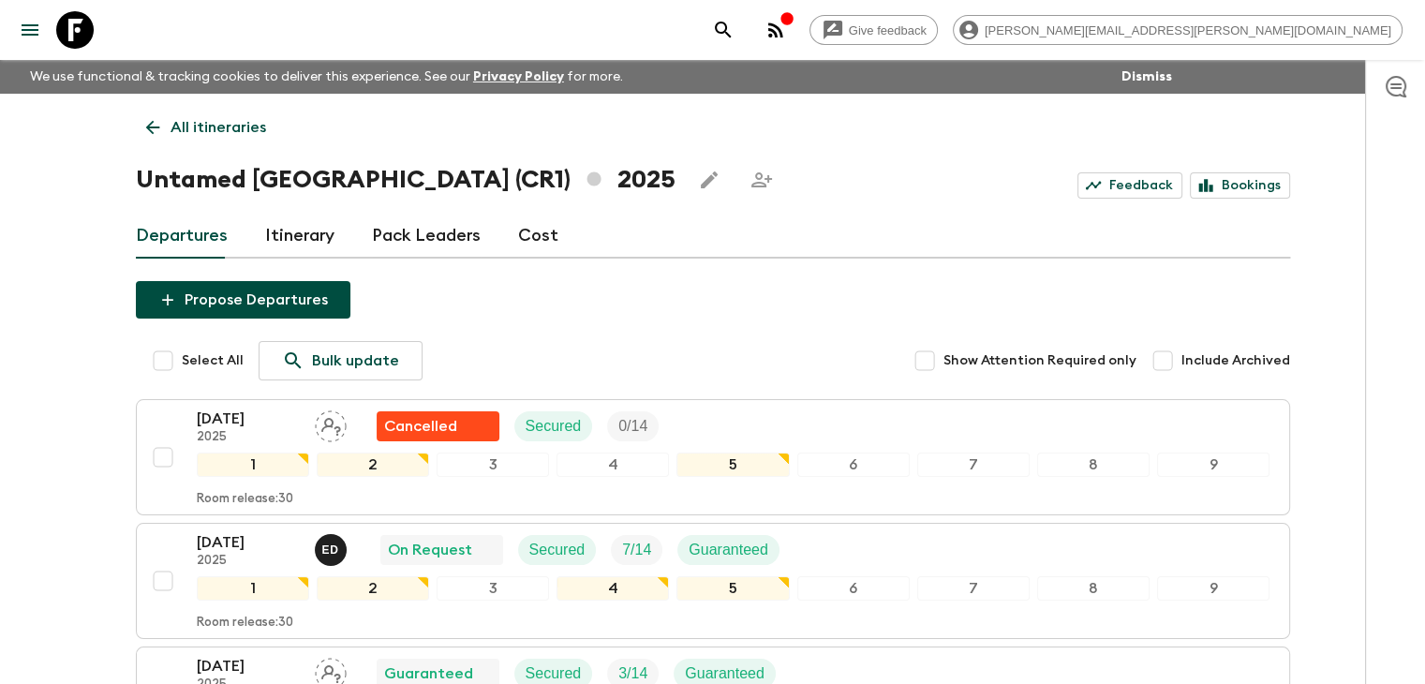
click at [146, 127] on icon at bounding box center [152, 128] width 14 height 14
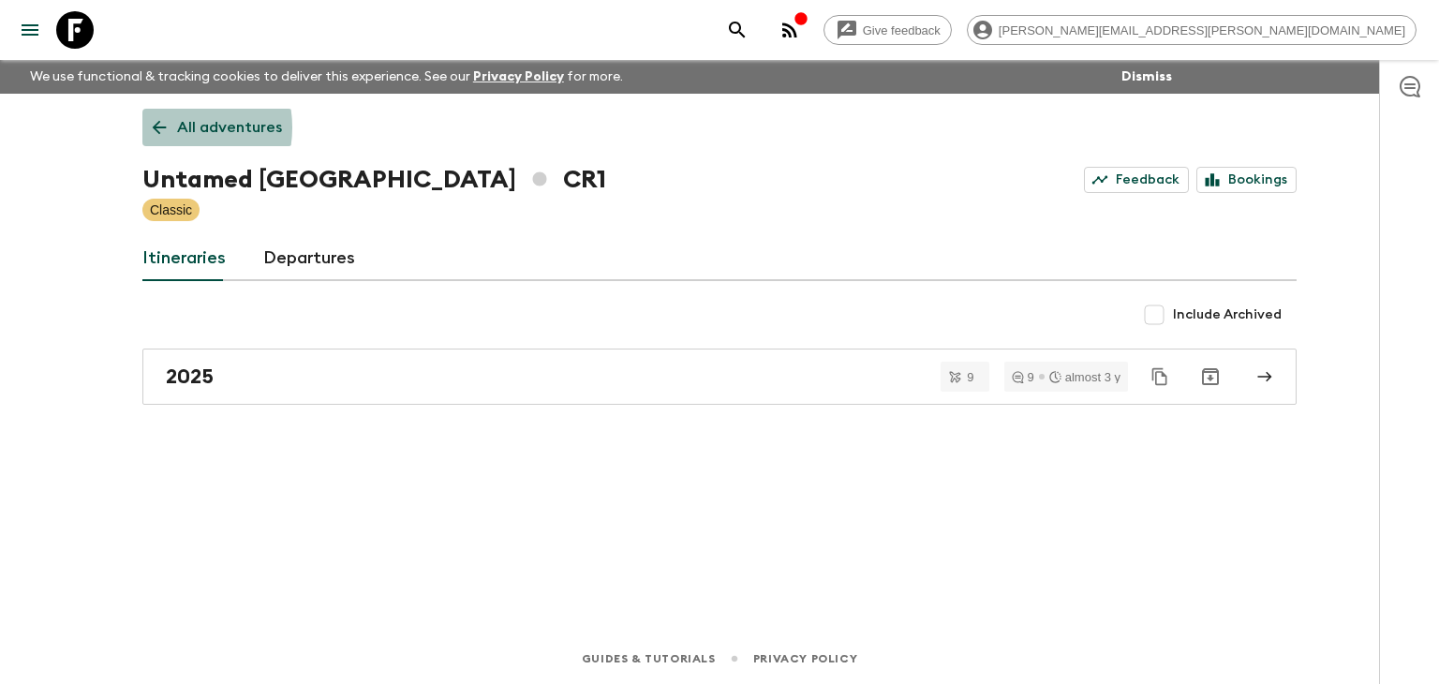
click at [169, 127] on icon at bounding box center [159, 127] width 21 height 21
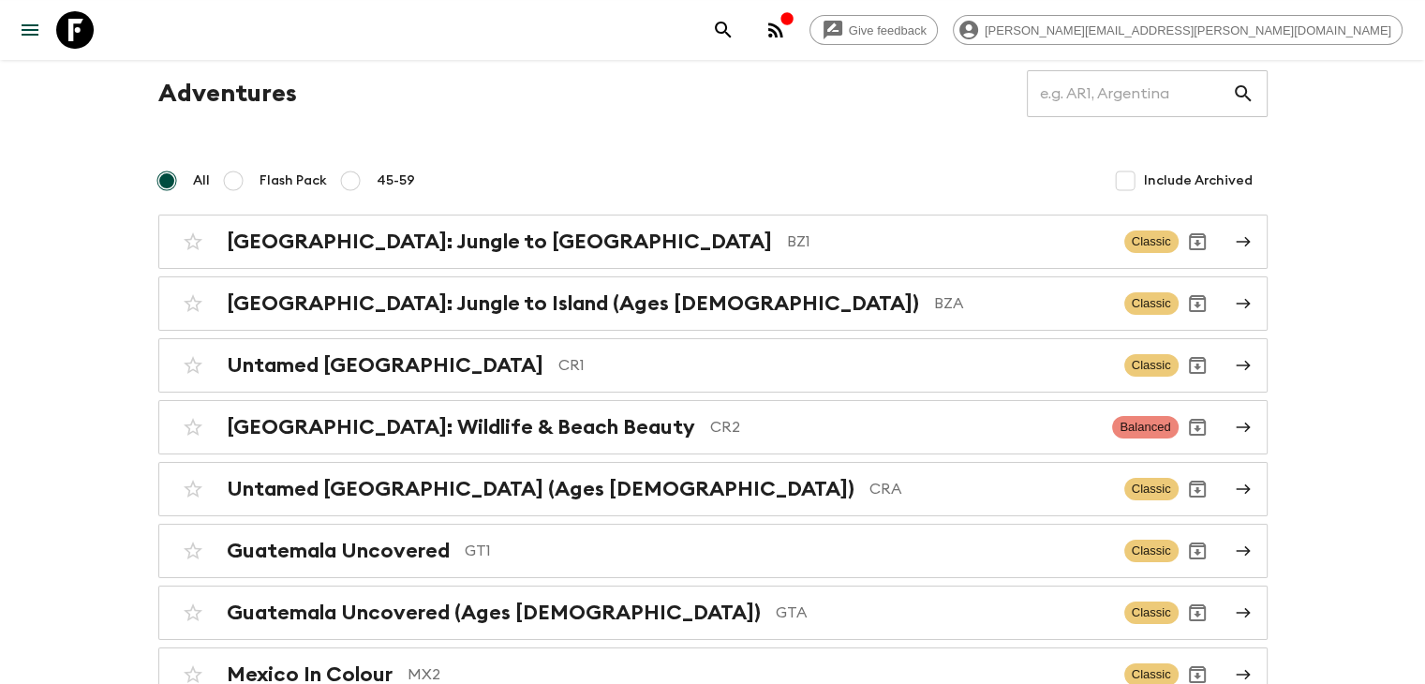
scroll to position [94, 0]
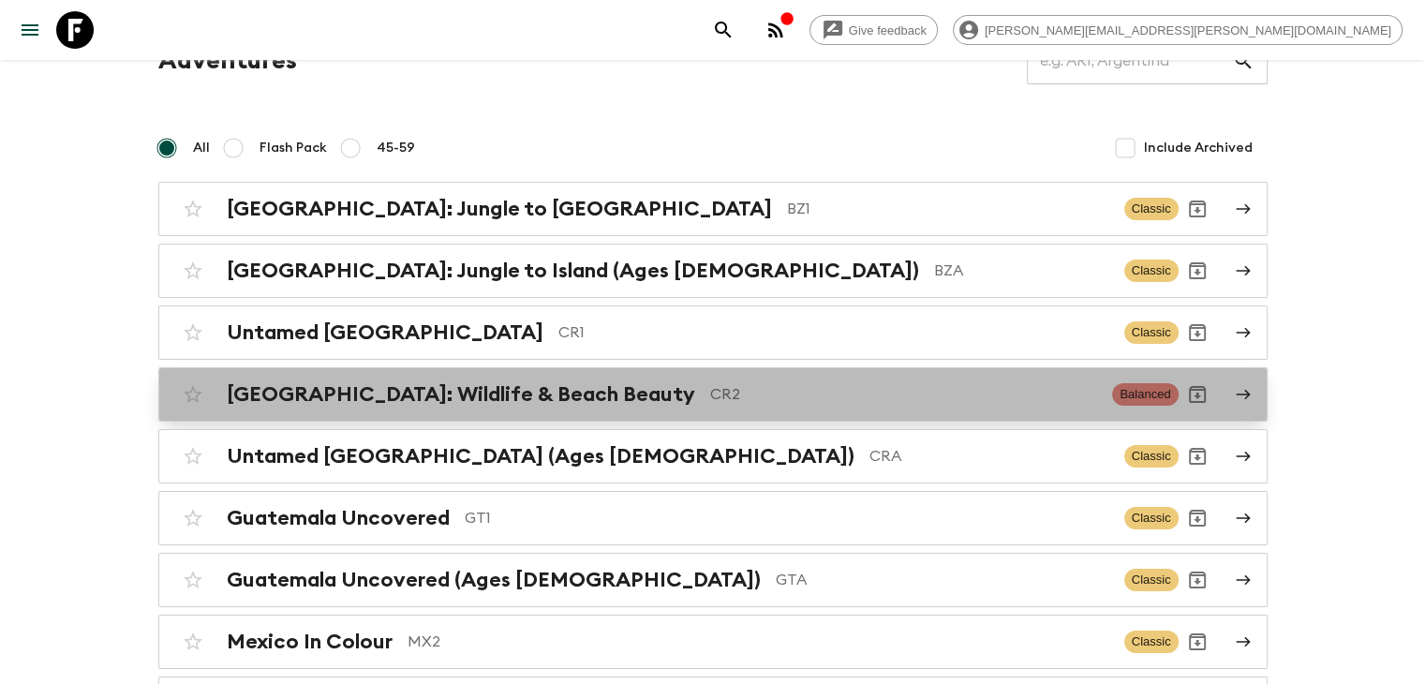
click at [487, 391] on h2 "[GEOGRAPHIC_DATA]: Wildlife & Beach Beauty" at bounding box center [461, 394] width 468 height 24
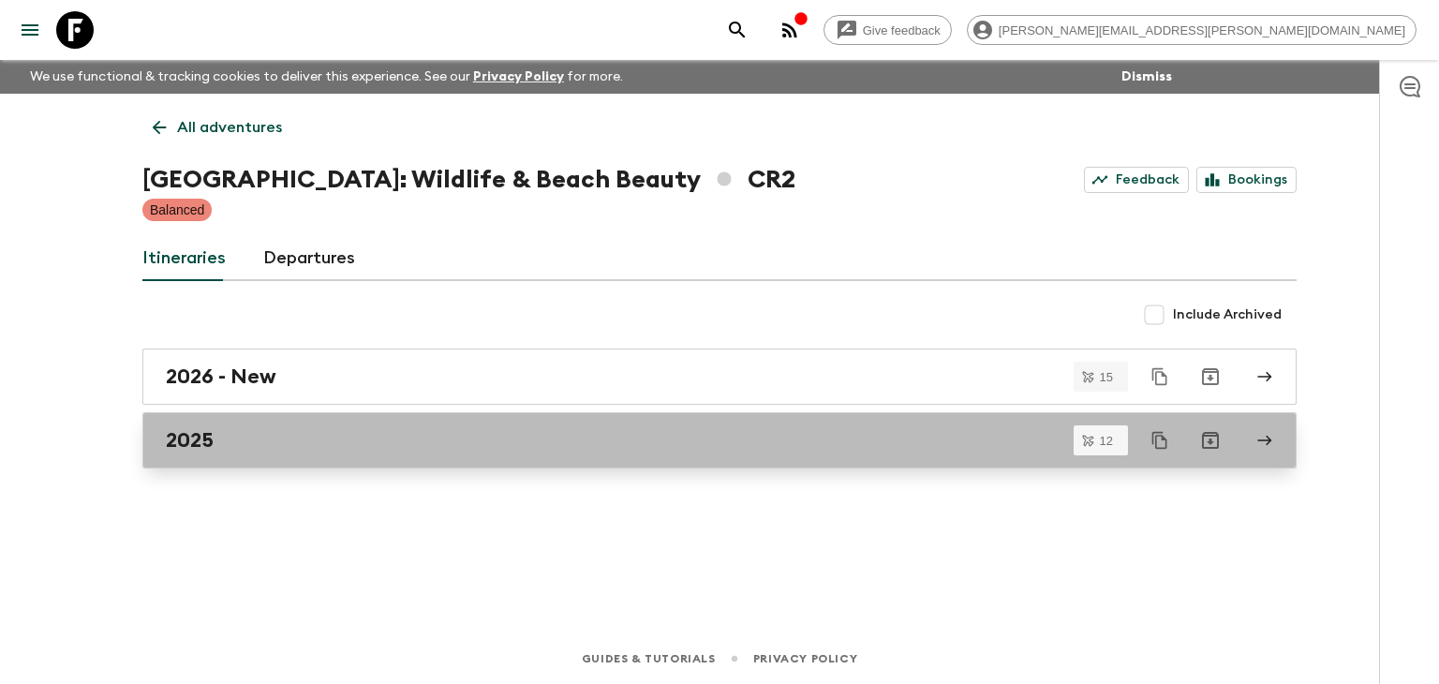
click at [271, 445] on div "2025" at bounding box center [702, 440] width 1072 height 24
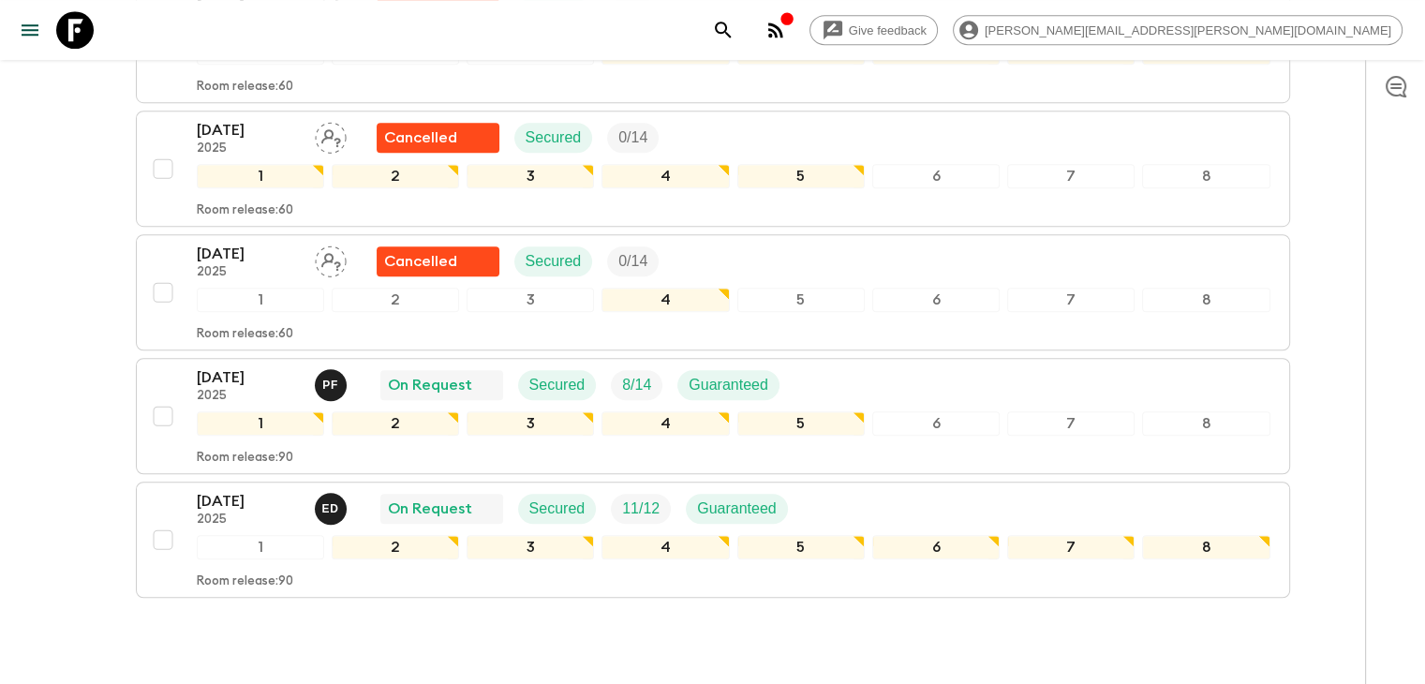
scroll to position [1311, 0]
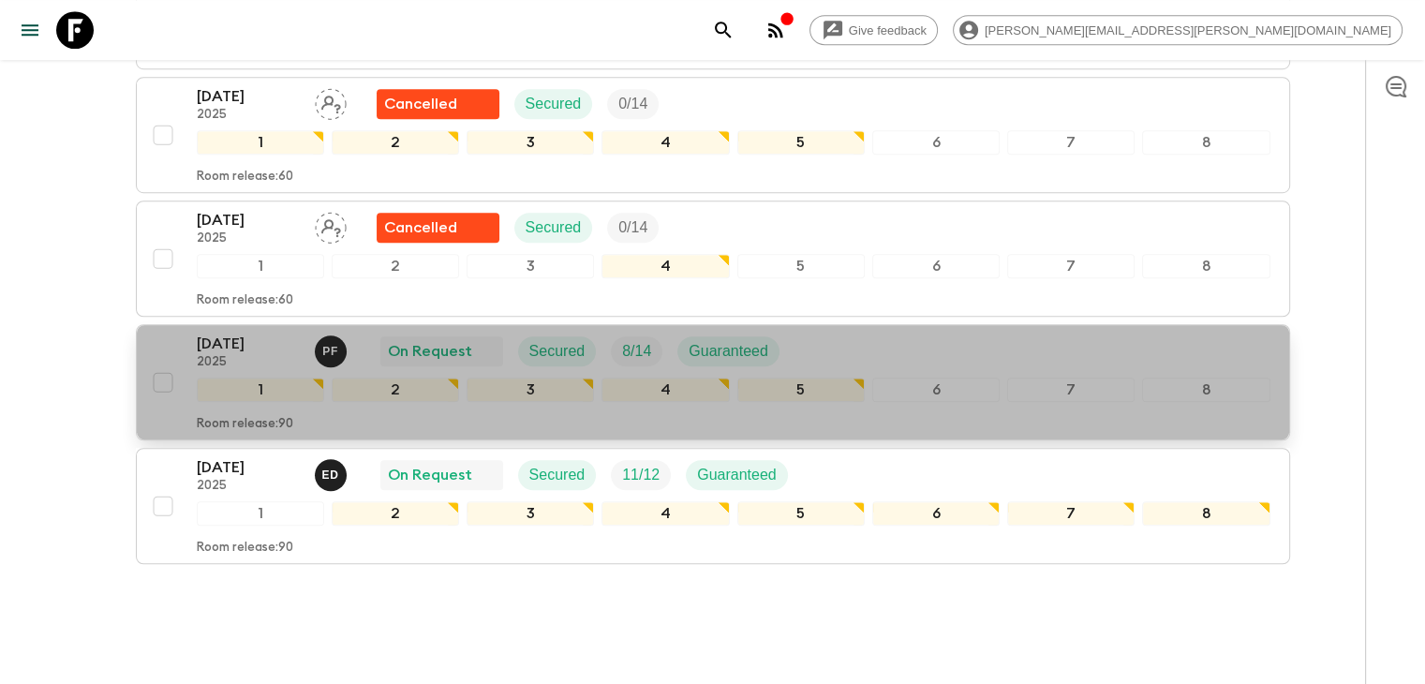
click at [244, 333] on p "[DATE]" at bounding box center [248, 344] width 103 height 22
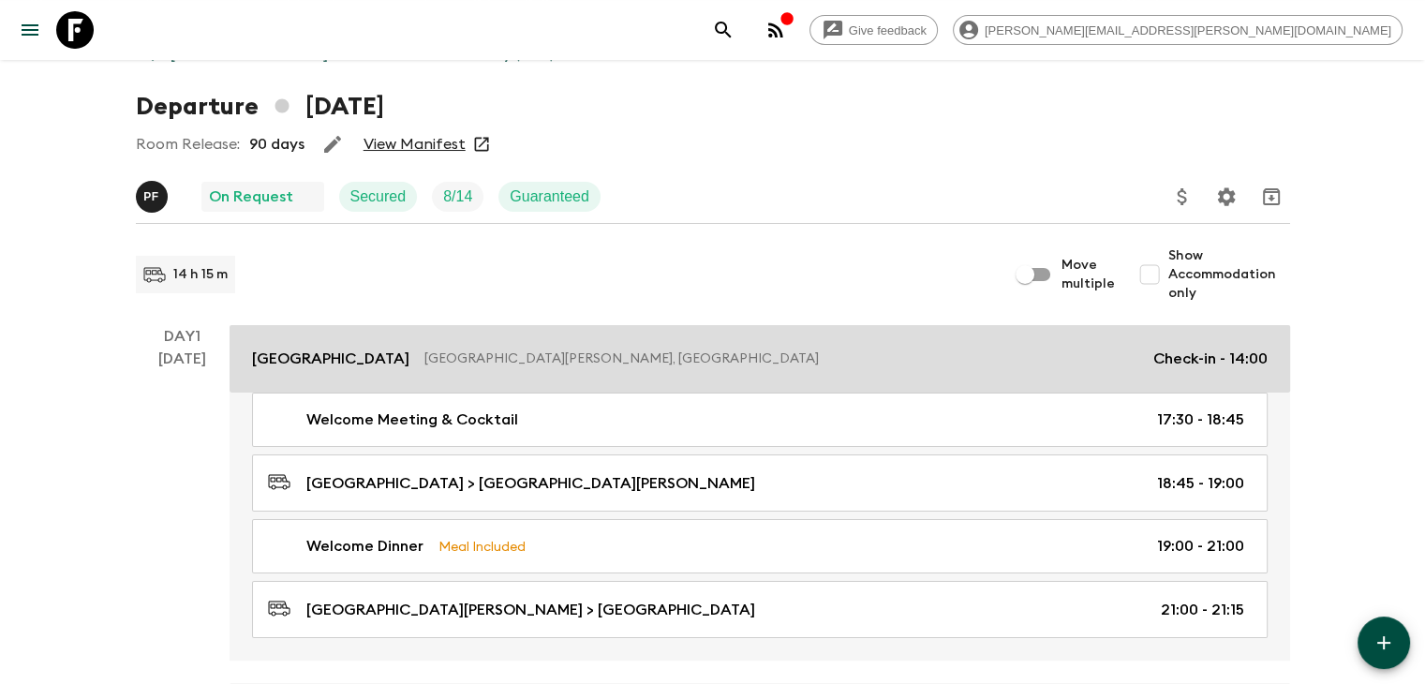
scroll to position [94, 0]
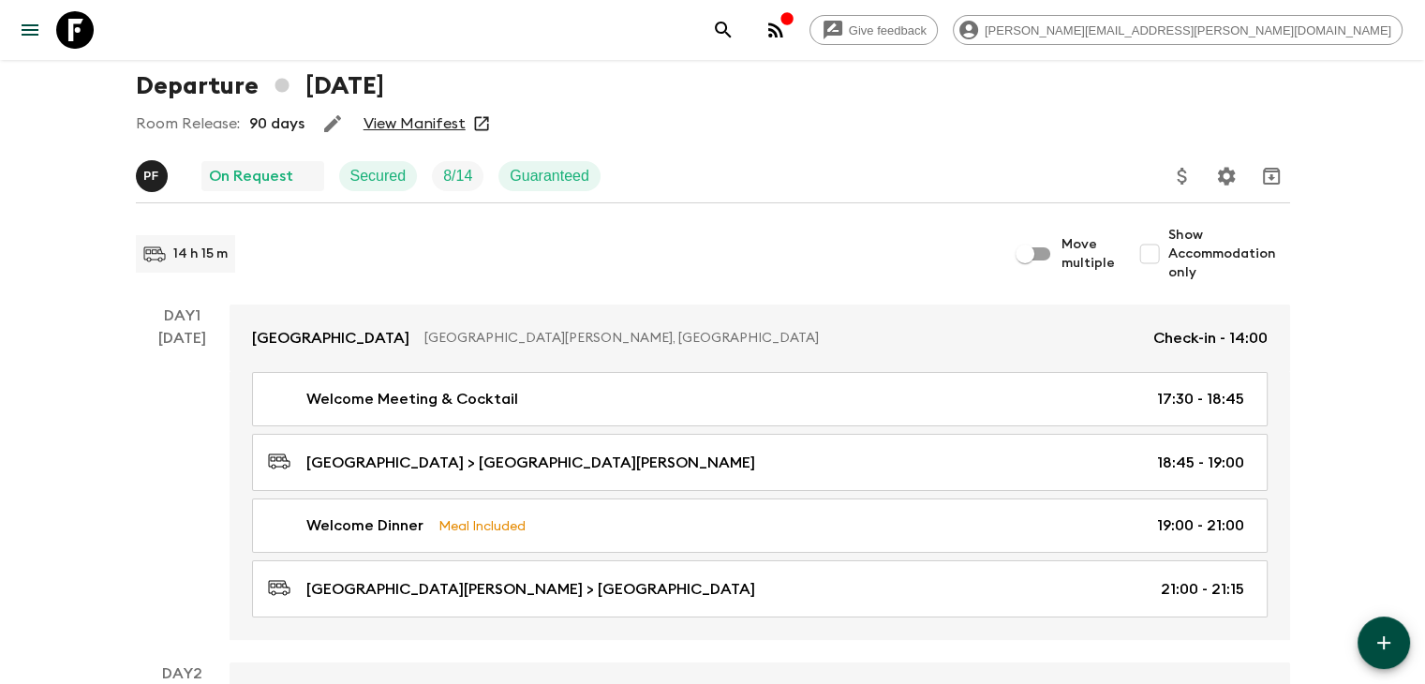
click at [430, 120] on link "View Manifest" at bounding box center [414, 123] width 102 height 19
